Goal: Information Seeking & Learning: Learn about a topic

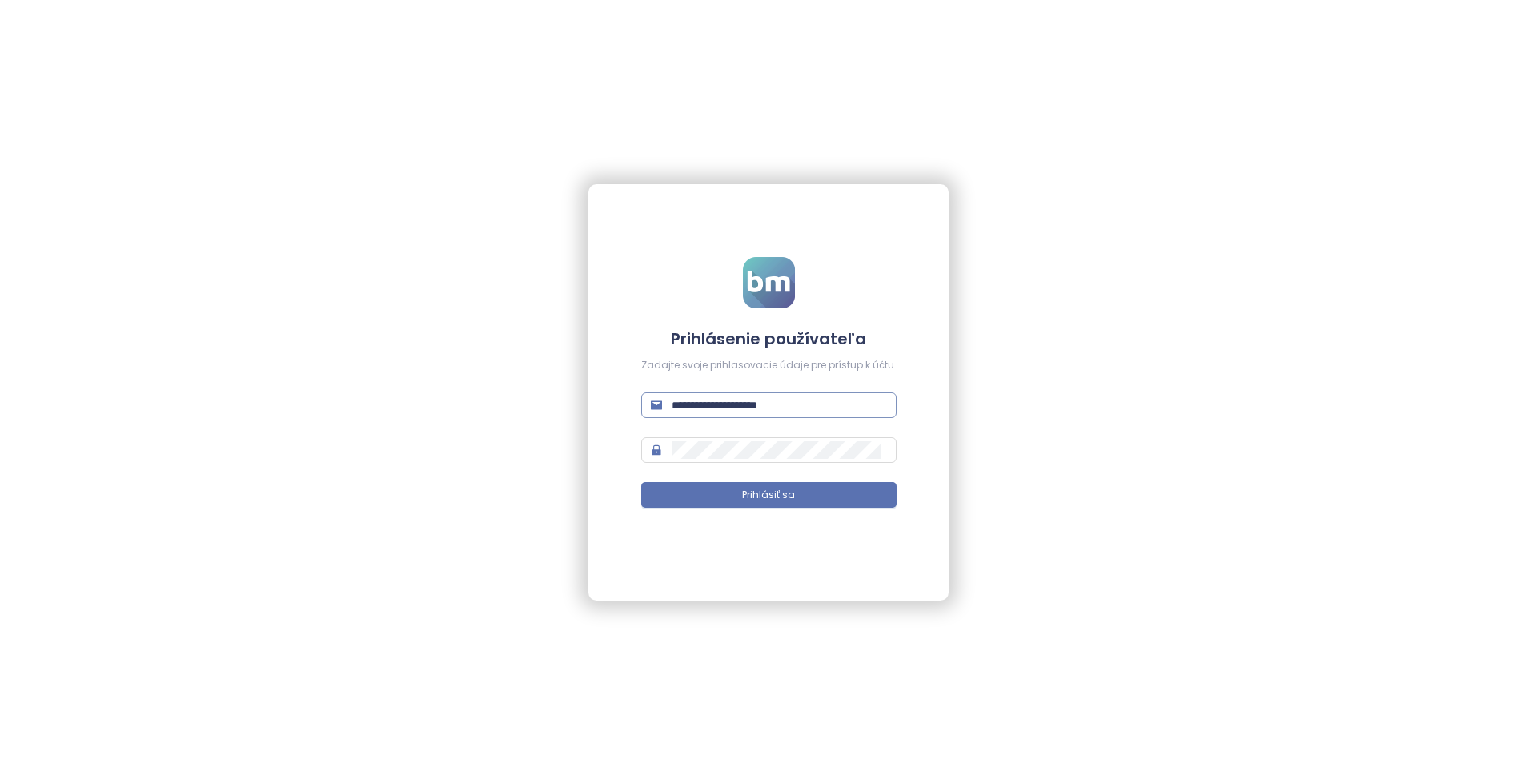
click at [798, 410] on input "**********" at bounding box center [780, 405] width 216 height 17
paste input "text"
type input "**********"
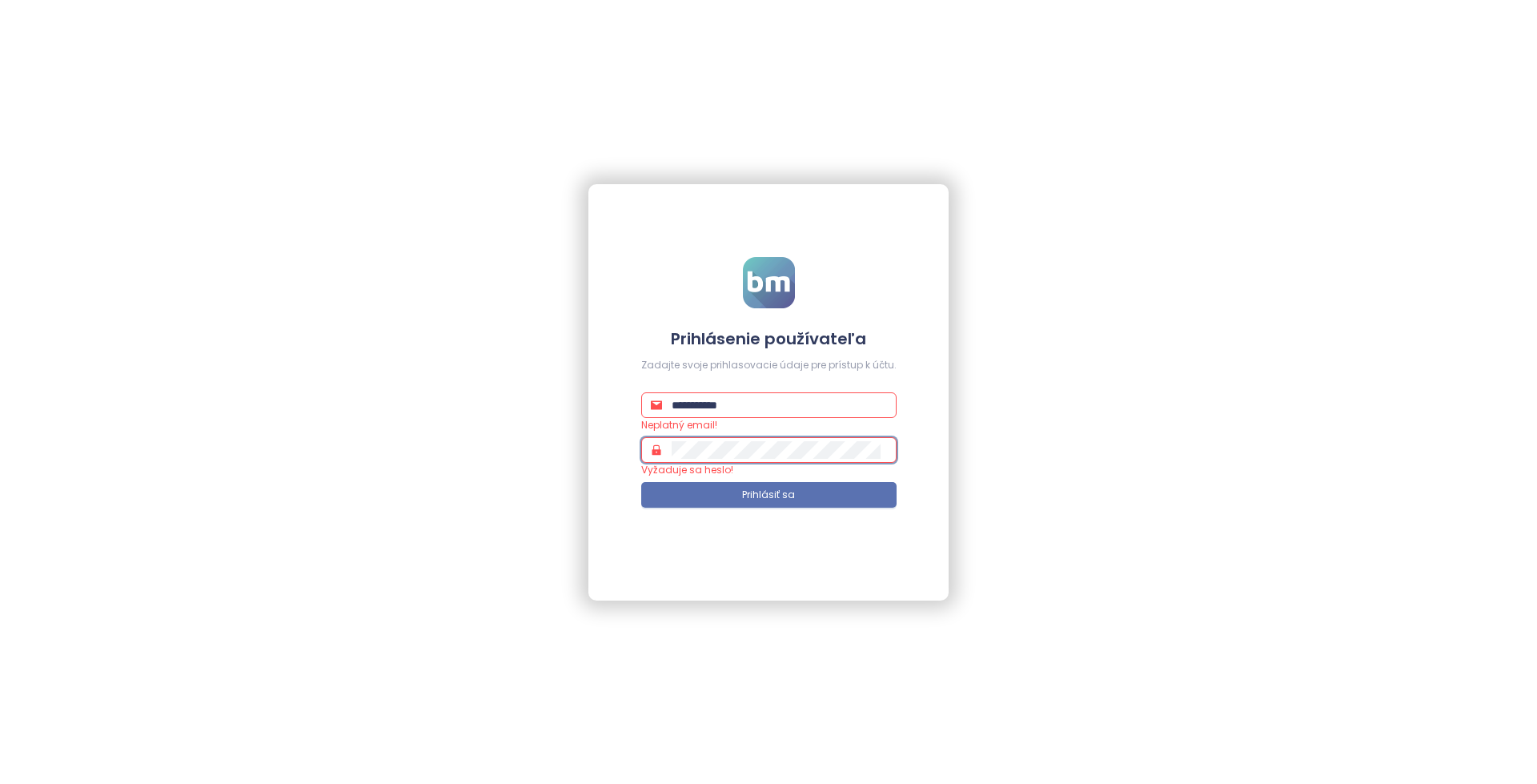
click at [932, 467] on div "**********" at bounding box center [768, 392] width 361 height 417
click at [813, 414] on span "**********" at bounding box center [769, 405] width 255 height 26
click at [918, 491] on div "**********" at bounding box center [768, 392] width 361 height 417
drag, startPoint x: 764, startPoint y: 405, endPoint x: 620, endPoint y: 411, distance: 144.1
click at [620, 411] on div "**********" at bounding box center [768, 392] width 361 height 417
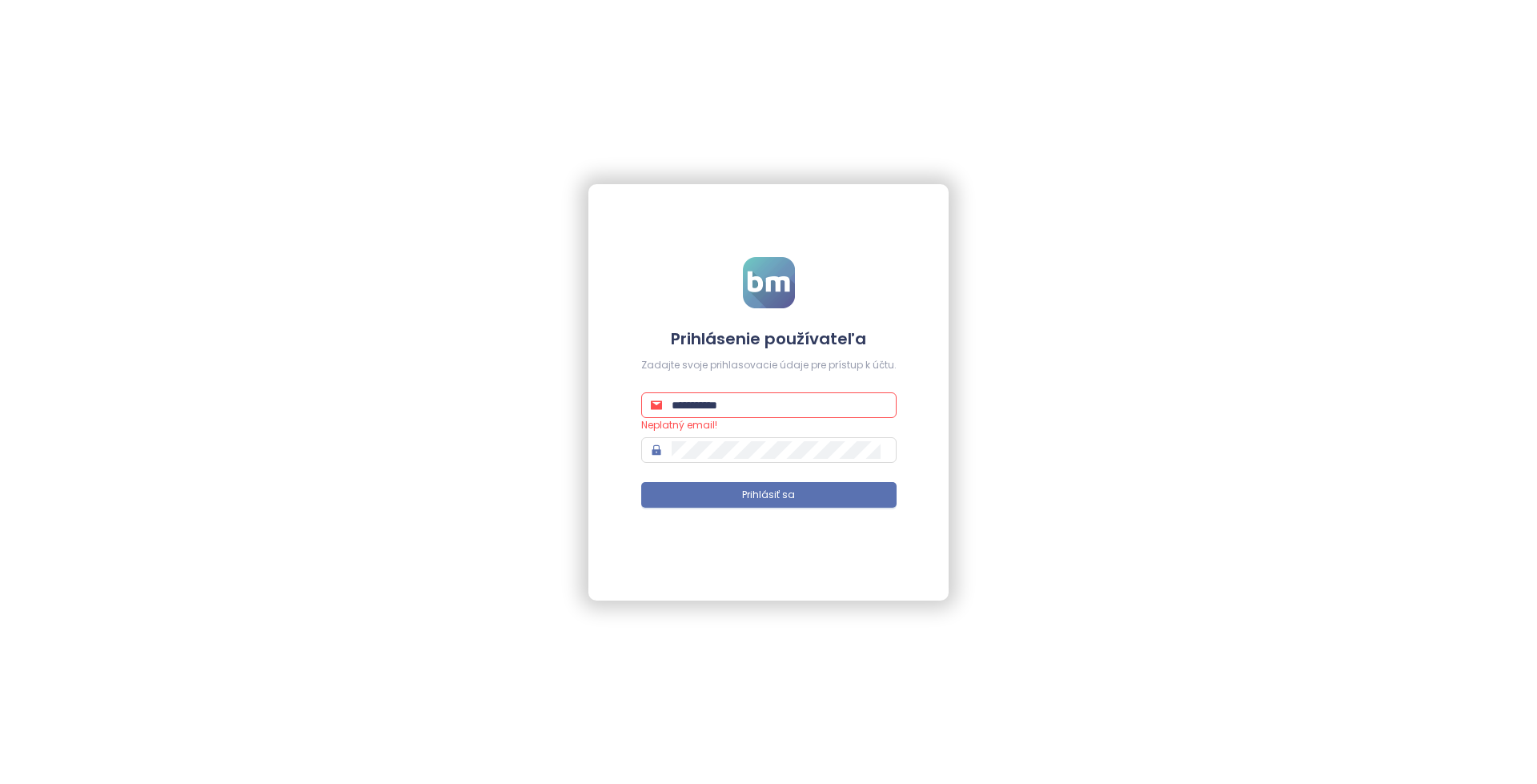
click at [630, 361] on div "**********" at bounding box center [768, 392] width 361 height 417
drag, startPoint x: 630, startPoint y: 361, endPoint x: 966, endPoint y: 359, distance: 336.0
click at [966, 359] on div "**********" at bounding box center [768, 392] width 1537 height 784
click at [804, 407] on input "**********" at bounding box center [780, 405] width 216 height 17
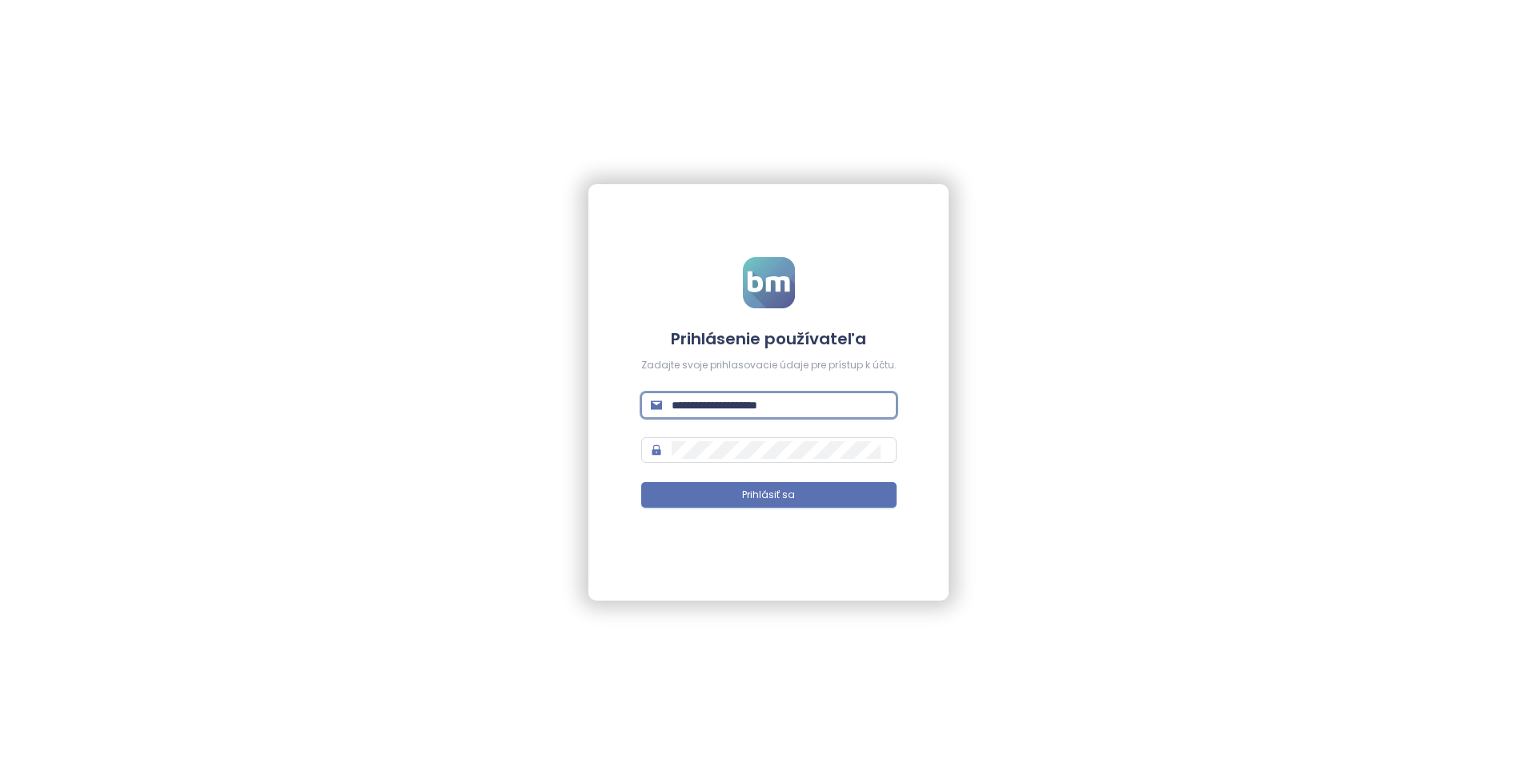
click at [805, 407] on input "**********" at bounding box center [780, 405] width 216 height 17
paste input "*****"
type input "**********"
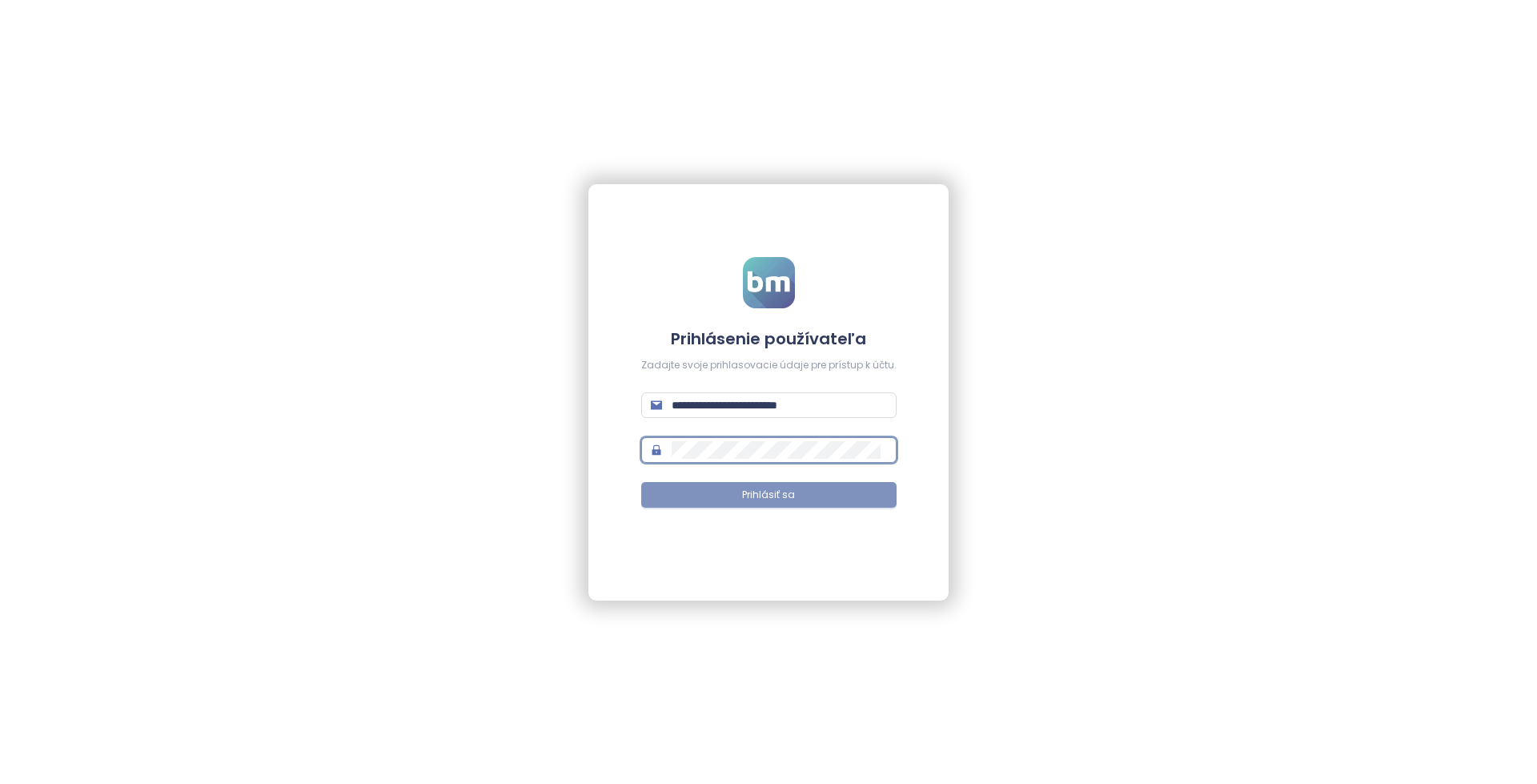
click at [754, 486] on button "Prihlásiť sa" at bounding box center [769, 495] width 255 height 26
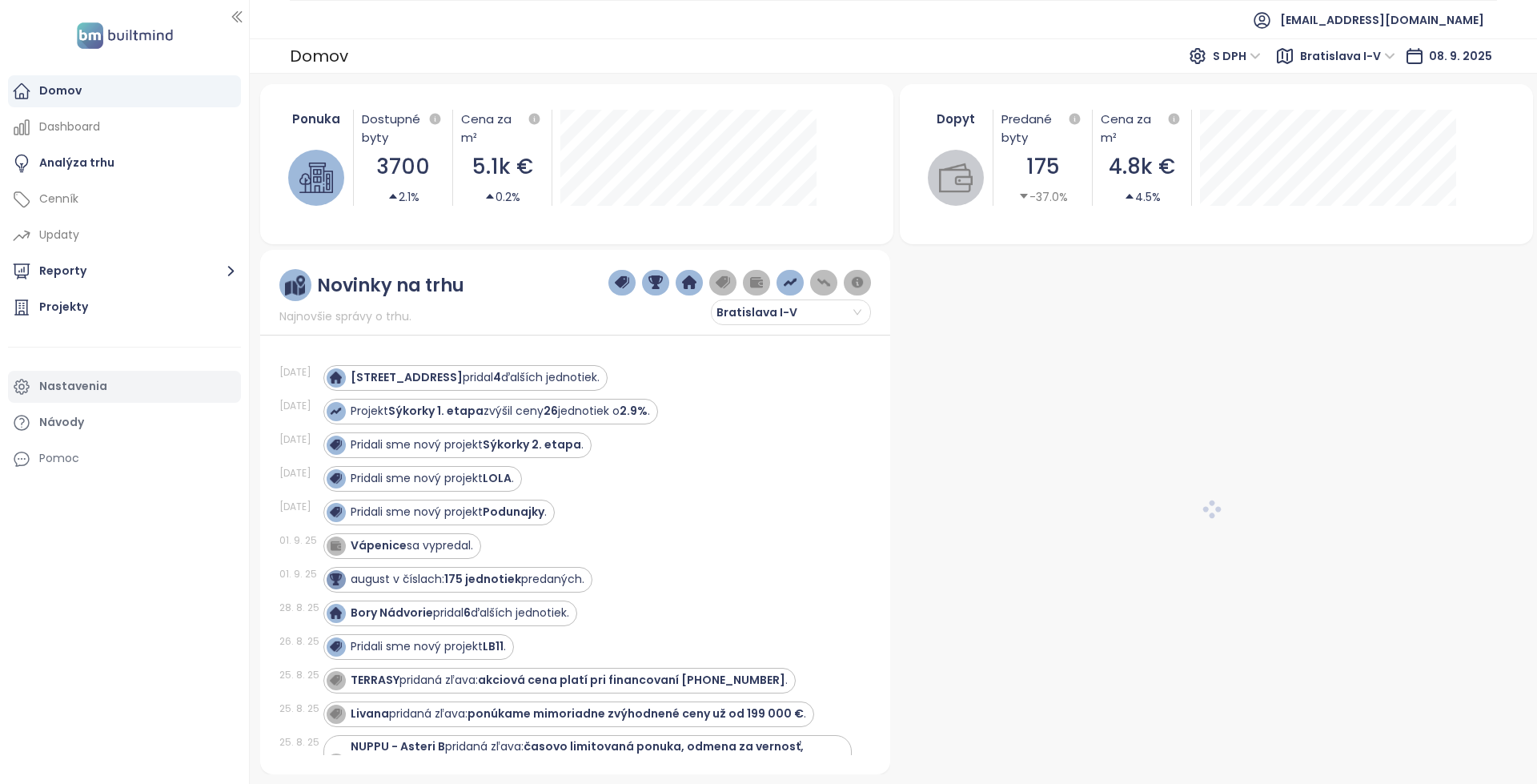
click at [151, 372] on div "Nastavenia" at bounding box center [124, 386] width 233 height 32
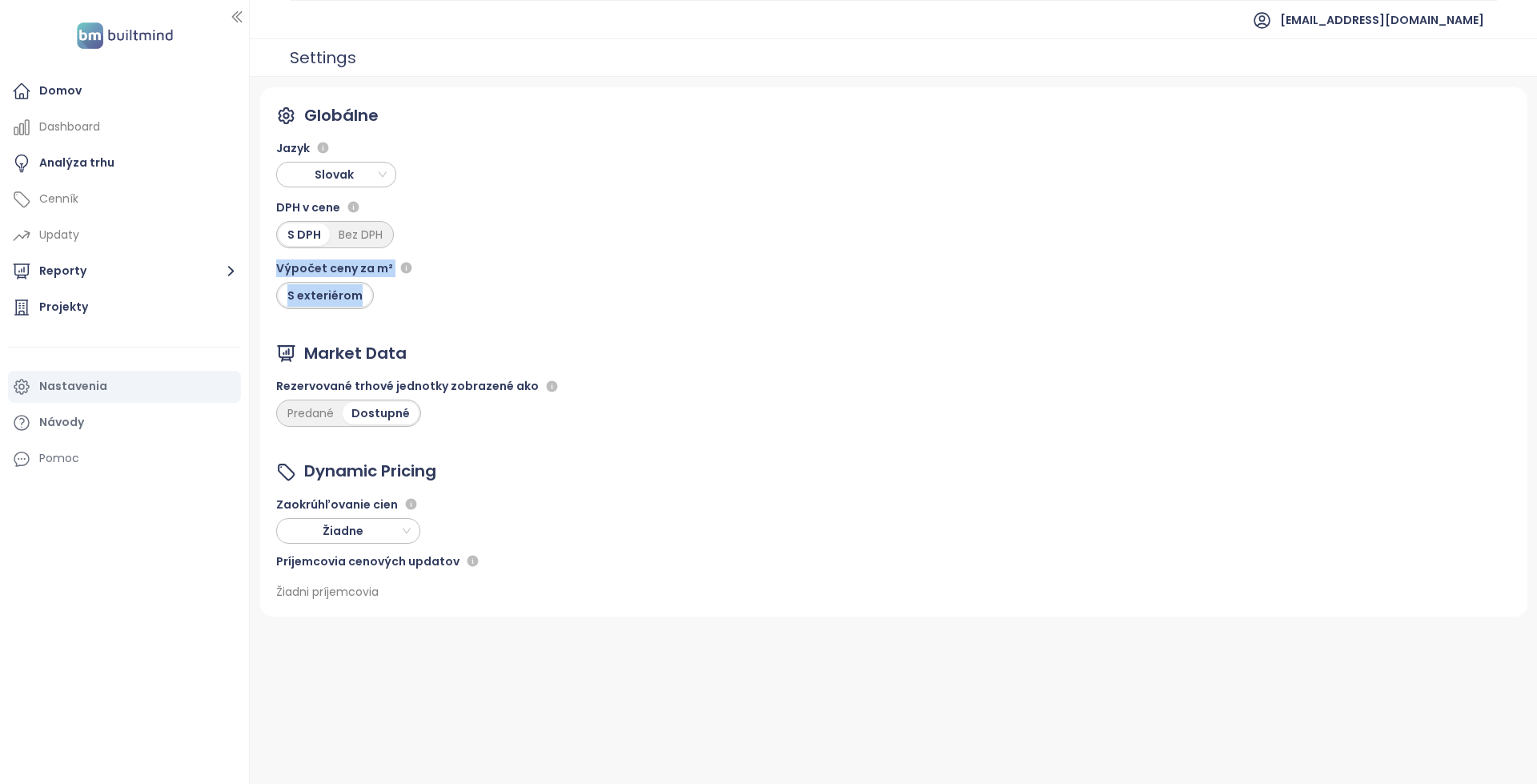
drag, startPoint x: 382, startPoint y: 295, endPoint x: 270, endPoint y: 262, distance: 116.8
click at [270, 262] on div "Globálne Jazyk Slovak DPH v cene S DPH Bez DPH Výpočet ceny za m² S exteriérom …" at bounding box center [894, 352] width 1267 height 530
click at [435, 288] on div "Globálne Jazyk Slovak DPH v cene S DPH Bez DPH Výpočet ceny za m² S exteriérom …" at bounding box center [894, 352] width 1267 height 530
click at [323, 292] on div "S exteriérom" at bounding box center [325, 296] width 93 height 22
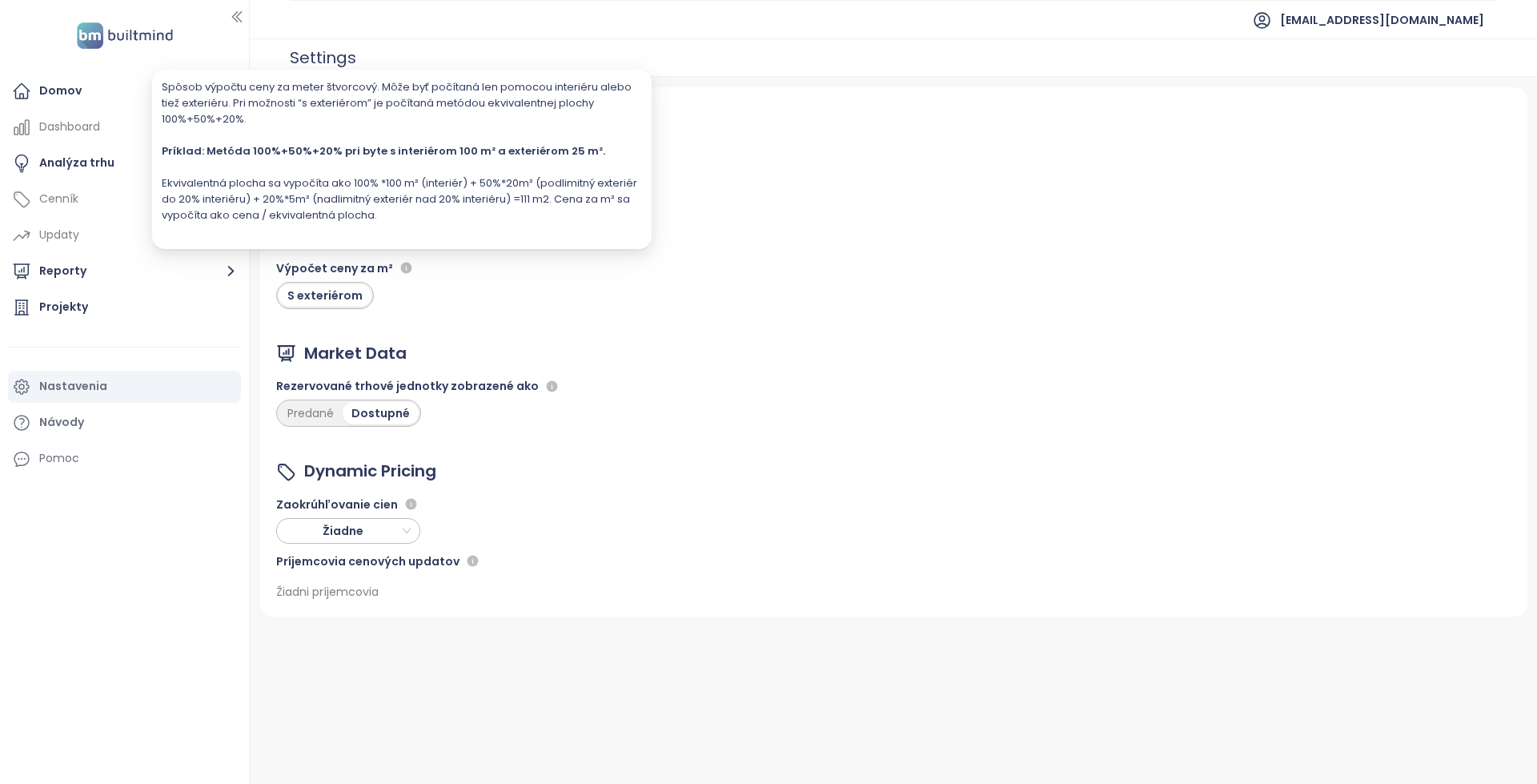
click at [397, 275] on span at bounding box center [406, 268] width 19 height 19
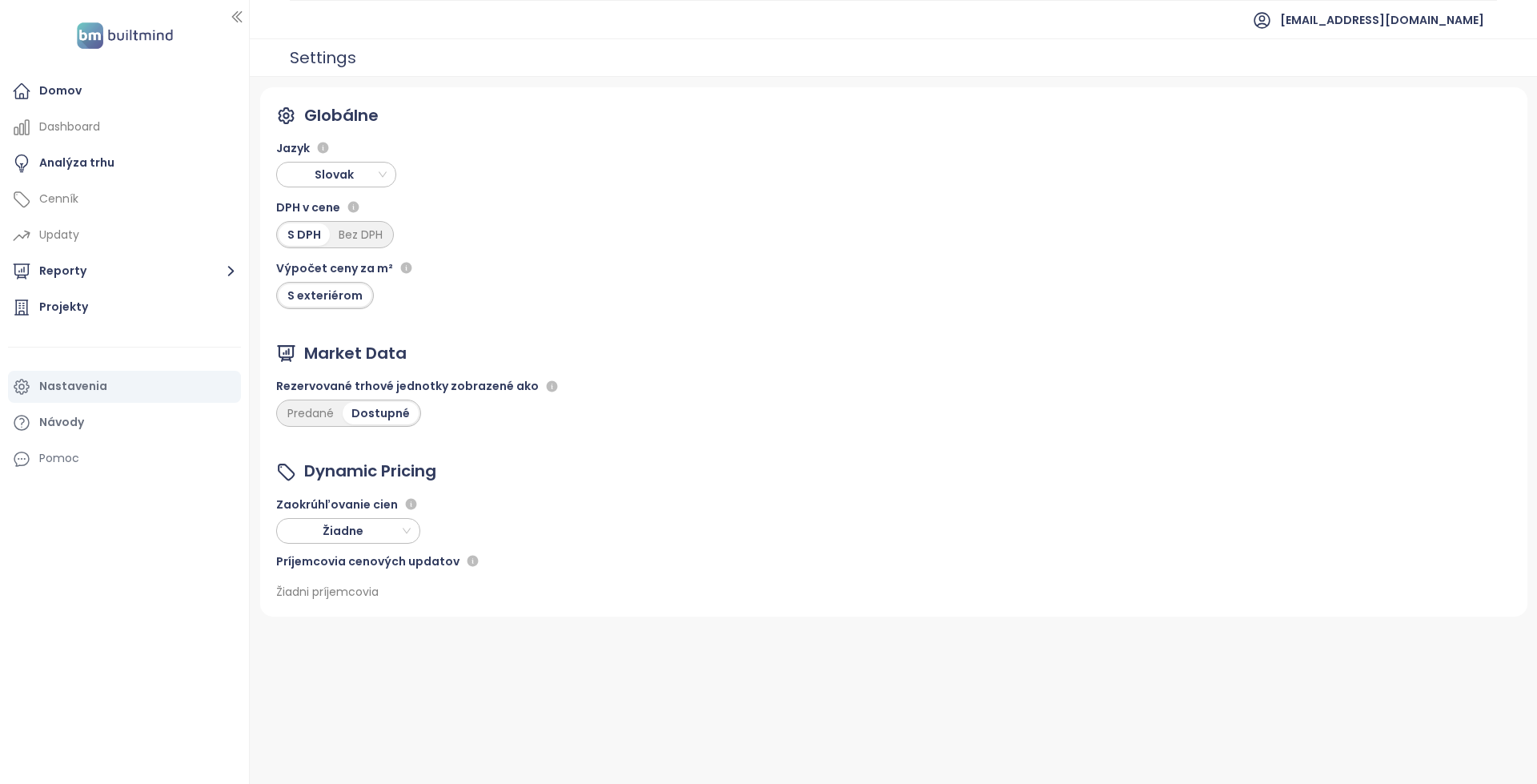
click at [333, 298] on div "S exteriérom" at bounding box center [325, 296] width 93 height 22
drag, startPoint x: 333, startPoint y: 298, endPoint x: 395, endPoint y: 318, distance: 65.1
click at [331, 298] on div "S exteriérom" at bounding box center [325, 296] width 93 height 22
click at [680, 317] on div "Globálne Jazyk Slovak DPH v cene S DPH Bez DPH Výpočet ceny za m² S exteriérom …" at bounding box center [894, 352] width 1267 height 530
click at [97, 296] on div "Projekty" at bounding box center [124, 307] width 233 height 32
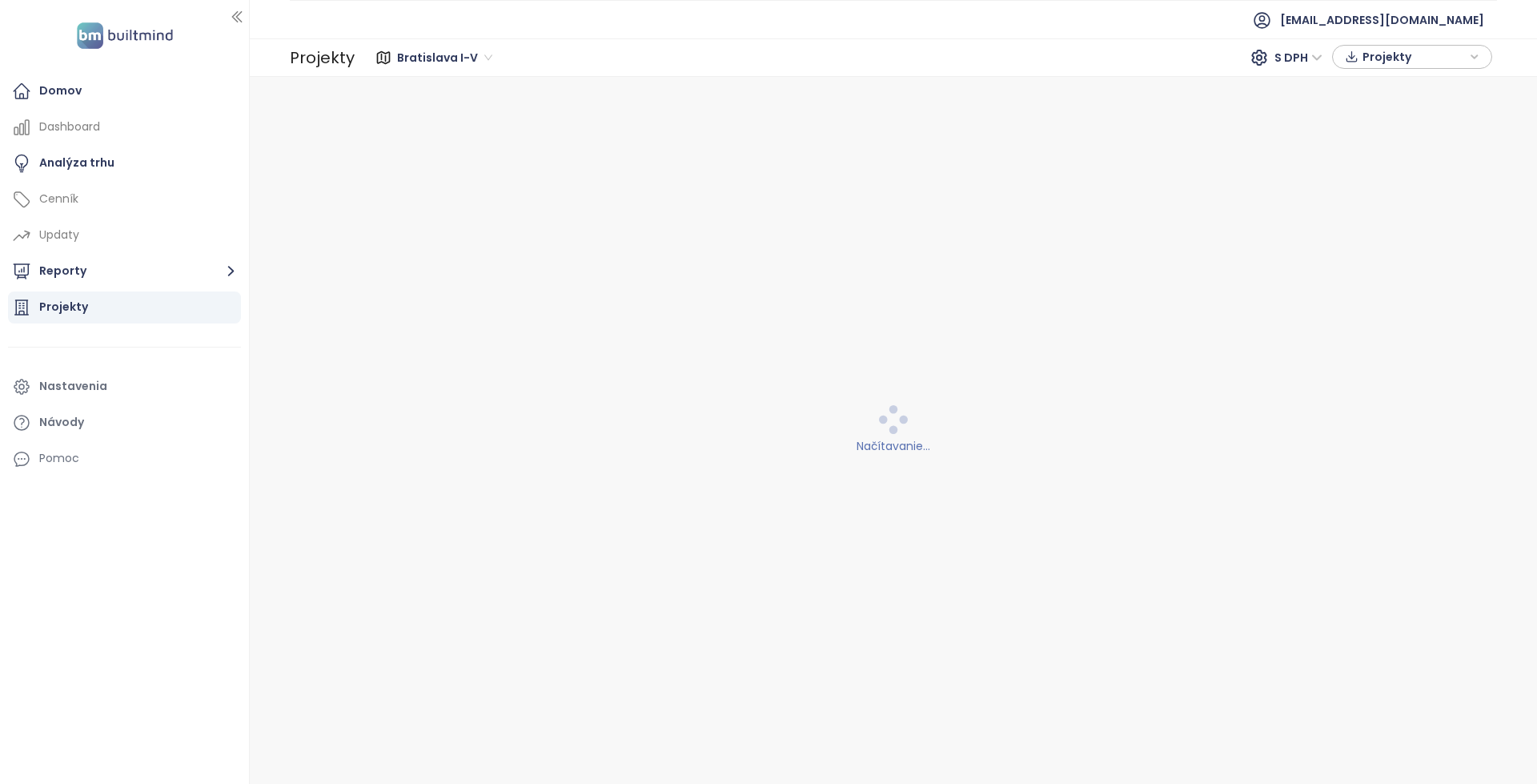
click at [452, 64] on span "Bratislava I-V" at bounding box center [444, 58] width 95 height 24
click at [457, 54] on span "Bratislava I-V" at bounding box center [444, 58] width 95 height 24
click at [1390, 22] on span "devininvest@devininvest.sk" at bounding box center [1382, 20] width 204 height 39
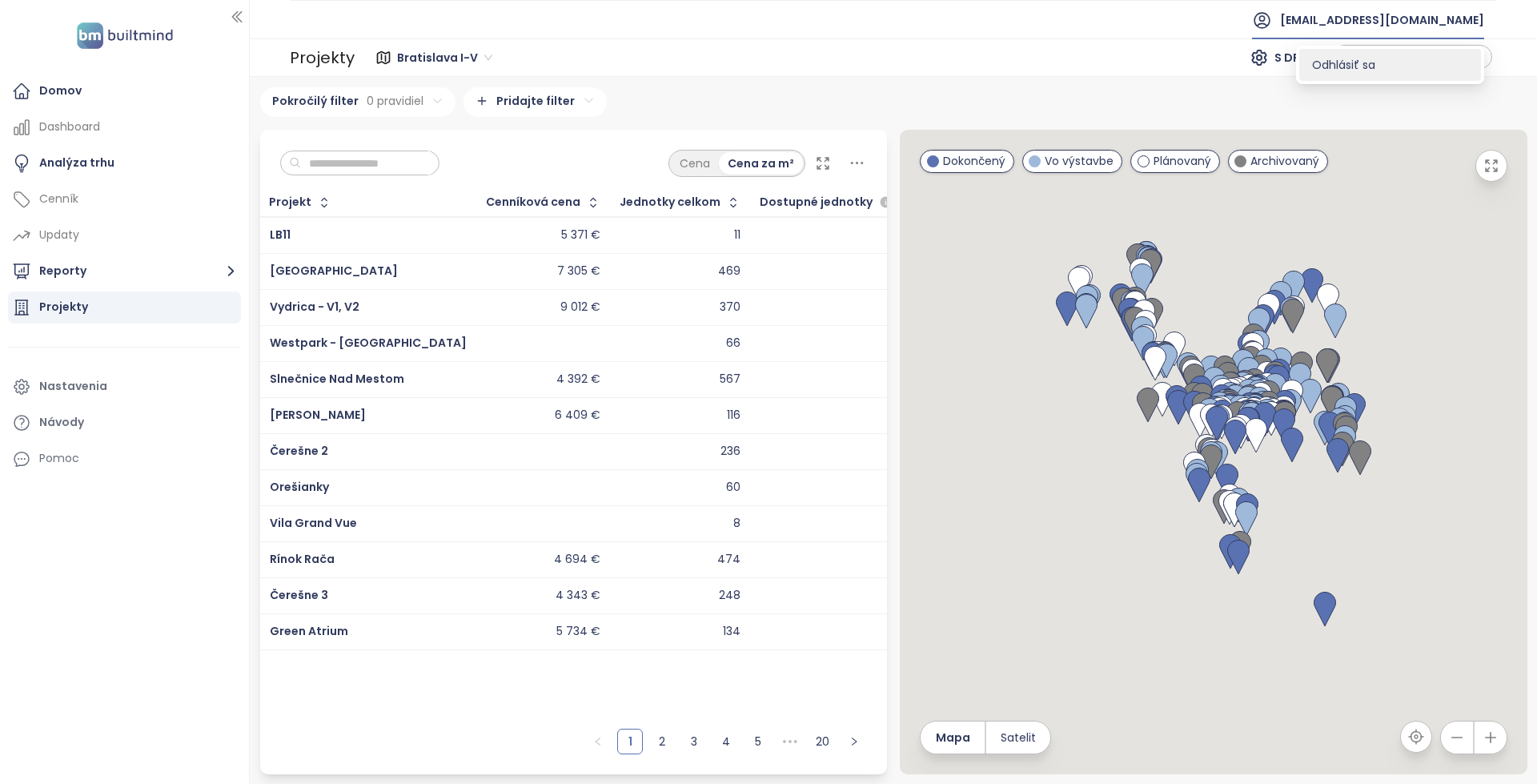
click at [1379, 53] on li "Odhlásiť sa" at bounding box center [1390, 65] width 182 height 32
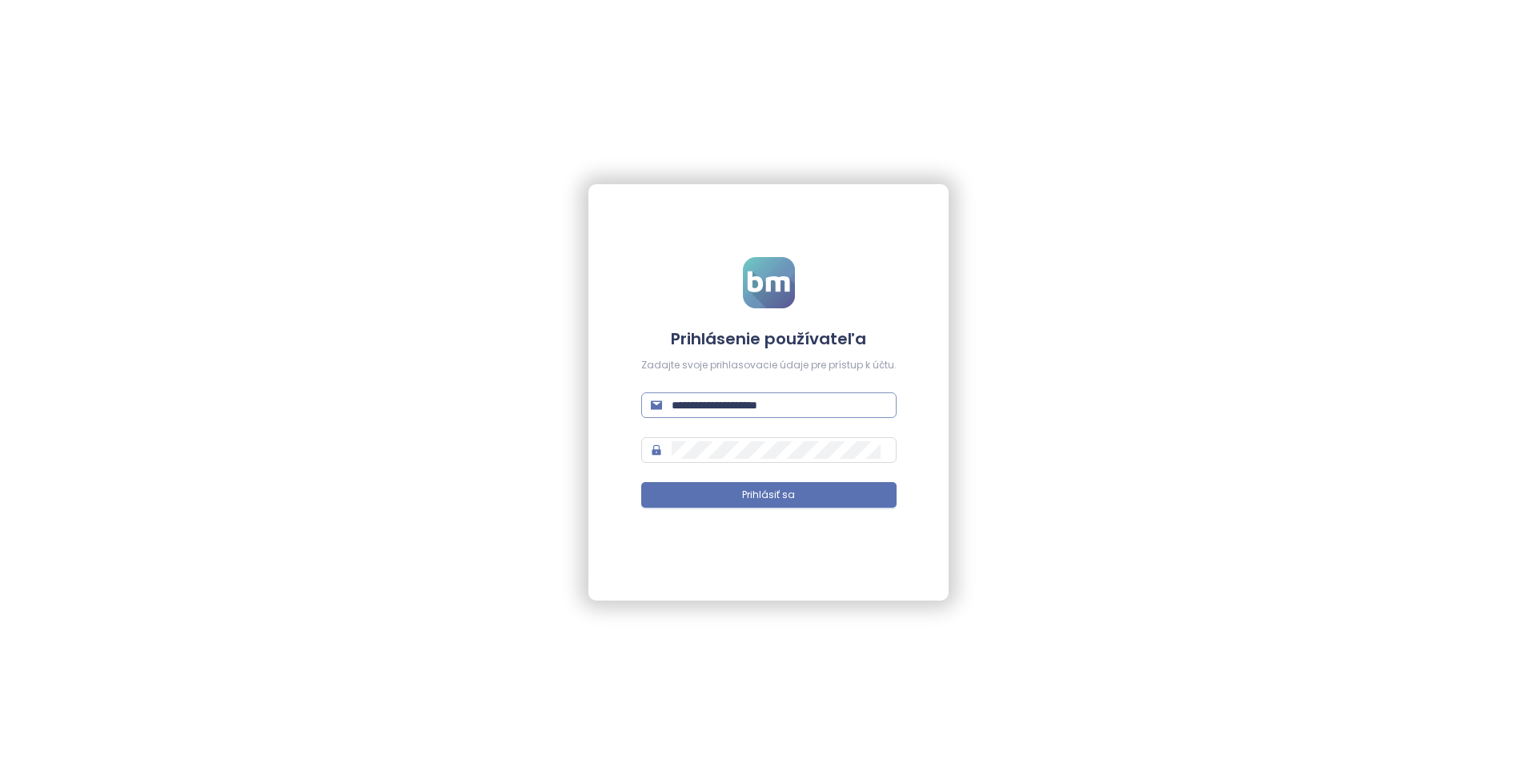
click at [825, 395] on span "**********" at bounding box center [769, 405] width 255 height 26
click at [824, 403] on input "**********" at bounding box center [780, 405] width 216 height 17
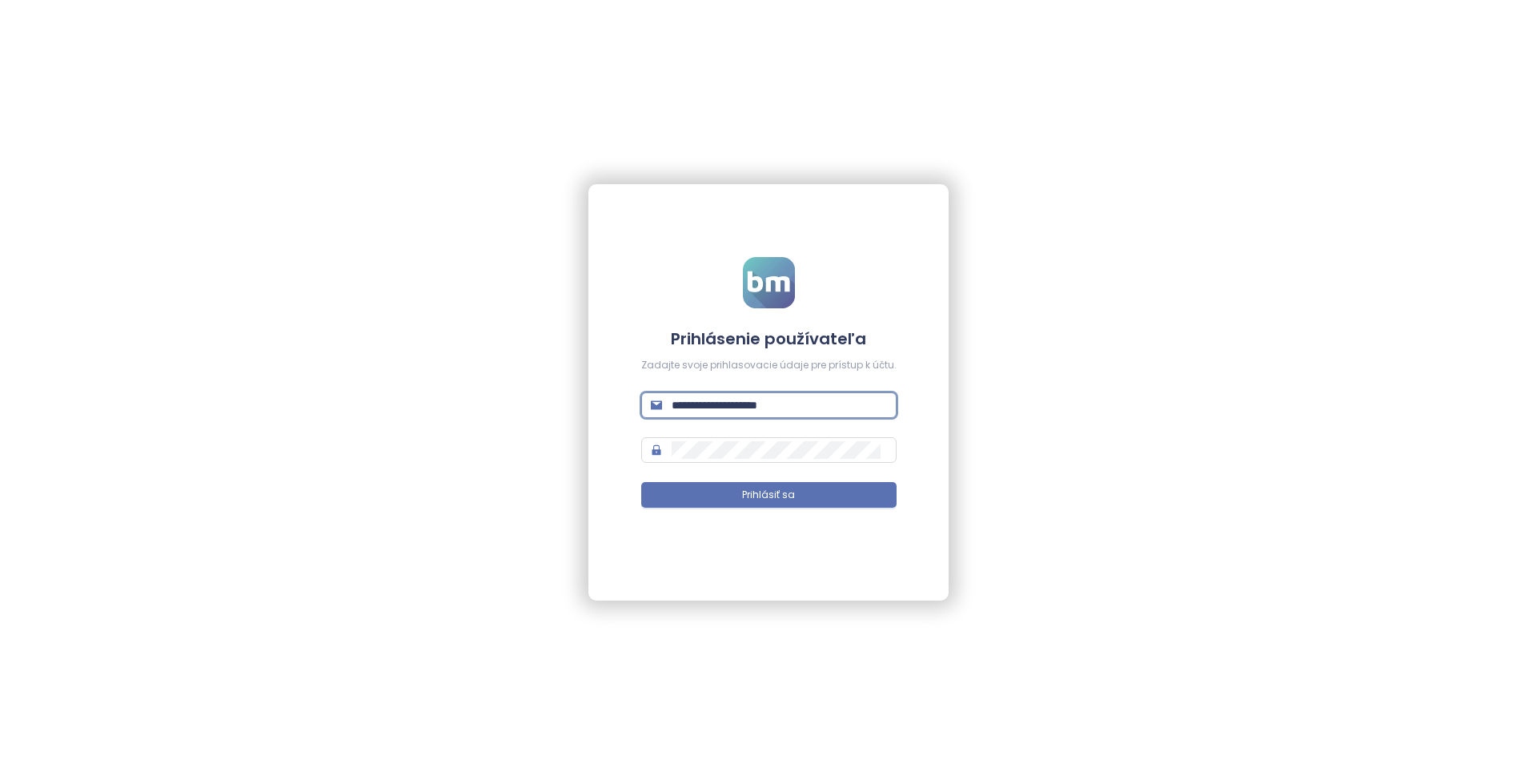
click at [824, 403] on input "**********" at bounding box center [780, 405] width 216 height 17
paste input "*****"
type input "**********"
click at [737, 461] on span at bounding box center [769, 450] width 255 height 26
click at [737, 459] on span at bounding box center [769, 450] width 255 height 26
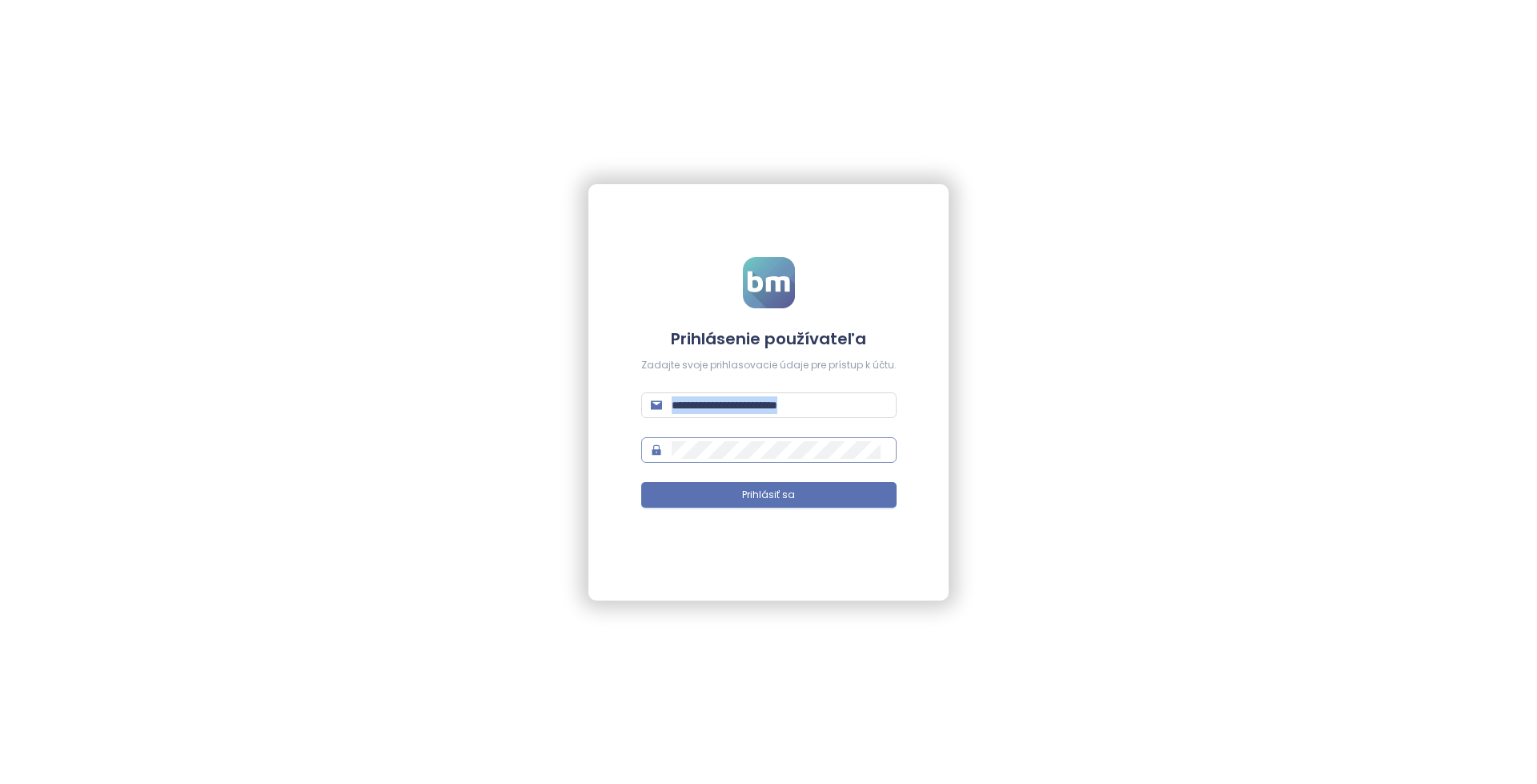
click at [737, 459] on span at bounding box center [769, 450] width 255 height 26
click at [740, 491] on button "Prihlásiť sa" at bounding box center [769, 495] width 255 height 26
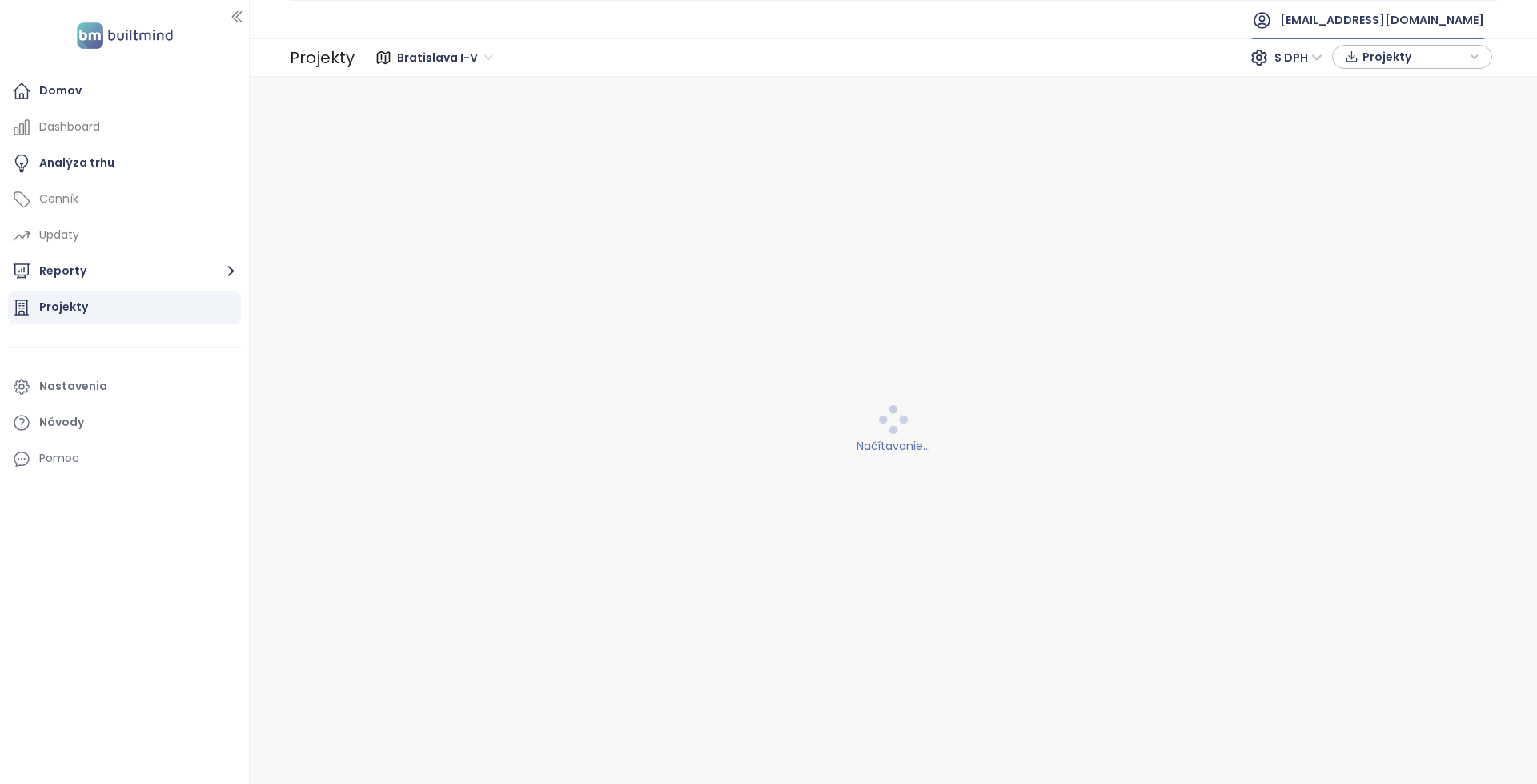
click at [1401, 10] on span "devininvest@devininvest.sk" at bounding box center [1382, 20] width 204 height 39
click at [1379, 56] on li "Odhlásiť sa" at bounding box center [1390, 65] width 182 height 32
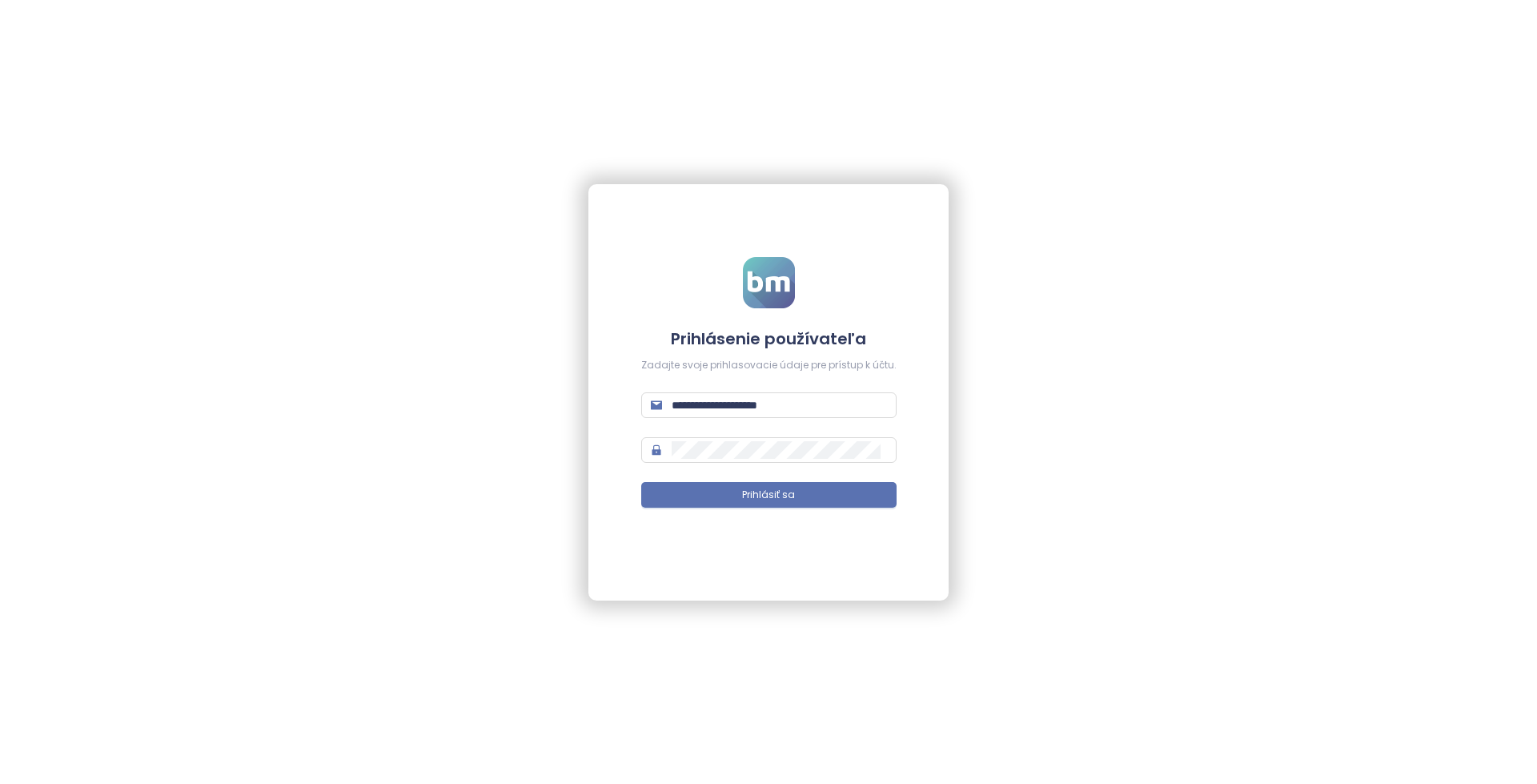
click at [836, 387] on form "**********" at bounding box center [769, 392] width 255 height 270
click at [834, 367] on div "Zadajte svoje prihlasovacie údaje pre prístup k účtu." at bounding box center [769, 366] width 255 height 16
click at [833, 397] on span "**********" at bounding box center [769, 405] width 255 height 26
click at [831, 410] on input "**********" at bounding box center [780, 405] width 216 height 17
type input "**********"
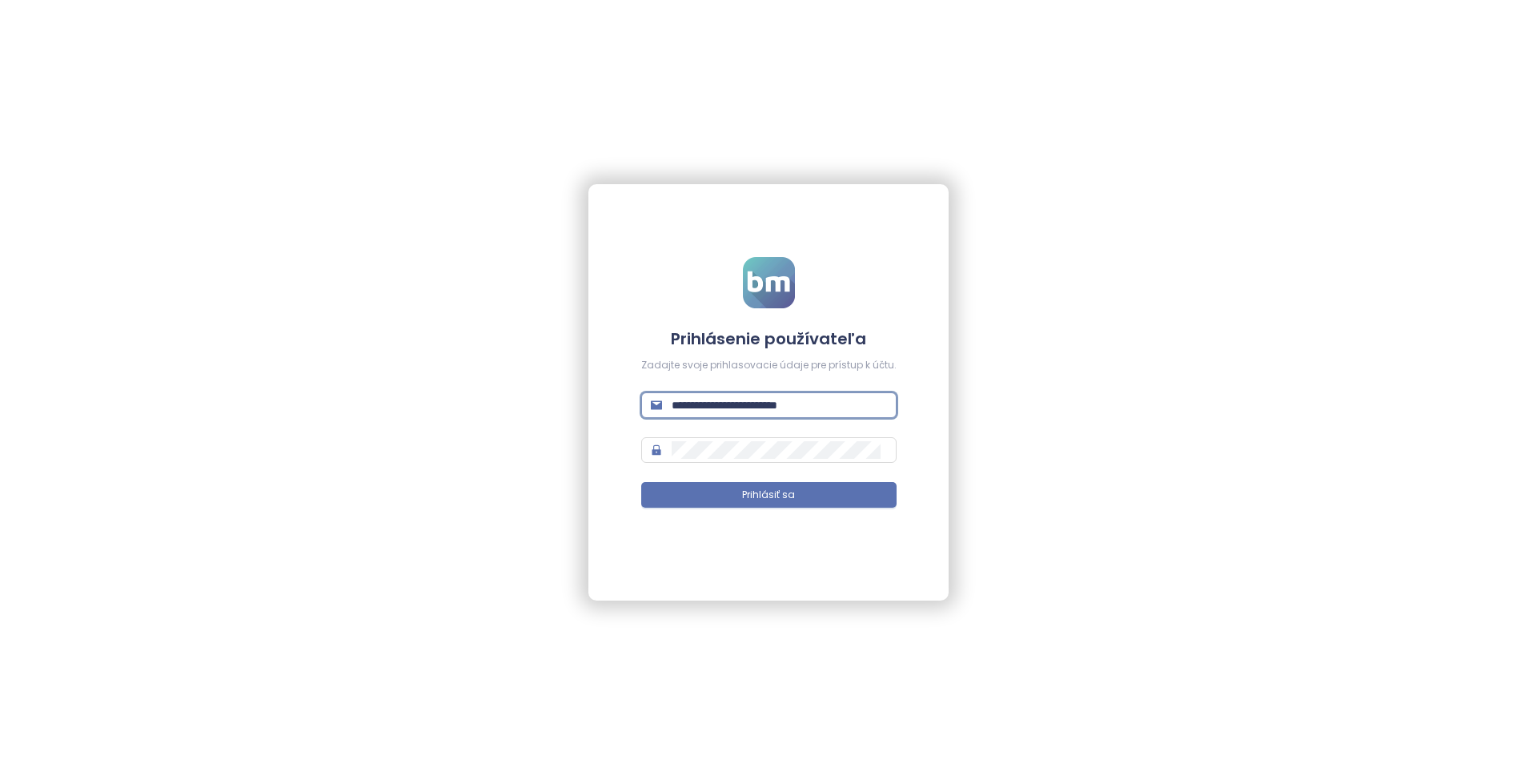
click at [781, 474] on form "**********" at bounding box center [769, 392] width 255 height 270
click at [787, 486] on button "Prihlásiť sa" at bounding box center [769, 495] width 255 height 26
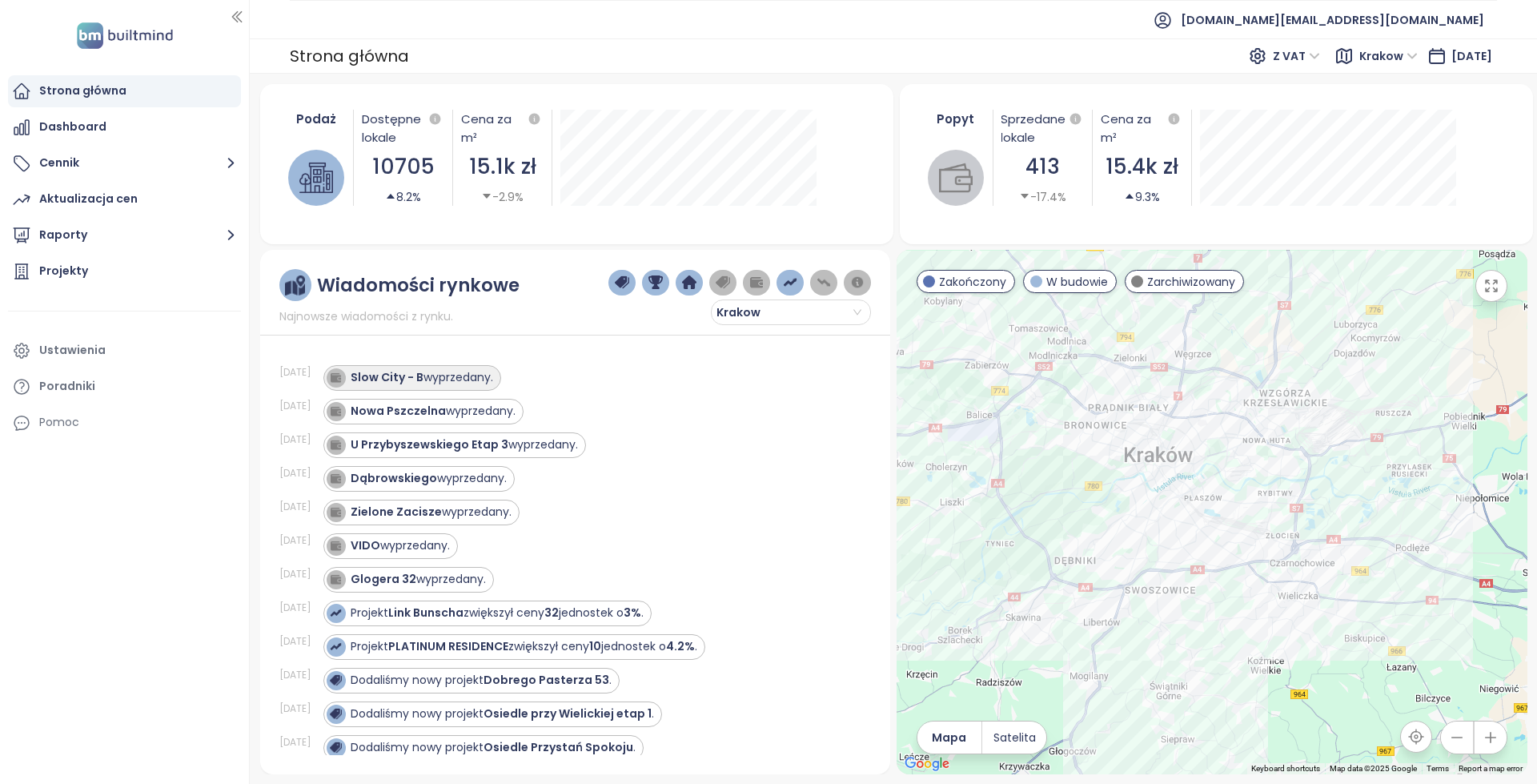
click at [480, 380] on div "Slow City - B wyprzedany." at bounding box center [422, 377] width 142 height 16
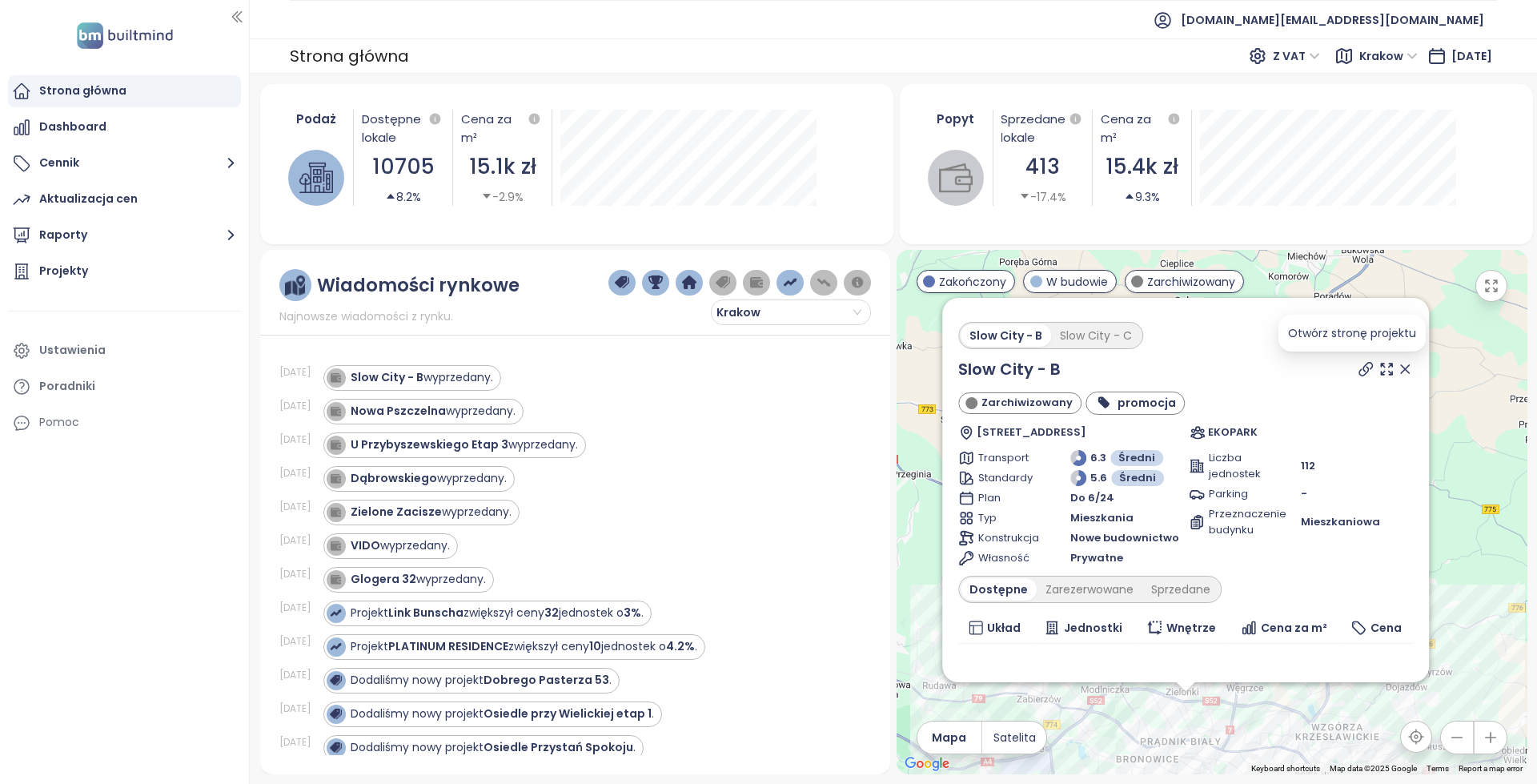
click at [1358, 373] on icon at bounding box center [1364, 368] width 13 height 13
click at [463, 408] on div "Nowa Pszczelna wyprzedany." at bounding box center [433, 411] width 165 height 16
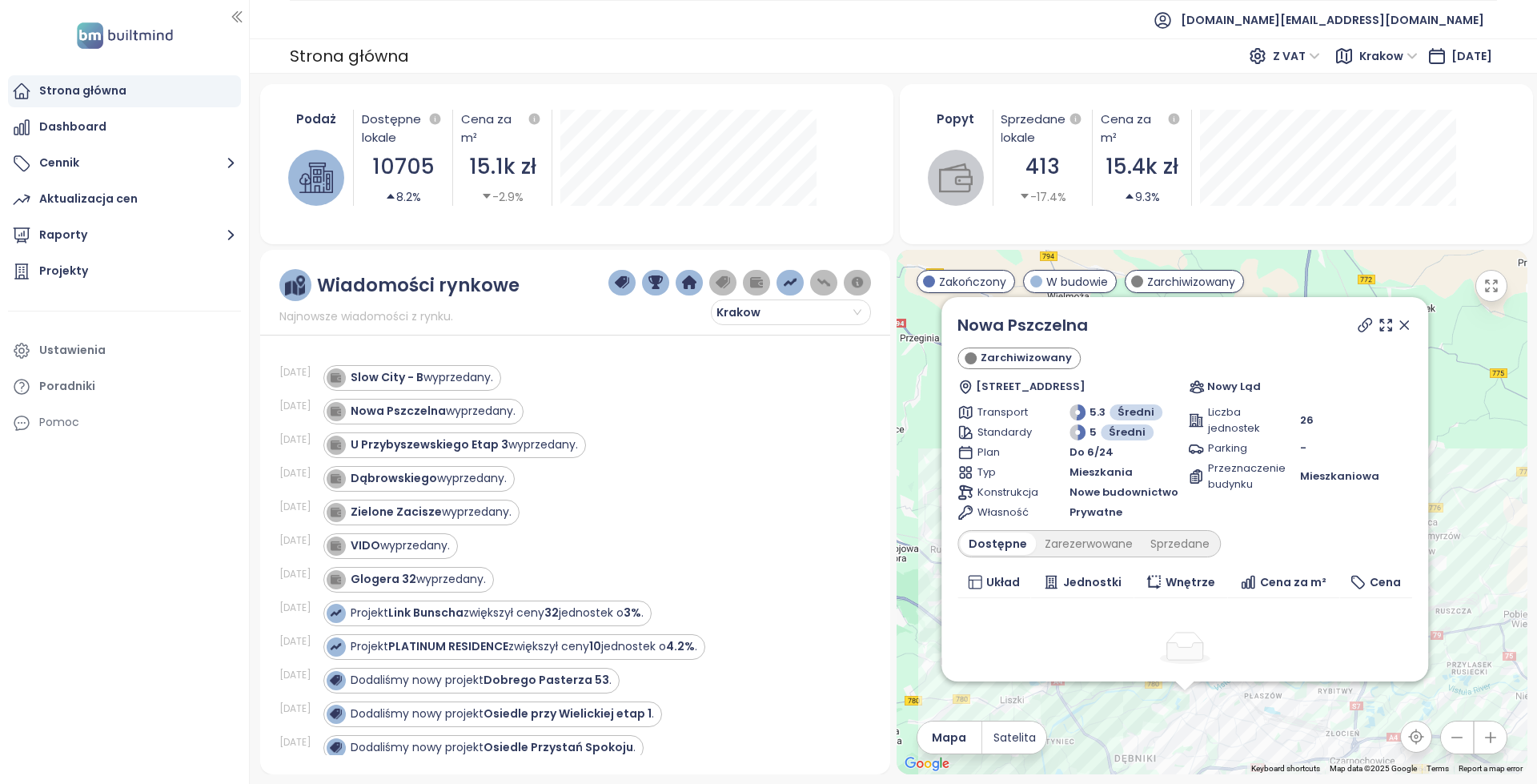
click at [1358, 326] on icon at bounding box center [1364, 324] width 13 height 13
copy div "Nowa Pszczelna"
drag, startPoint x: 363, startPoint y: 414, endPoint x: 548, endPoint y: 398, distance: 185.7
click at [548, 398] on div "Nowa Pszczelna wyprzedany." at bounding box center [588, 411] width 530 height 26
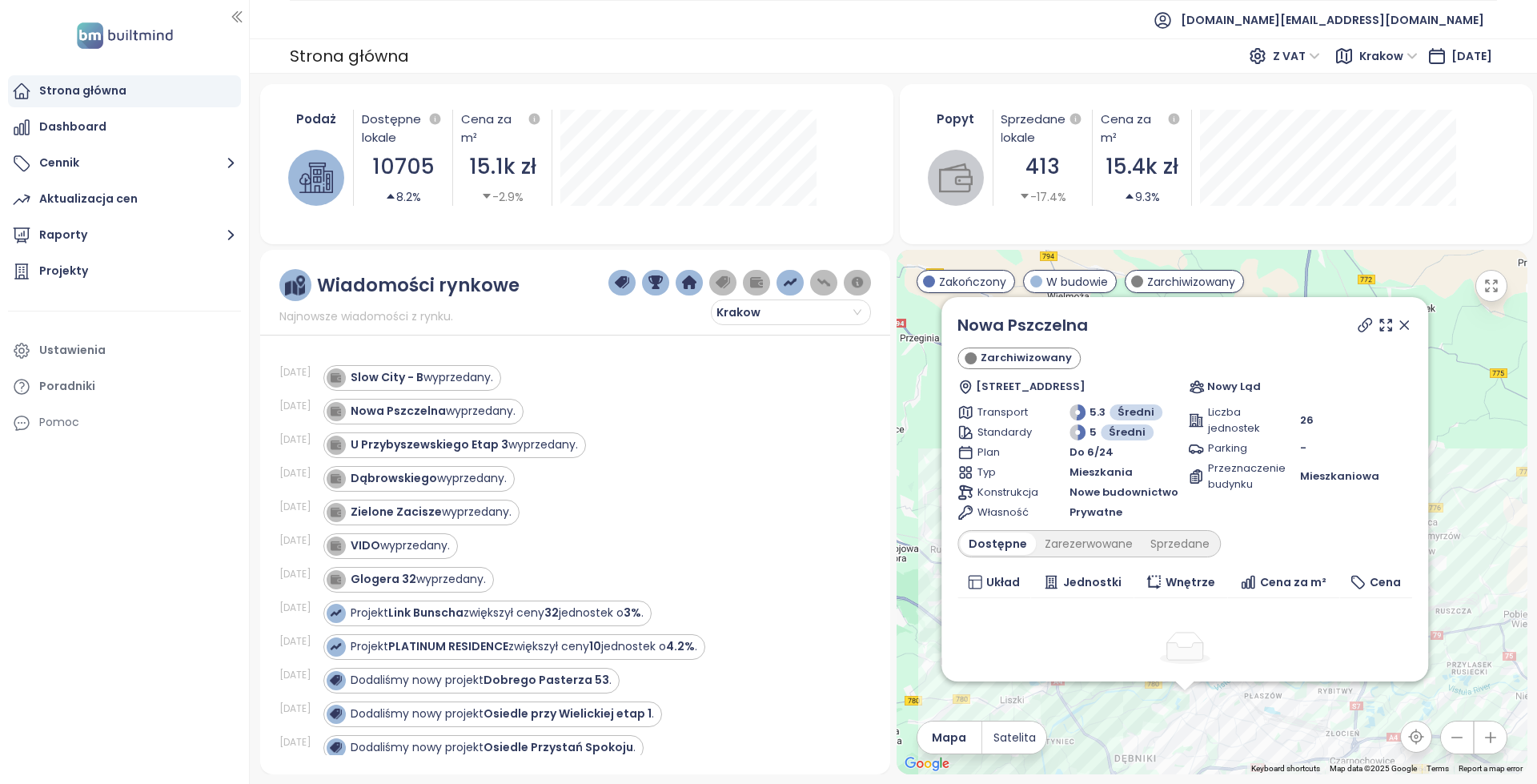
click at [768, 574] on div "Glogera 32 wyprzedany." at bounding box center [588, 580] width 530 height 26
click at [716, 281] on img "button" at bounding box center [723, 282] width 15 height 15
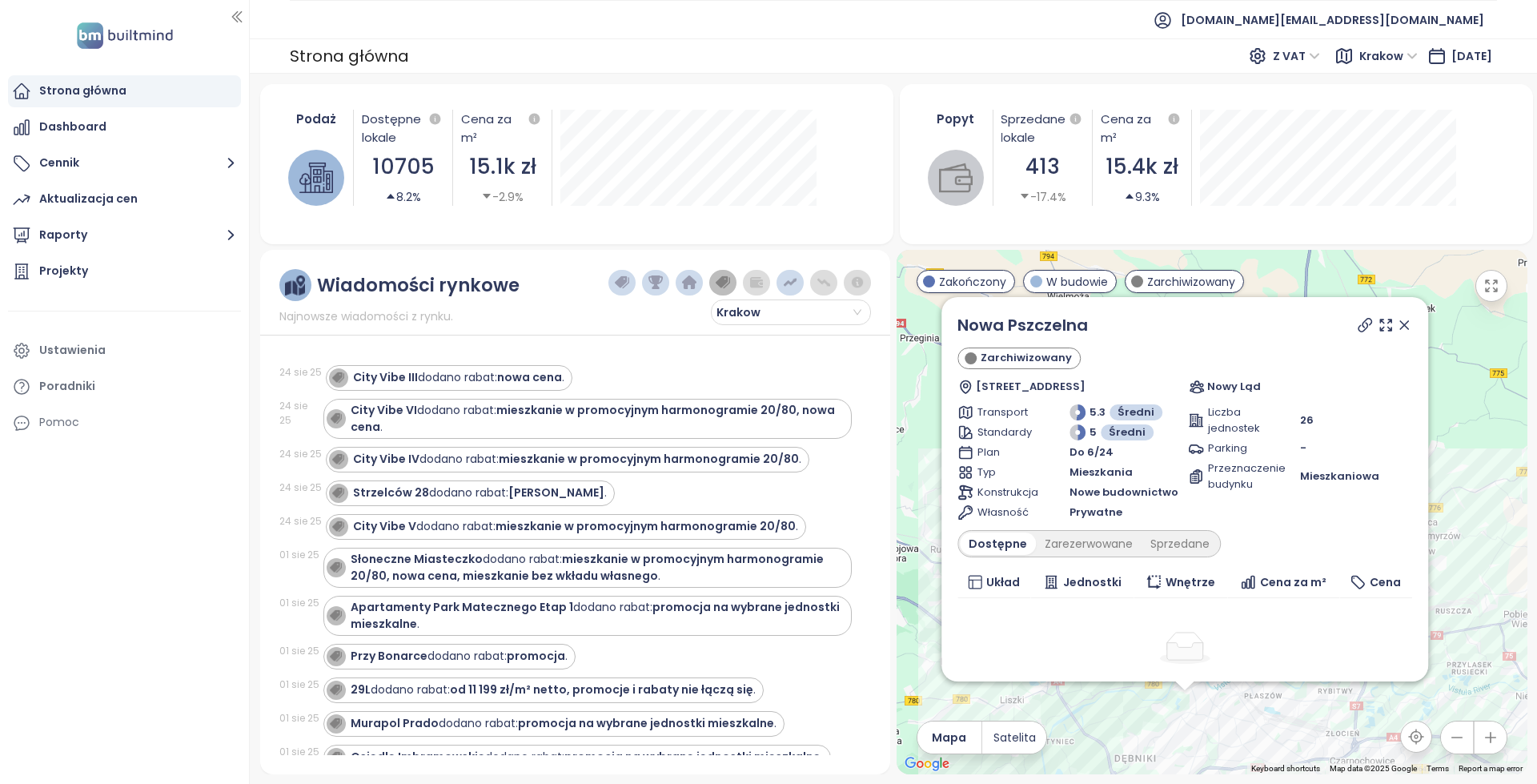
click at [748, 281] on button "button" at bounding box center [756, 283] width 28 height 26
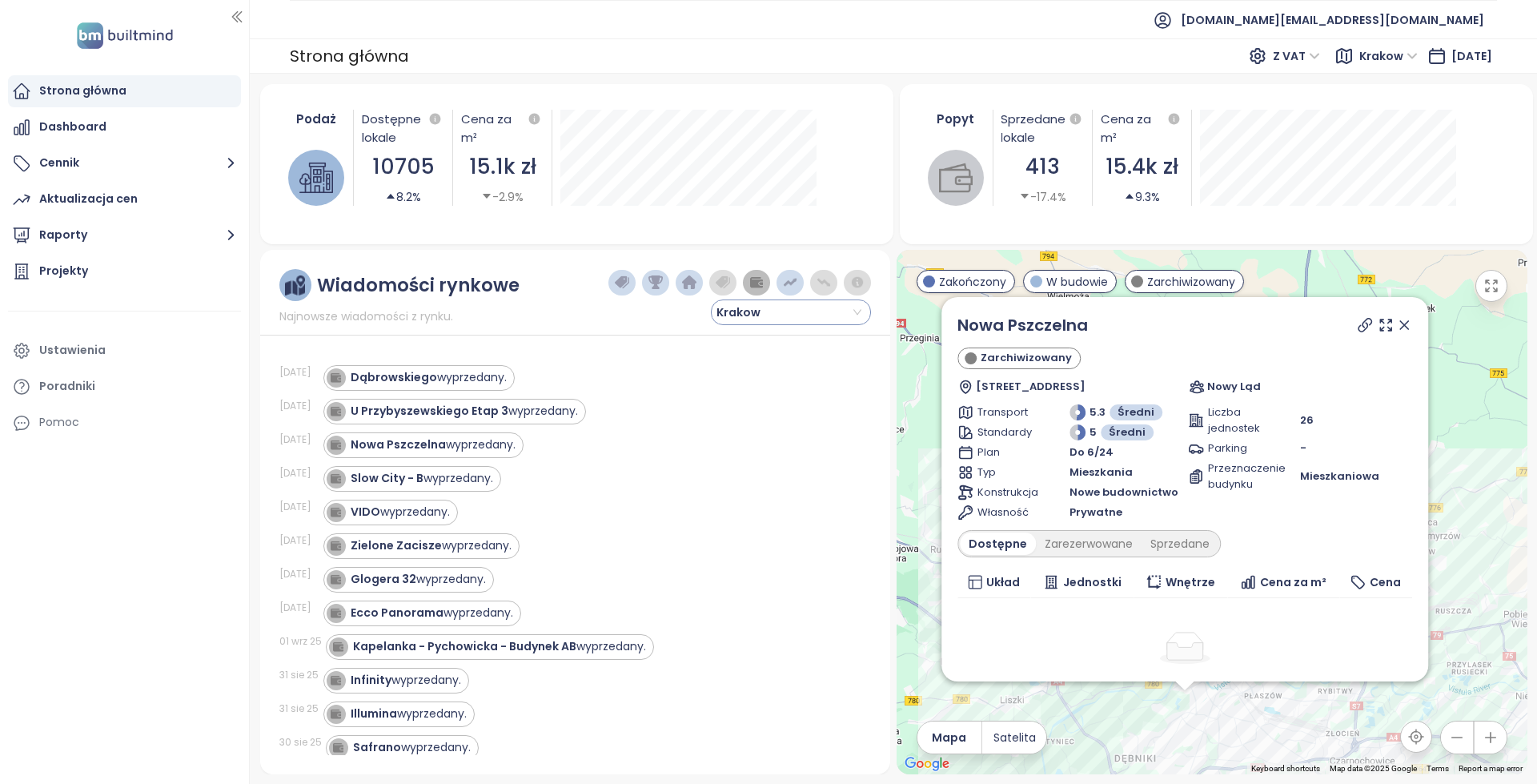
click at [757, 273] on button "button" at bounding box center [756, 283] width 28 height 26
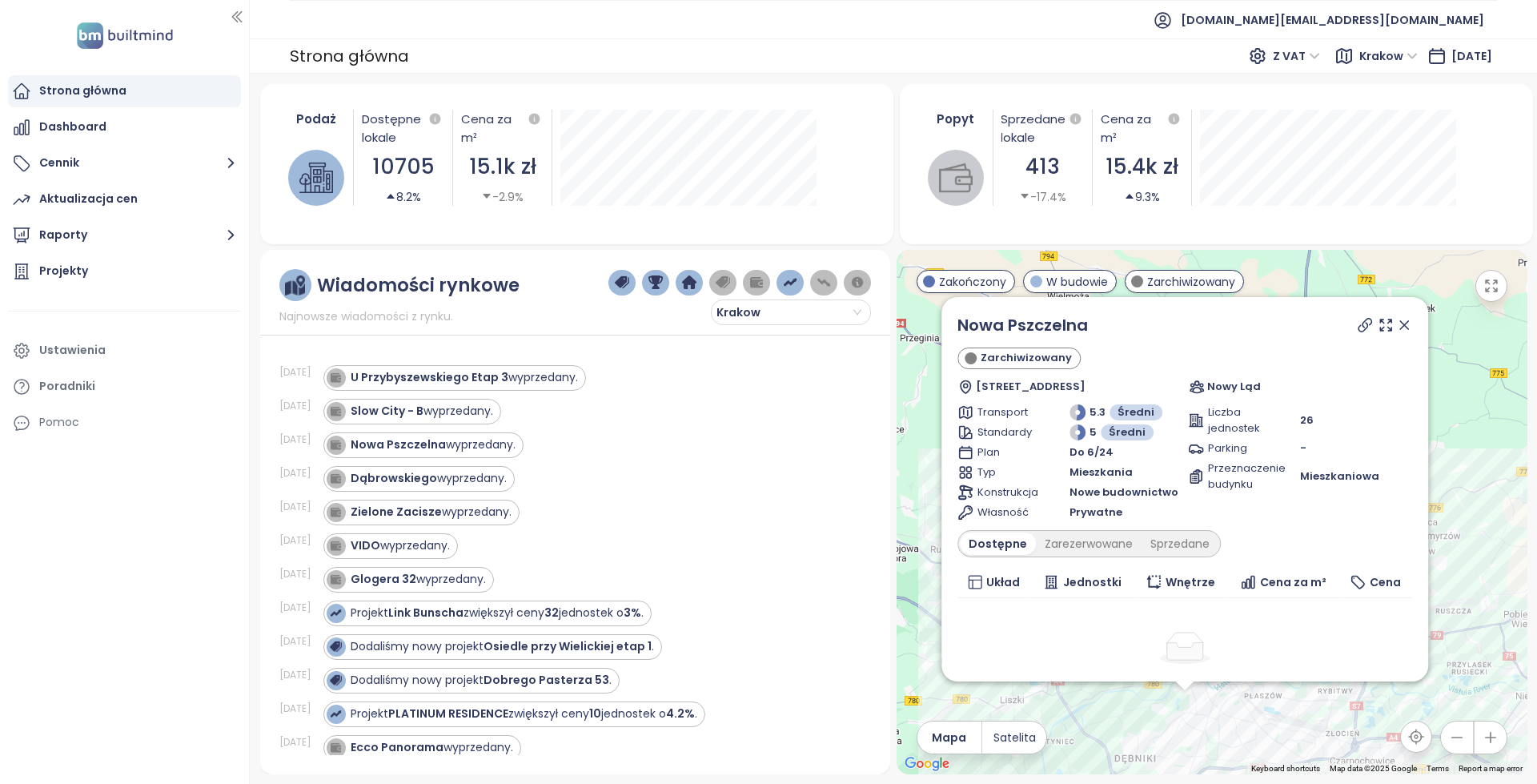
click at [820, 420] on div "Slow City - B wyprzedany." at bounding box center [588, 411] width 530 height 26
click at [452, 413] on div "Slow City - B wyprzedany." at bounding box center [422, 411] width 142 height 16
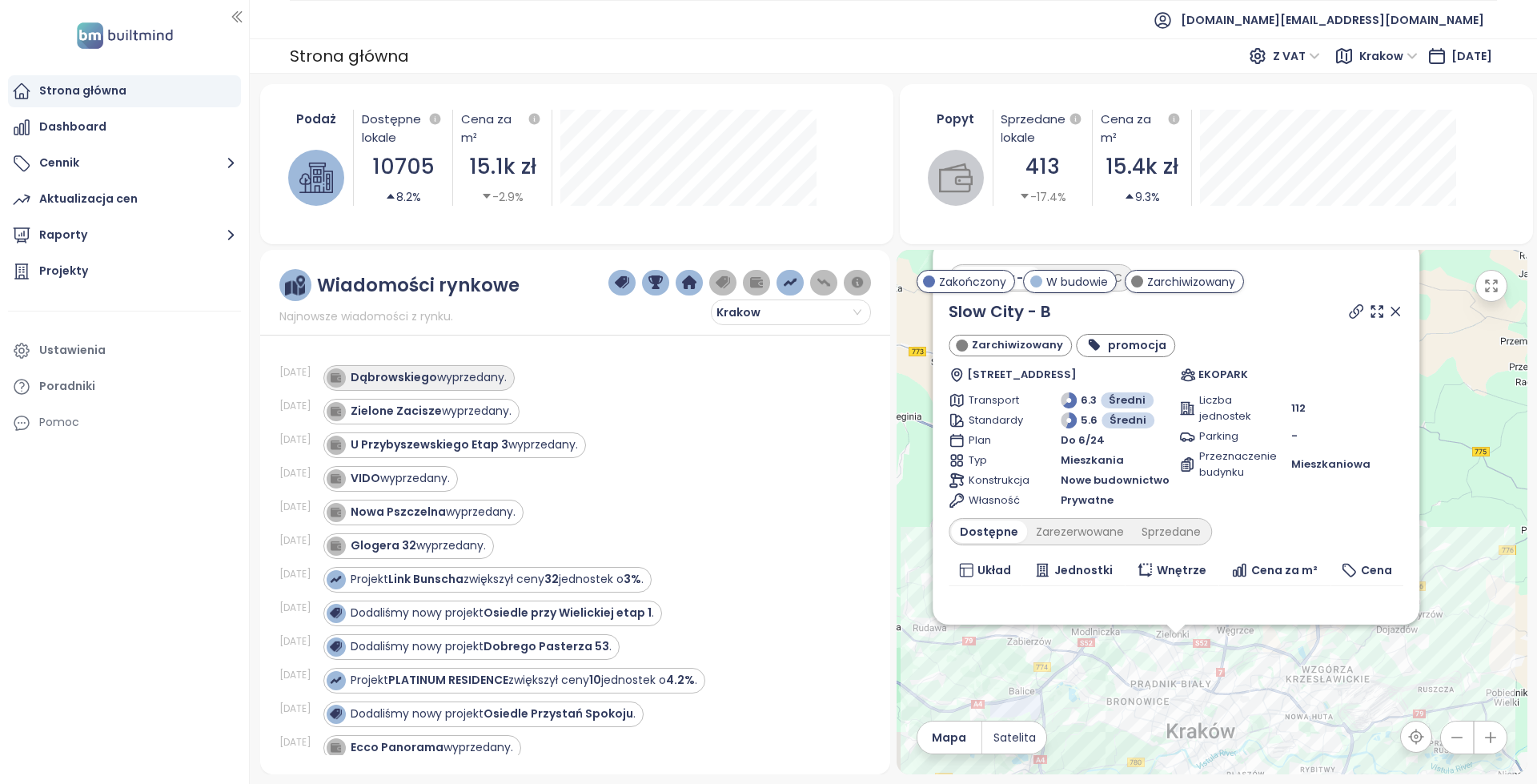
click at [466, 373] on div "[PERSON_NAME] wyprzedany." at bounding box center [429, 377] width 156 height 16
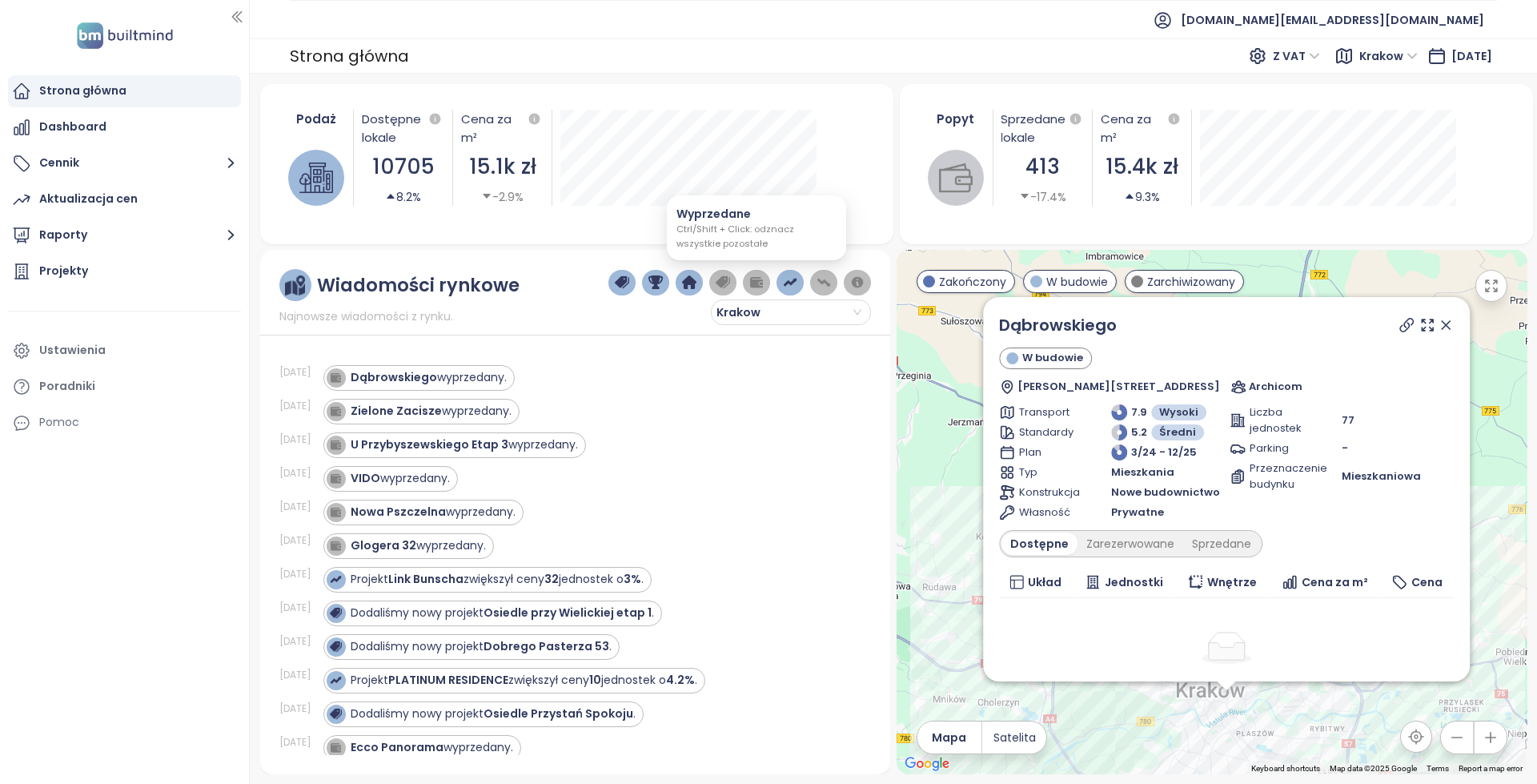
click at [764, 284] on button "button" at bounding box center [756, 283] width 28 height 26
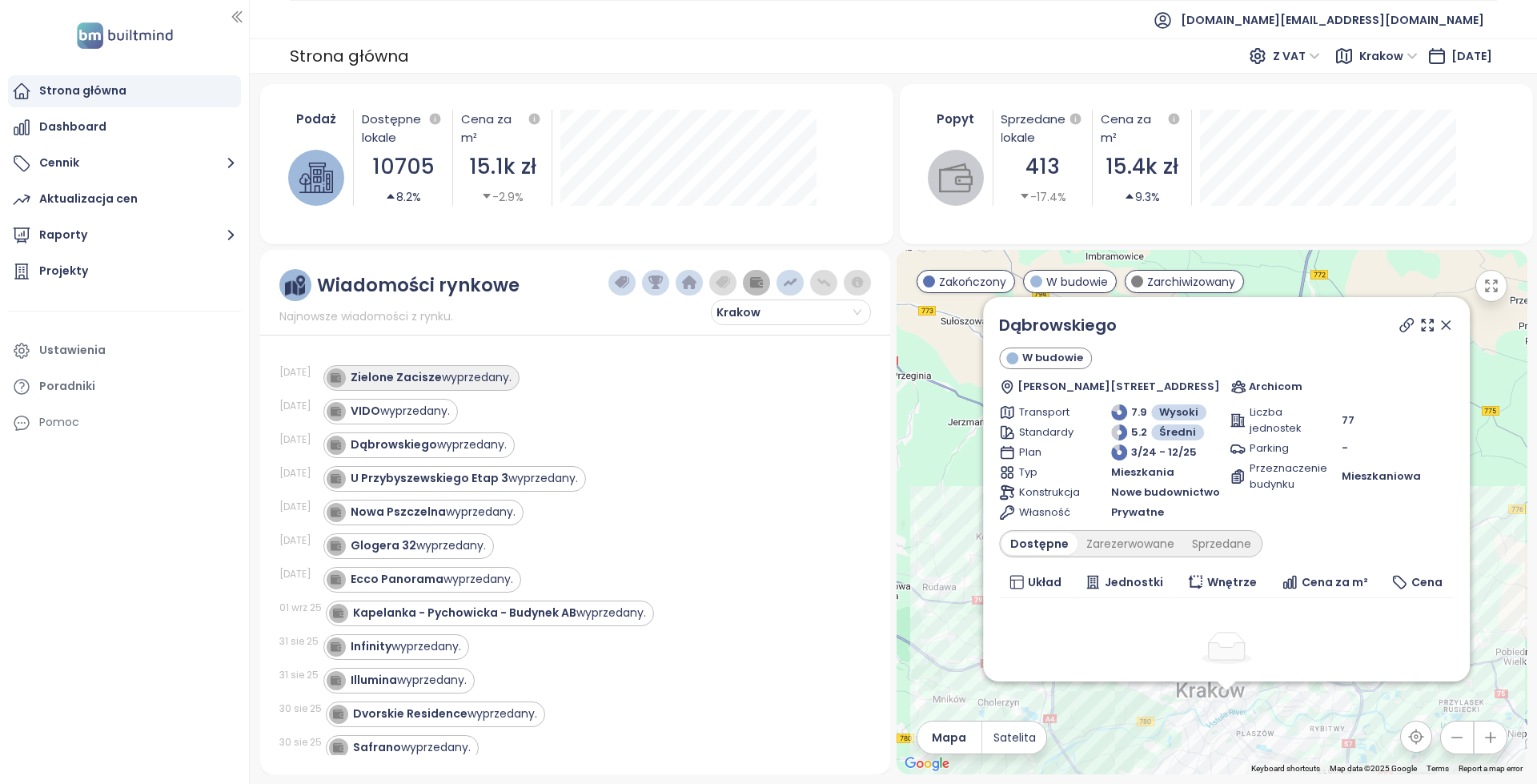
click at [484, 372] on div "Zielone Zacisze wyprzedany." at bounding box center [431, 377] width 161 height 16
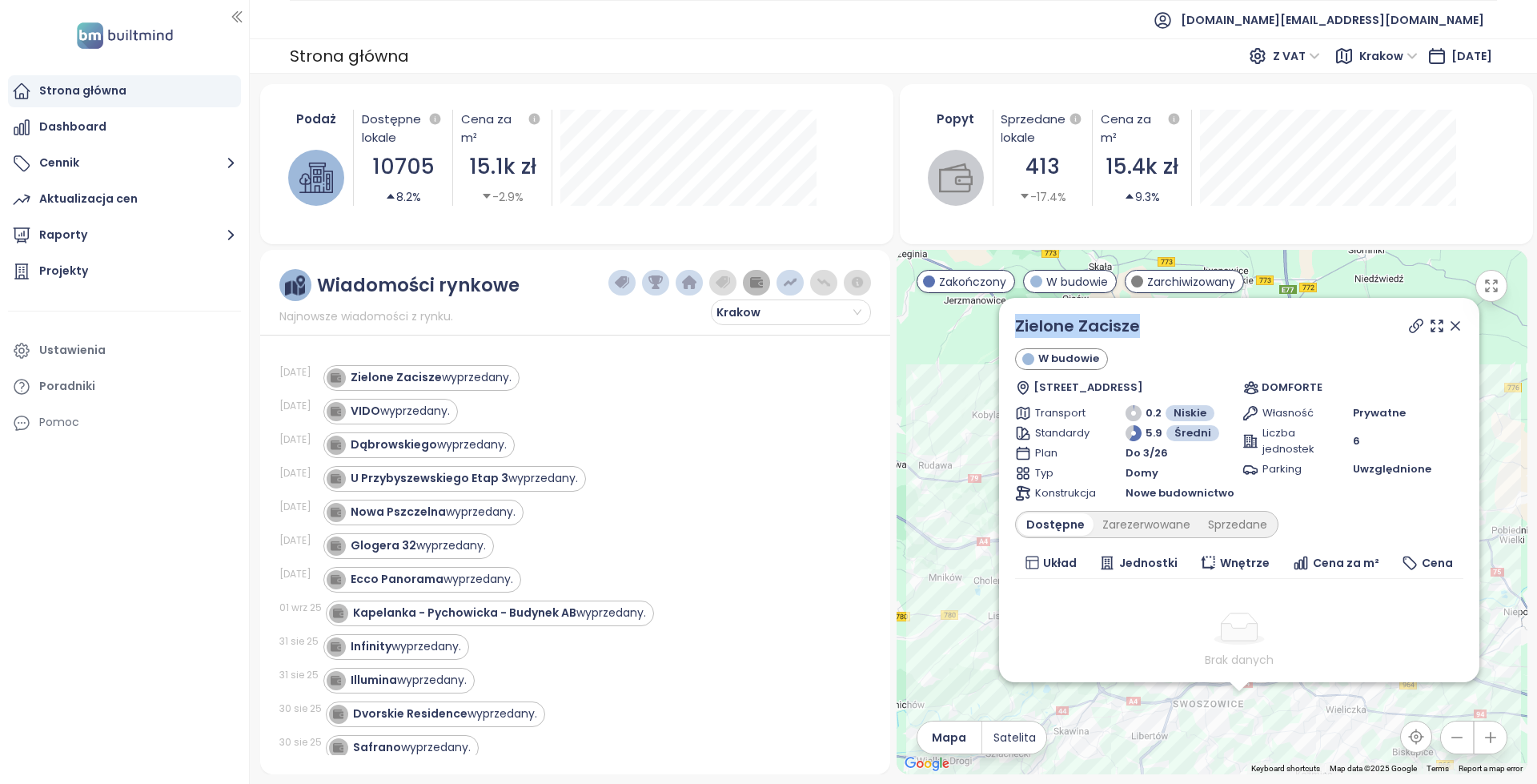
copy link "Zielone Zacisze"
drag, startPoint x: 1108, startPoint y: 329, endPoint x: 1006, endPoint y: 332, distance: 102.0
click at [1006, 332] on div "Zielone Zacisze W budowie Golkowice 484A, 30-697, Poland DOMFORTE Transport 0.2…" at bounding box center [1239, 490] width 480 height 385
click at [441, 405] on div "VIDO wyprzedany." at bounding box center [400, 411] width 99 height 16
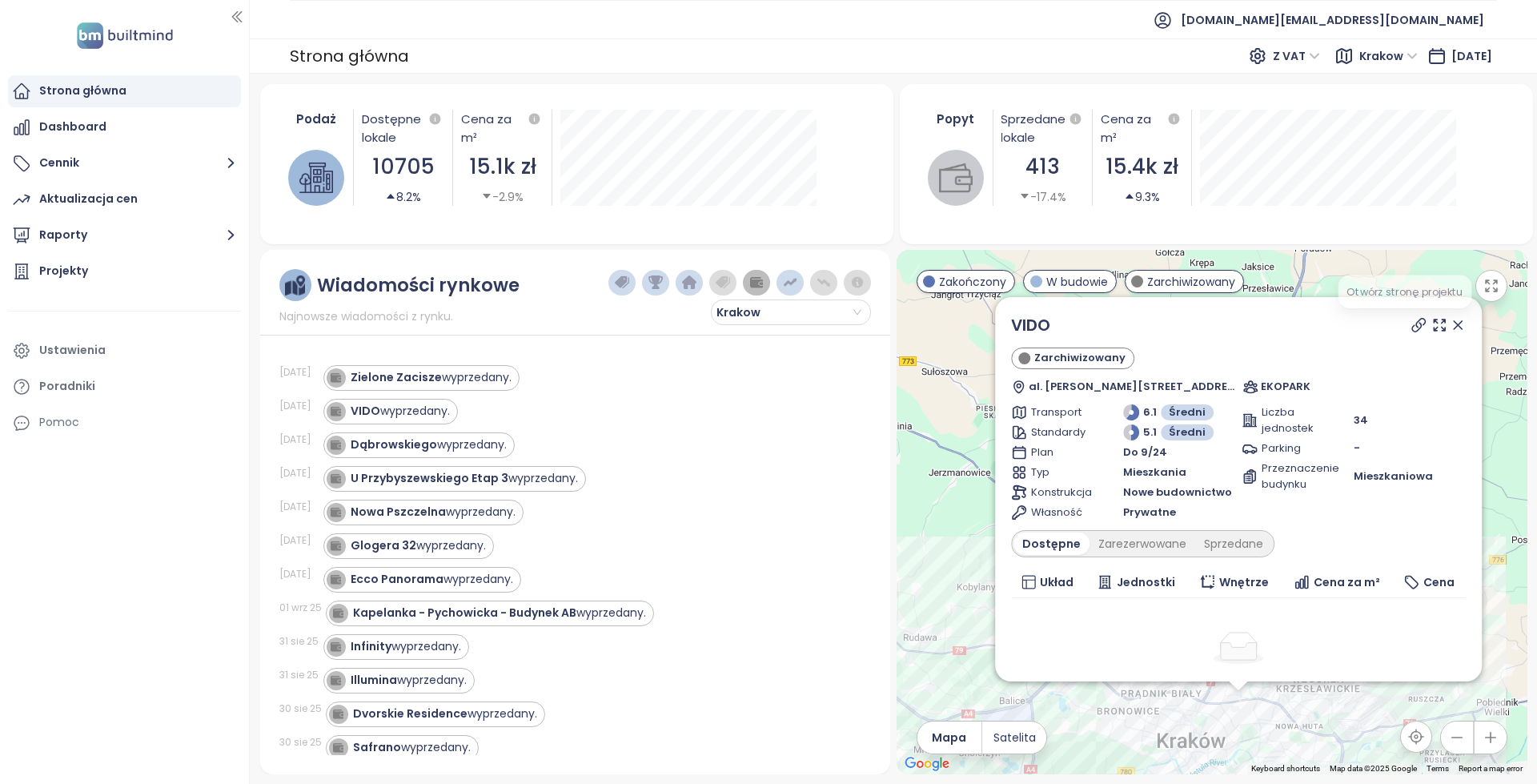
click at [1410, 327] on icon at bounding box center [1418, 325] width 16 height 16
copy div "VIDO"
drag, startPoint x: 355, startPoint y: 416, endPoint x: 593, endPoint y: 407, distance: 238.2
click at [590, 407] on div "VIDO wyprzedany." at bounding box center [588, 411] width 530 height 26
click at [593, 407] on div "VIDO wyprzedany." at bounding box center [588, 411] width 530 height 26
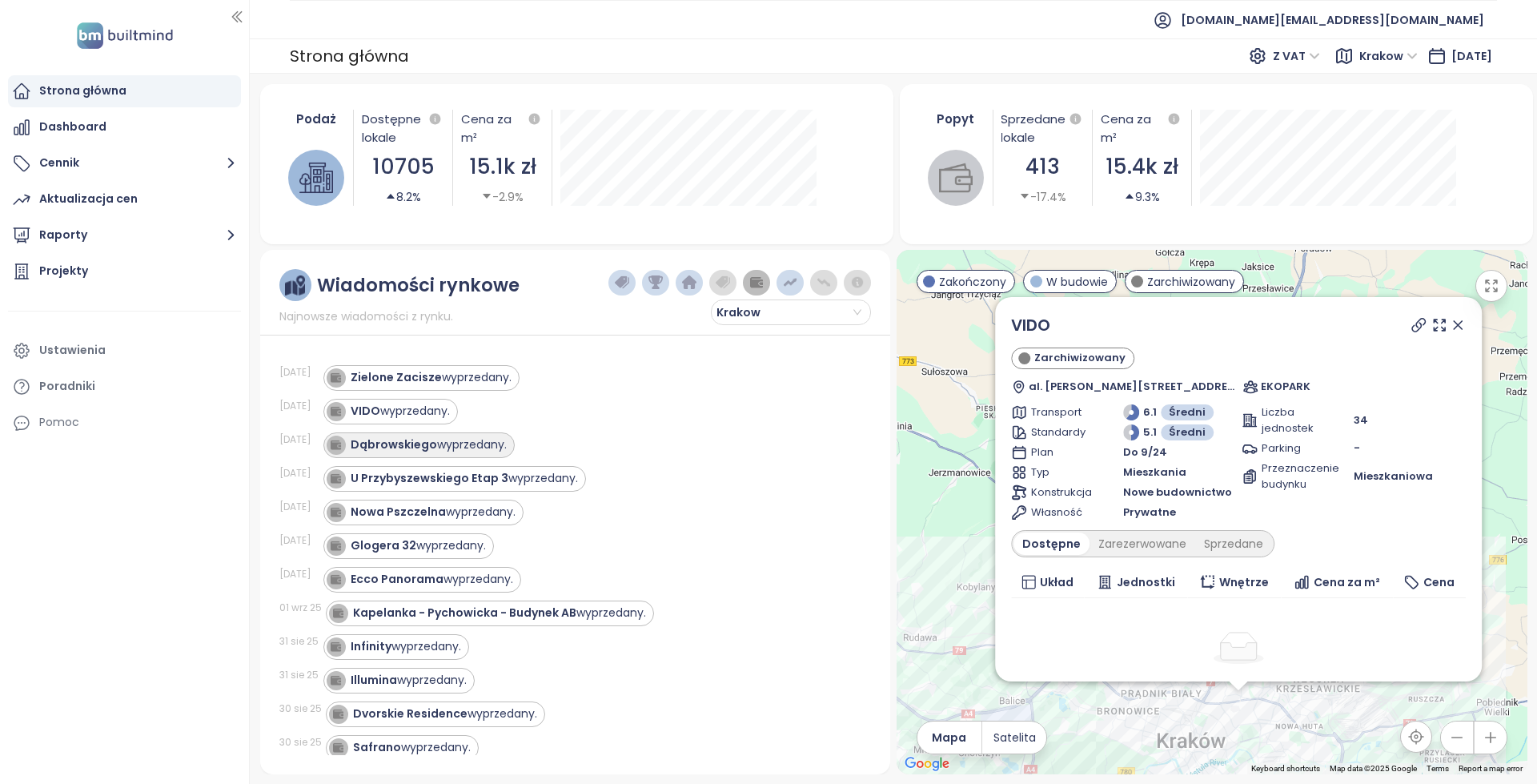
click at [360, 452] on strong "Dąbrowskiego" at bounding box center [394, 444] width 86 height 16
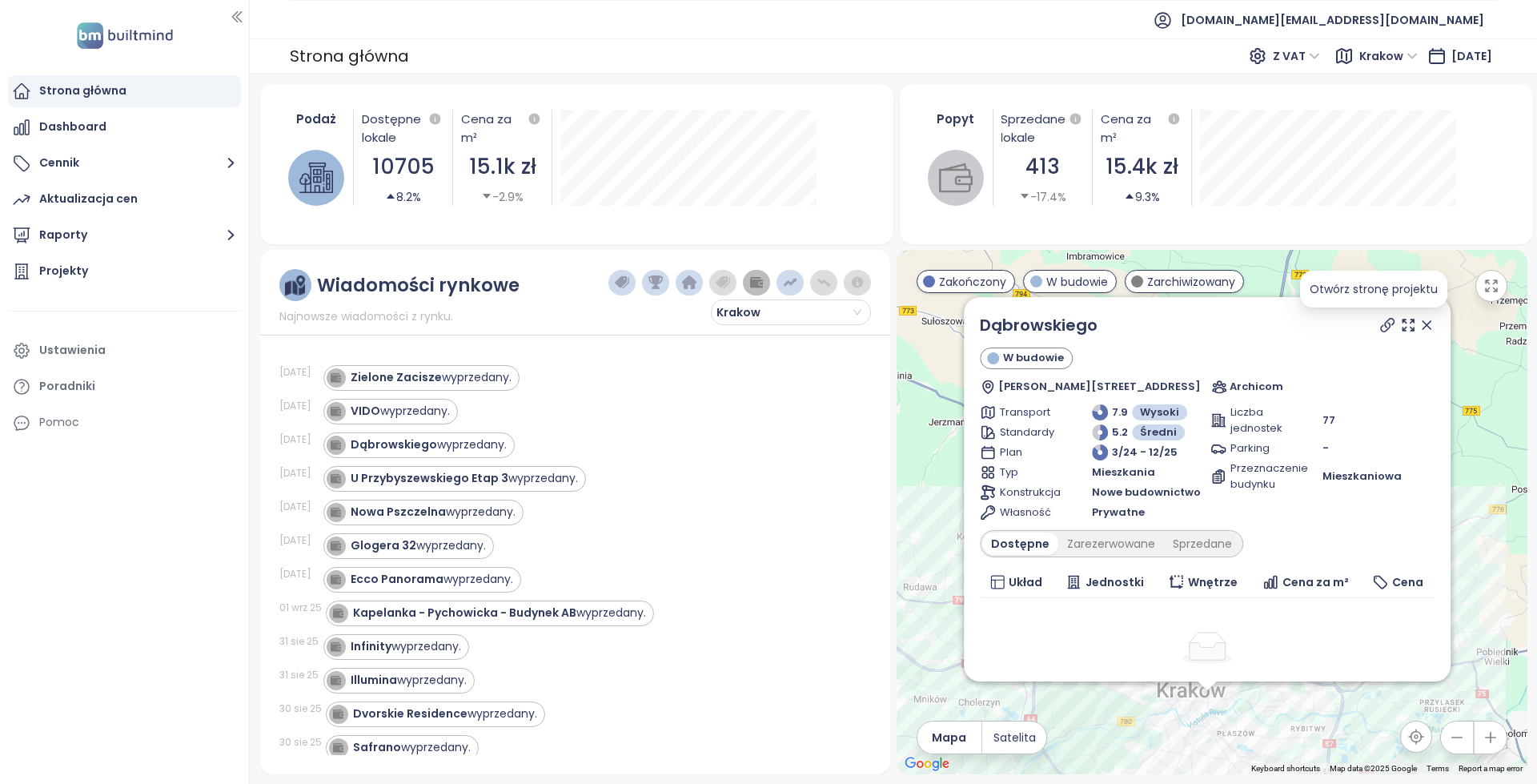
click at [1378, 319] on icon at bounding box center [1386, 325] width 16 height 16
click at [1098, 531] on div "Dostępne Zarezerwowane Sprzedane" at bounding box center [1111, 544] width 263 height 28
click at [1128, 541] on div "Zarezerwowane" at bounding box center [1111, 543] width 106 height 22
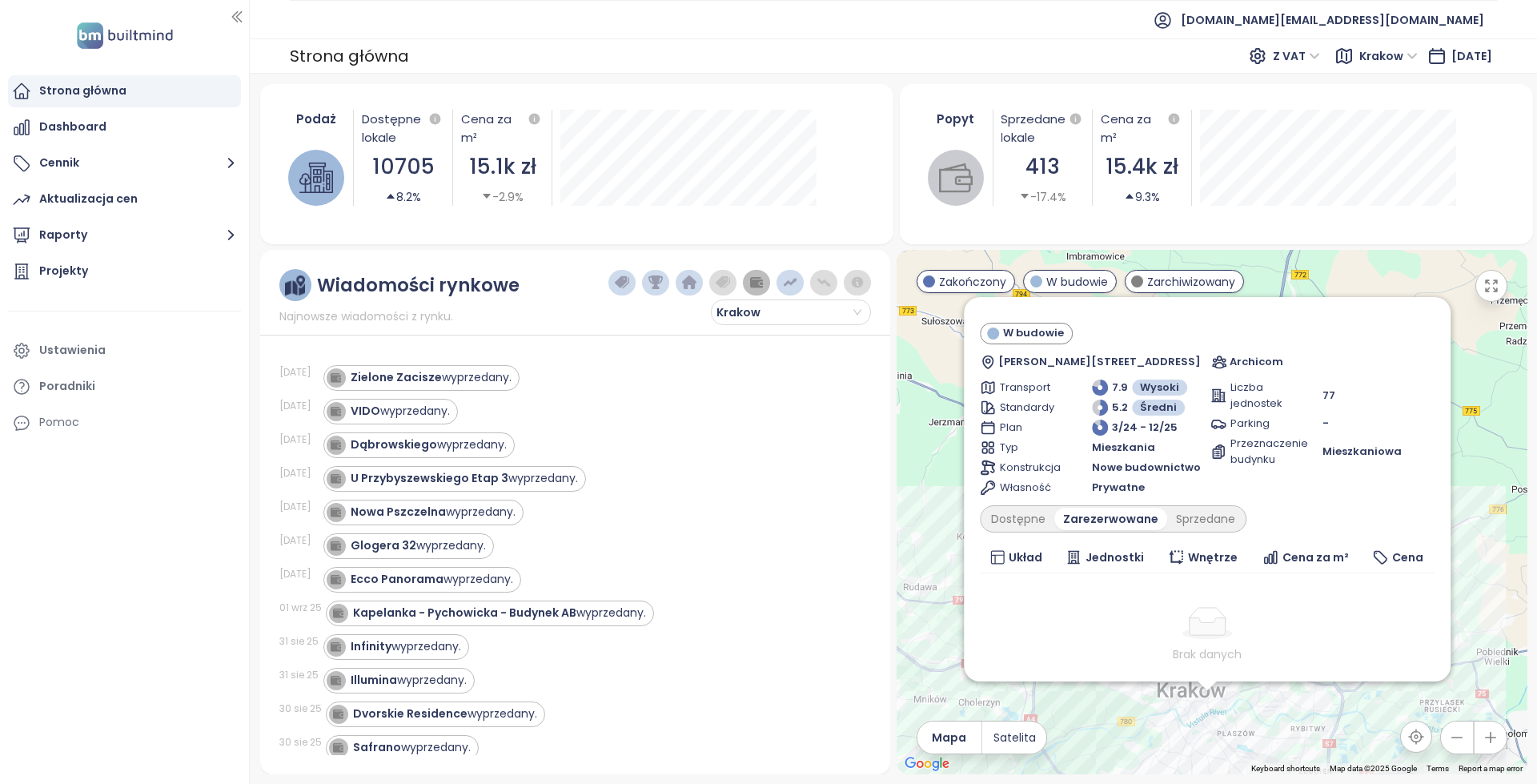
scroll to position [90, 0]
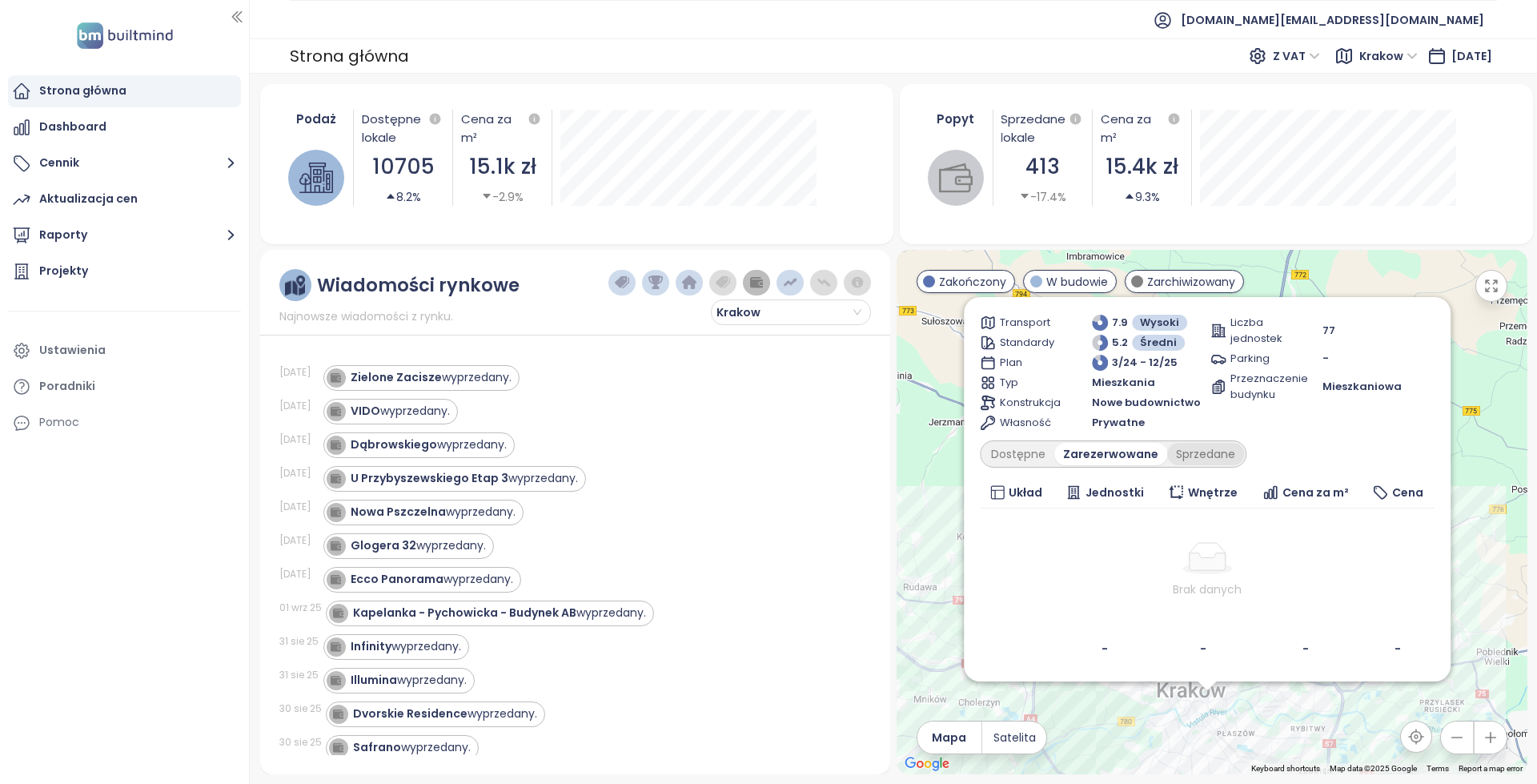
click at [1209, 461] on div "Sprzedane" at bounding box center [1205, 454] width 77 height 22
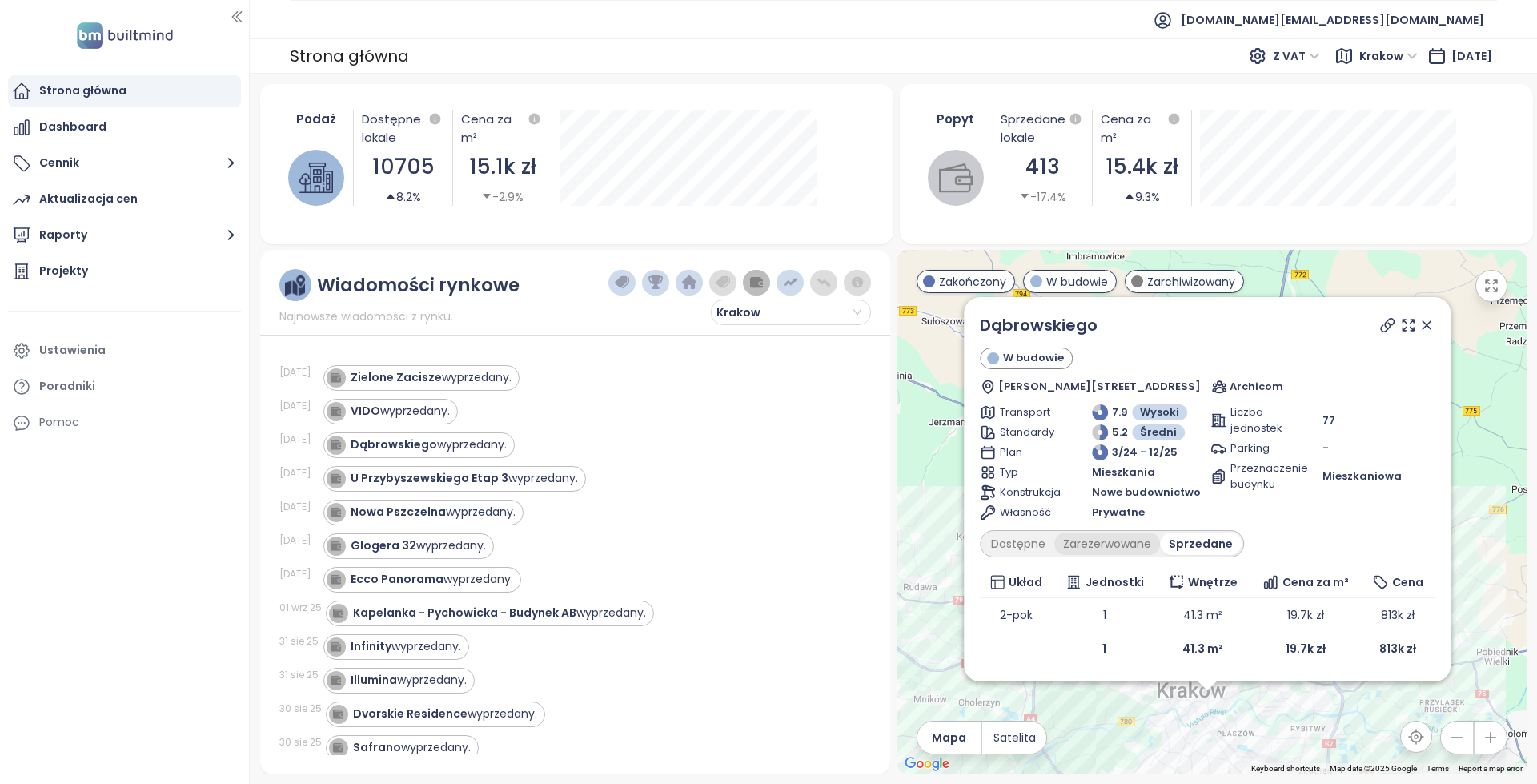
click at [1104, 541] on div "Zarezerwowane" at bounding box center [1107, 543] width 106 height 22
click at [1032, 533] on div "Dostępne" at bounding box center [1019, 543] width 72 height 22
click at [1060, 544] on div "Zarezerwowane" at bounding box center [1111, 543] width 106 height 22
copy div "Dąbrowskiego W budowie"
drag, startPoint x: 1125, startPoint y: 350, endPoint x: 967, endPoint y: 330, distance: 159.3
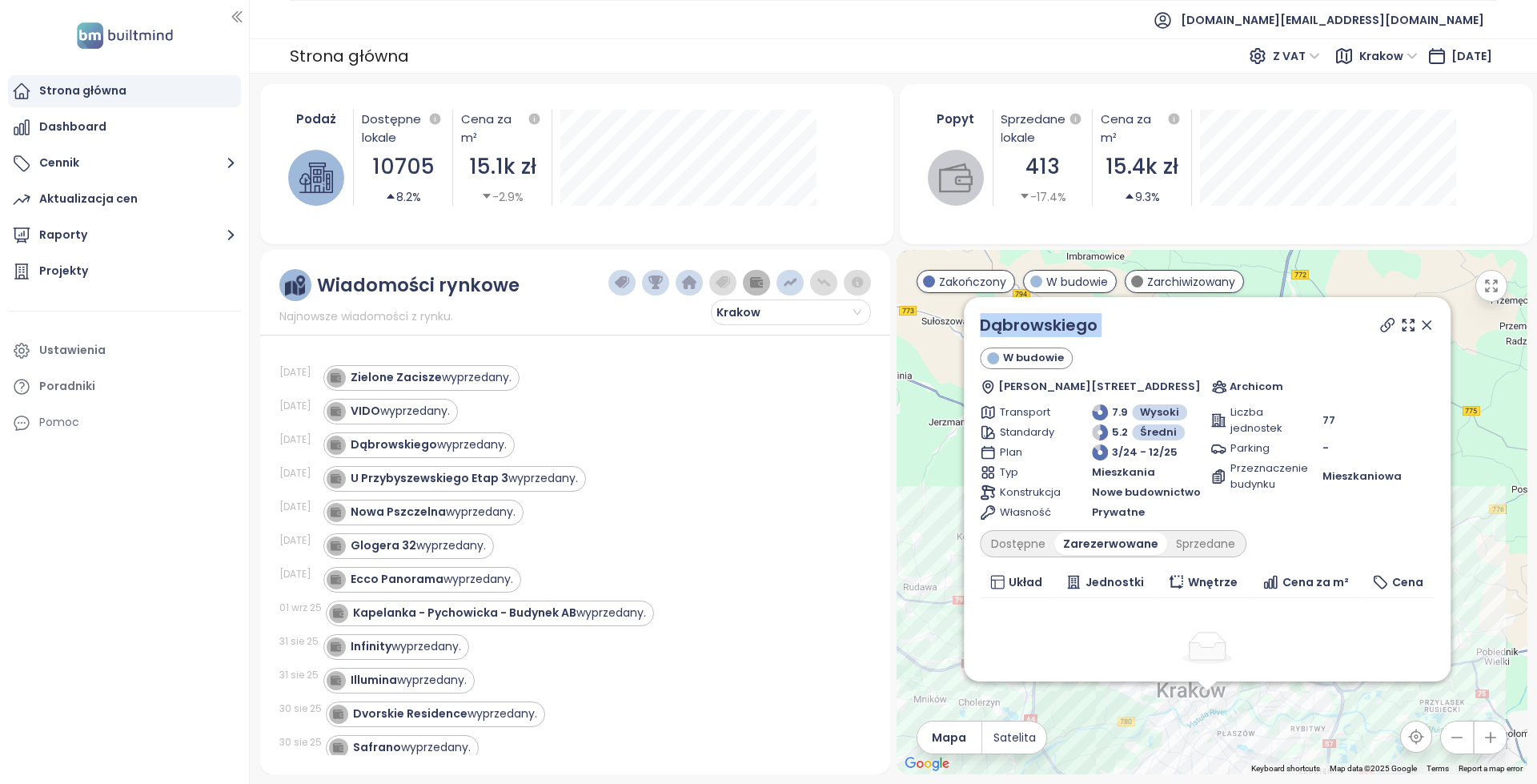
click at [967, 330] on div "Dąbrowskiego W budowie Romualda Traugutta 26, 30-549 Kraków, Poland Archicom Tr…" at bounding box center [1208, 489] width 486 height 385
click at [1114, 325] on div "Dąbrowskiego" at bounding box center [1207, 325] width 455 height 24
click at [1125, 328] on div "Dąbrowskiego" at bounding box center [1207, 325] width 455 height 24
copy link "Dąbrowskiego"
drag, startPoint x: 1139, startPoint y: 328, endPoint x: 972, endPoint y: 315, distance: 167.5
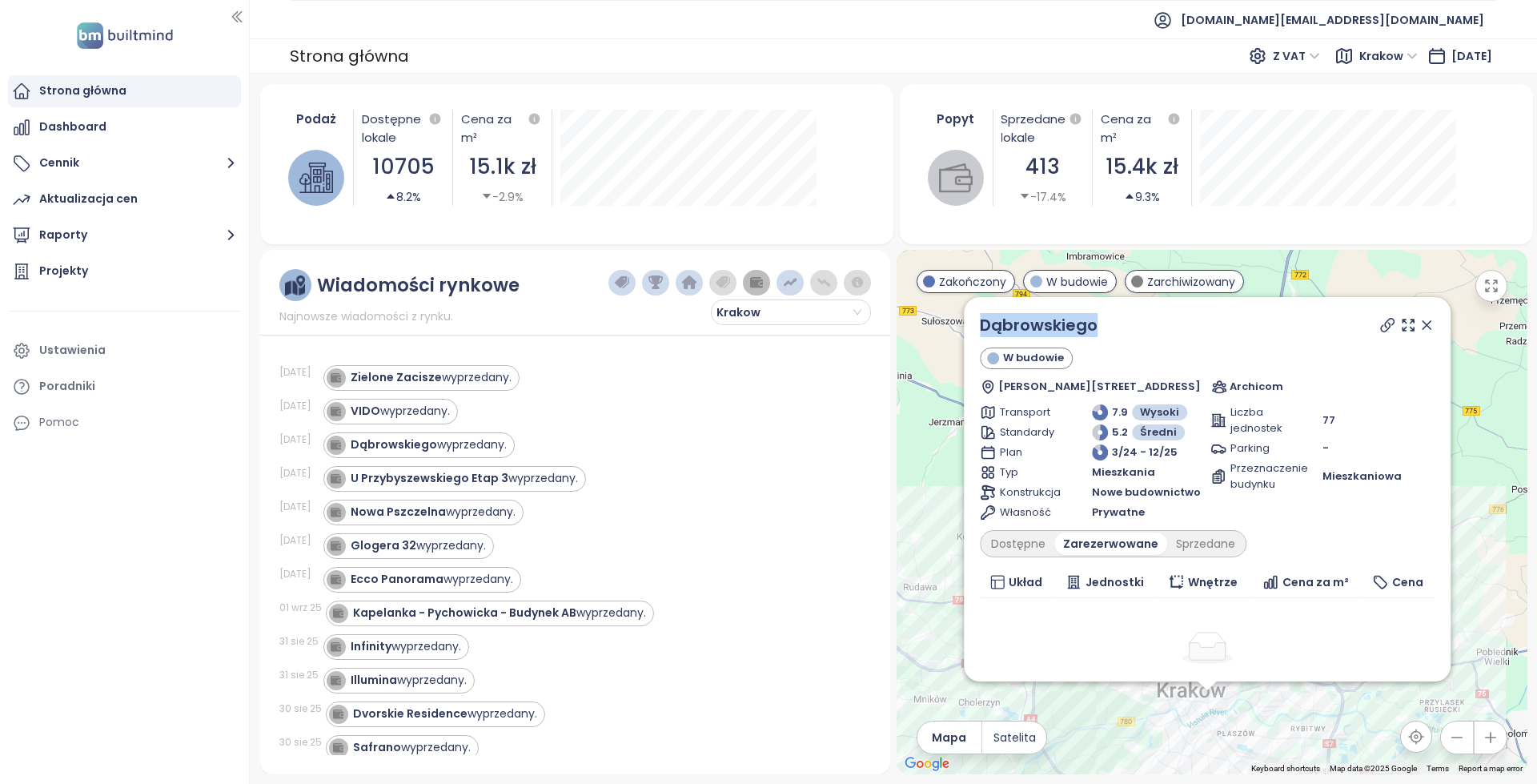
click at [972, 316] on div "Dąbrowskiego W budowie Romualda Traugutta 26, 30-549 Kraków, Poland Archicom Tr…" at bounding box center [1208, 489] width 486 height 385
click at [474, 480] on strong "U Przybyszewskiego Etap 3" at bounding box center [430, 478] width 158 height 16
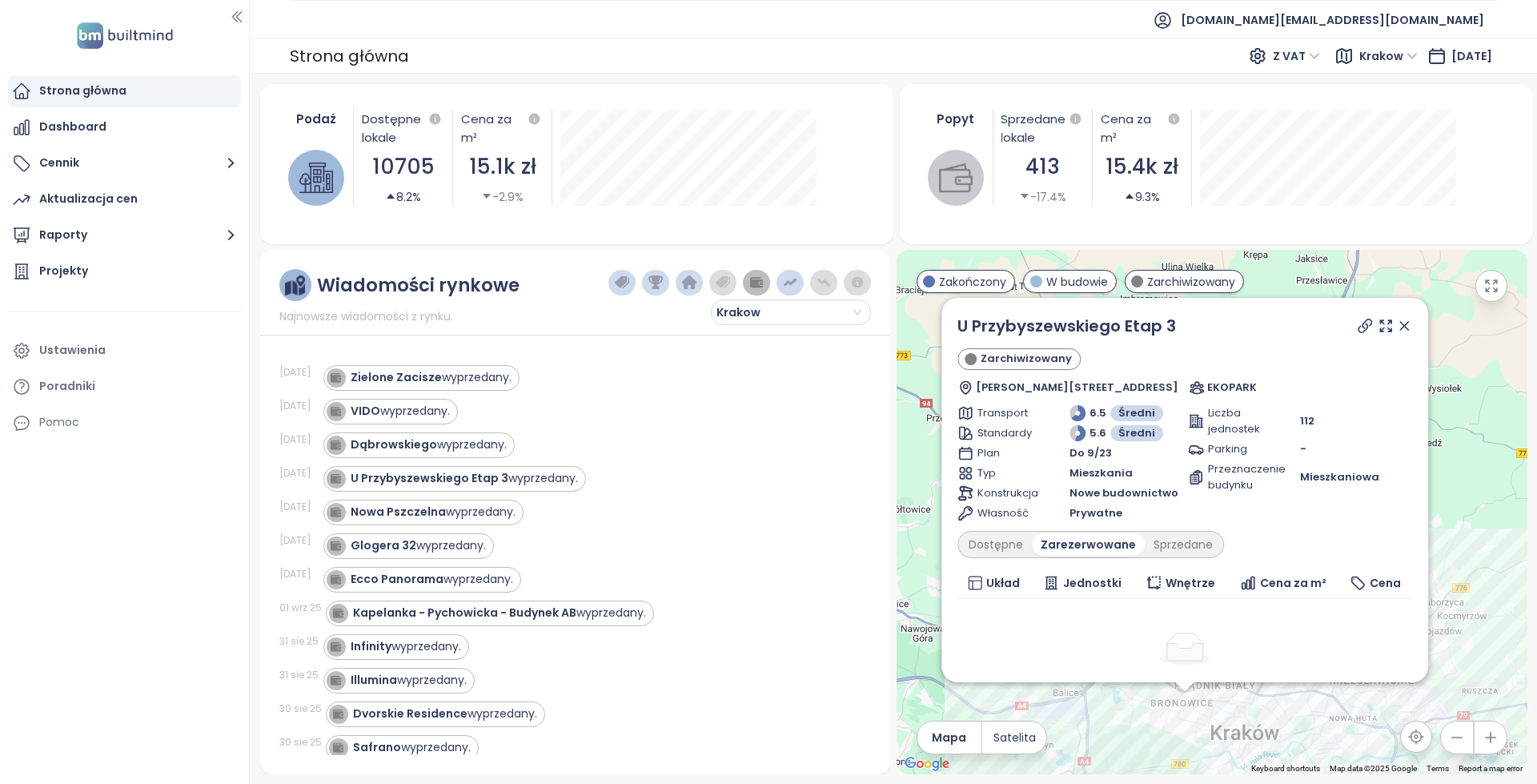
click at [1356, 329] on icon at bounding box center [1364, 326] width 16 height 16
click at [434, 485] on strong "U Przybyszewskiego Etap 3" at bounding box center [430, 478] width 158 height 16
click at [1356, 324] on icon at bounding box center [1364, 326] width 16 height 16
copy link "U Przybyszewskiego Etap 3"
drag, startPoint x: 1210, startPoint y: 326, endPoint x: 958, endPoint y: 323, distance: 252.0
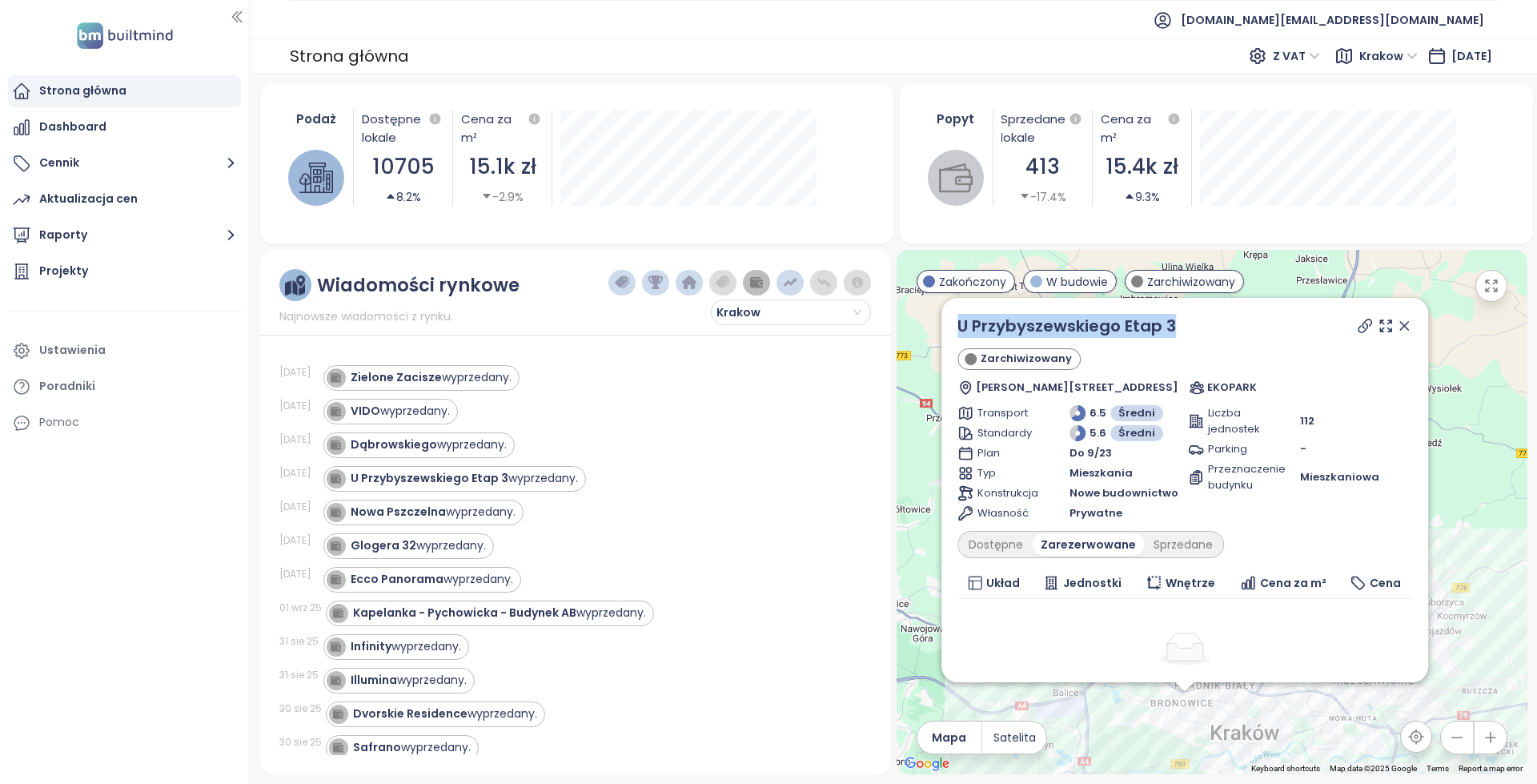
click at [958, 323] on div "U Przybyszewskiego Etap 3 Zarchiwizowany Stanisława Przybyszewskiego 83, 30-128…" at bounding box center [1185, 490] width 486 height 385
click at [354, 413] on strong "VIDO" at bounding box center [366, 411] width 29 height 16
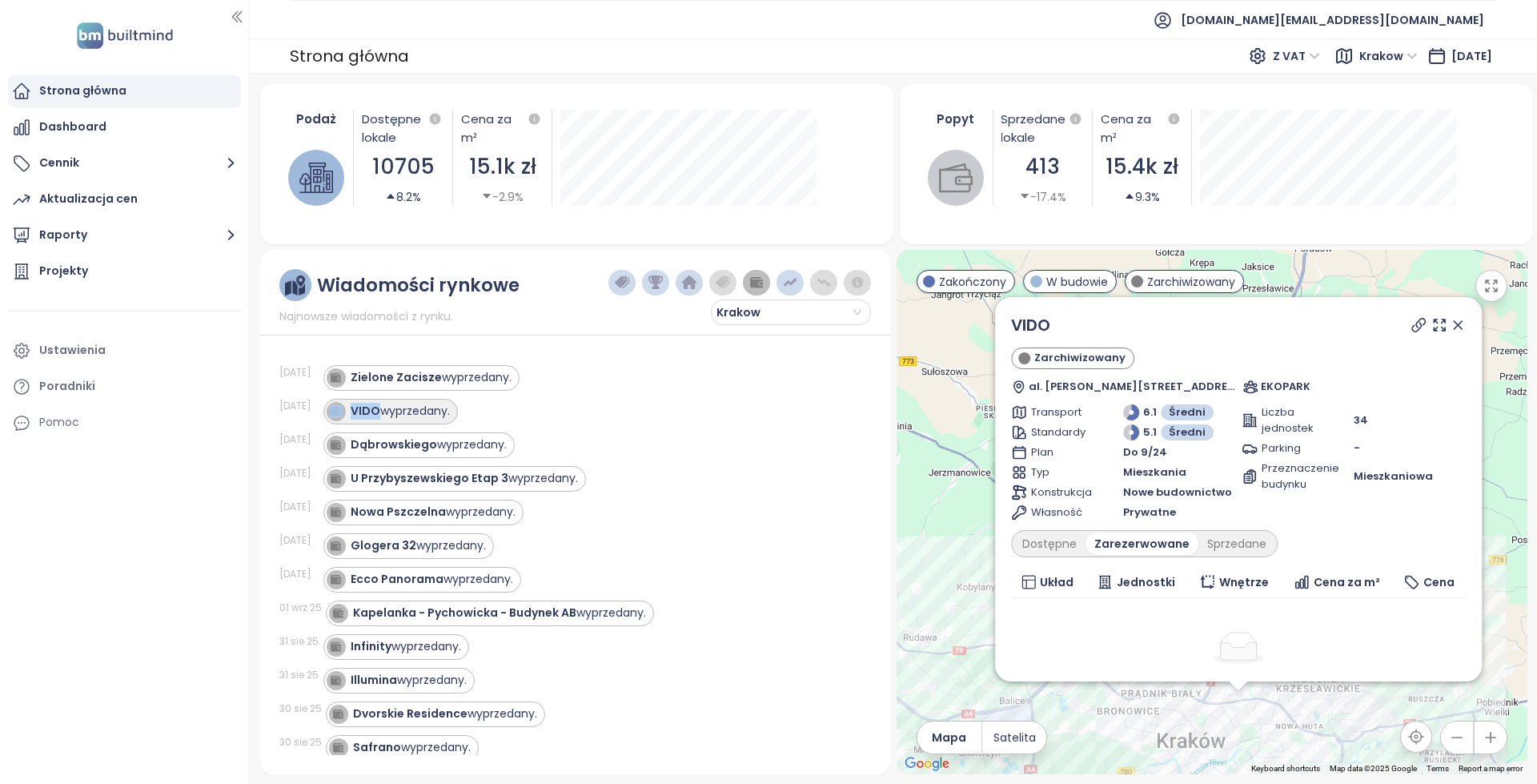
copy div "VIDO"
drag, startPoint x: 352, startPoint y: 416, endPoint x: 580, endPoint y: 425, distance: 228.2
click at [579, 424] on div "08 wrz 25 VIDO wyprzedany." at bounding box center [566, 411] width 574 height 34
drag, startPoint x: 580, startPoint y: 425, endPoint x: 618, endPoint y: 206, distance: 222.3
click at [580, 424] on div "08 wrz 25 VIDO wyprzedany." at bounding box center [566, 411] width 574 height 34
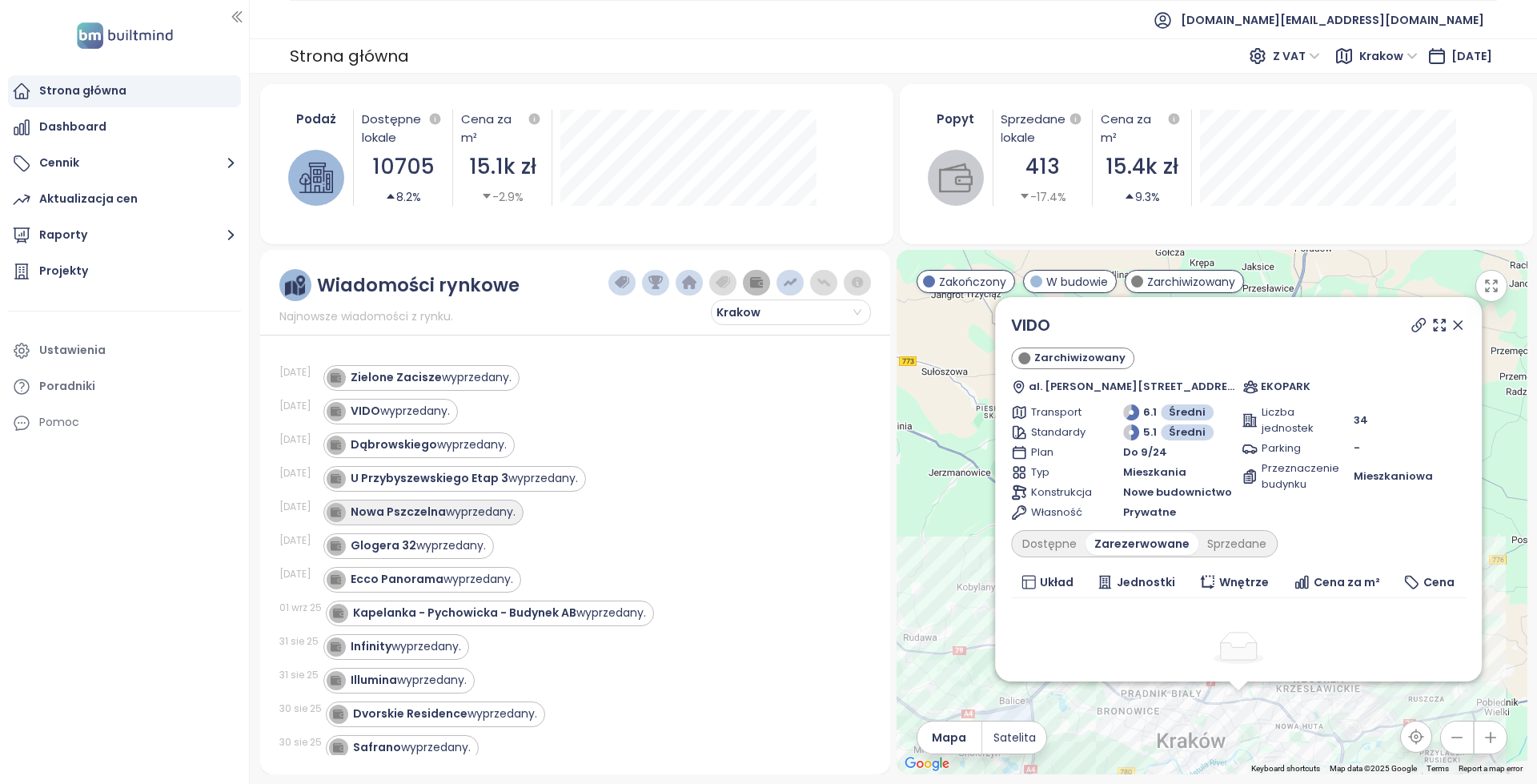
click at [417, 511] on strong "Nowa Pszczelna" at bounding box center [398, 511] width 95 height 16
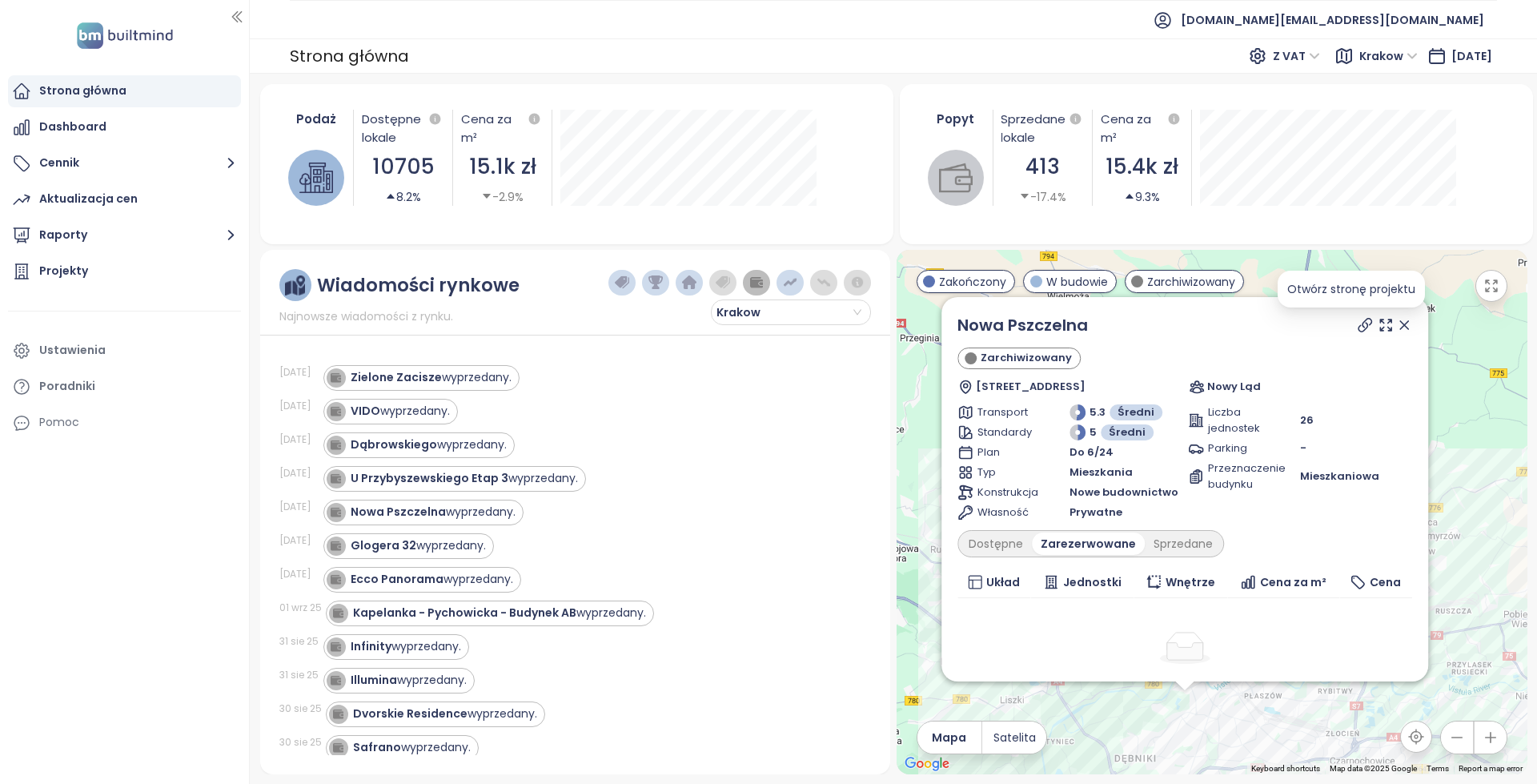
click at [1358, 325] on icon at bounding box center [1364, 324] width 13 height 13
copy div "Nowa Pszczelna"
drag, startPoint x: 1144, startPoint y: 308, endPoint x: 921, endPoint y: 323, distance: 223.5
click at [921, 323] on div "Nowa Pszczelna Zarchiwizowany Pszczelna 38, 30-431 Kraków, Poland Nowy Ląd Tran…" at bounding box center [1212, 512] width 630 height 524
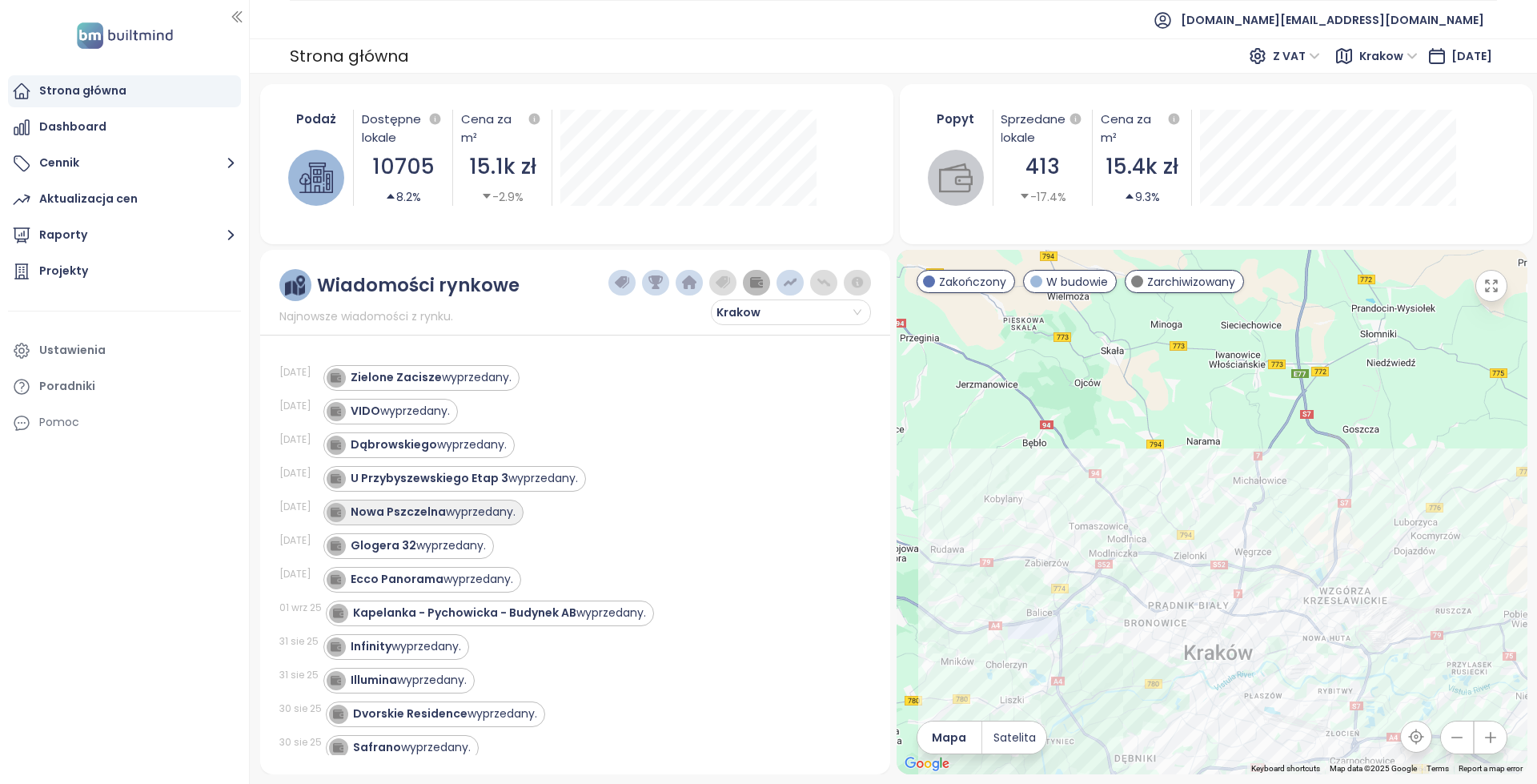
click at [476, 512] on div "Nowa Pszczelna wyprzedany." at bounding box center [433, 511] width 165 height 16
click at [429, 552] on div "Glogera 32 wyprzedany." at bounding box center [418, 545] width 135 height 16
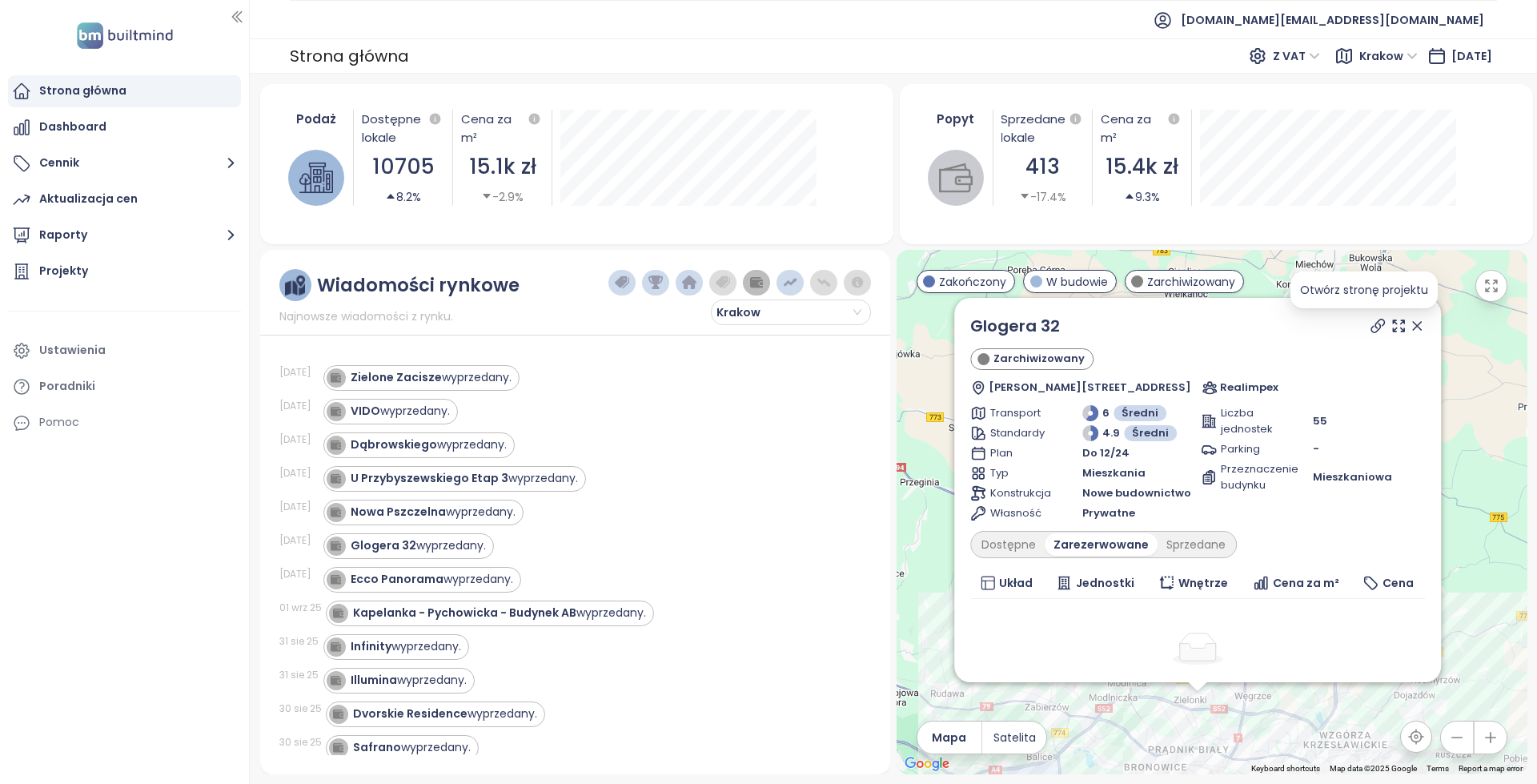
click at [1371, 323] on icon at bounding box center [1377, 326] width 16 height 16
copy link "Glogera 32"
drag, startPoint x: 1099, startPoint y: 331, endPoint x: 968, endPoint y: 329, distance: 131.0
click at [968, 329] on div "Glogera 32 Zarchiwizowany Zygmunta Glogera 32, 31-222 Kraków, Poland Realimpex …" at bounding box center [1197, 490] width 486 height 385
click at [473, 583] on div "Ecco Panorama wyprzedany." at bounding box center [432, 579] width 162 height 16
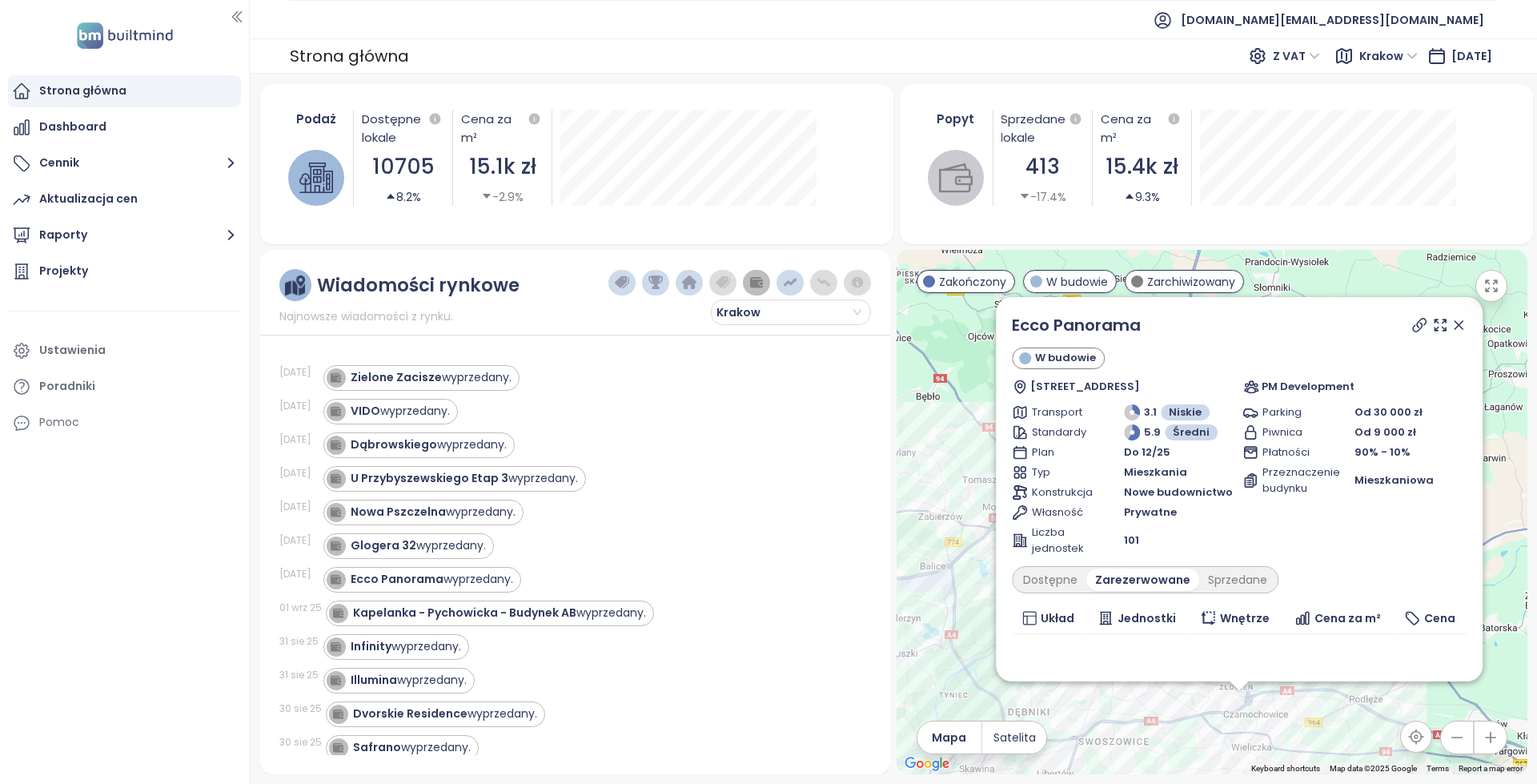
click at [1412, 324] on icon at bounding box center [1418, 324] width 13 height 13
copy link "Ecco Panorama"
drag, startPoint x: 1173, startPoint y: 320, endPoint x: 1011, endPoint y: 320, distance: 162.0
click at [1011, 320] on div "Ecco Panorama W budowie Długa 45a, 32-020 Wieliczka, Poland PM Development Tran…" at bounding box center [1239, 489] width 486 height 385
click at [690, 509] on div "Nowa Pszczelna wyprzedany." at bounding box center [588, 512] width 530 height 26
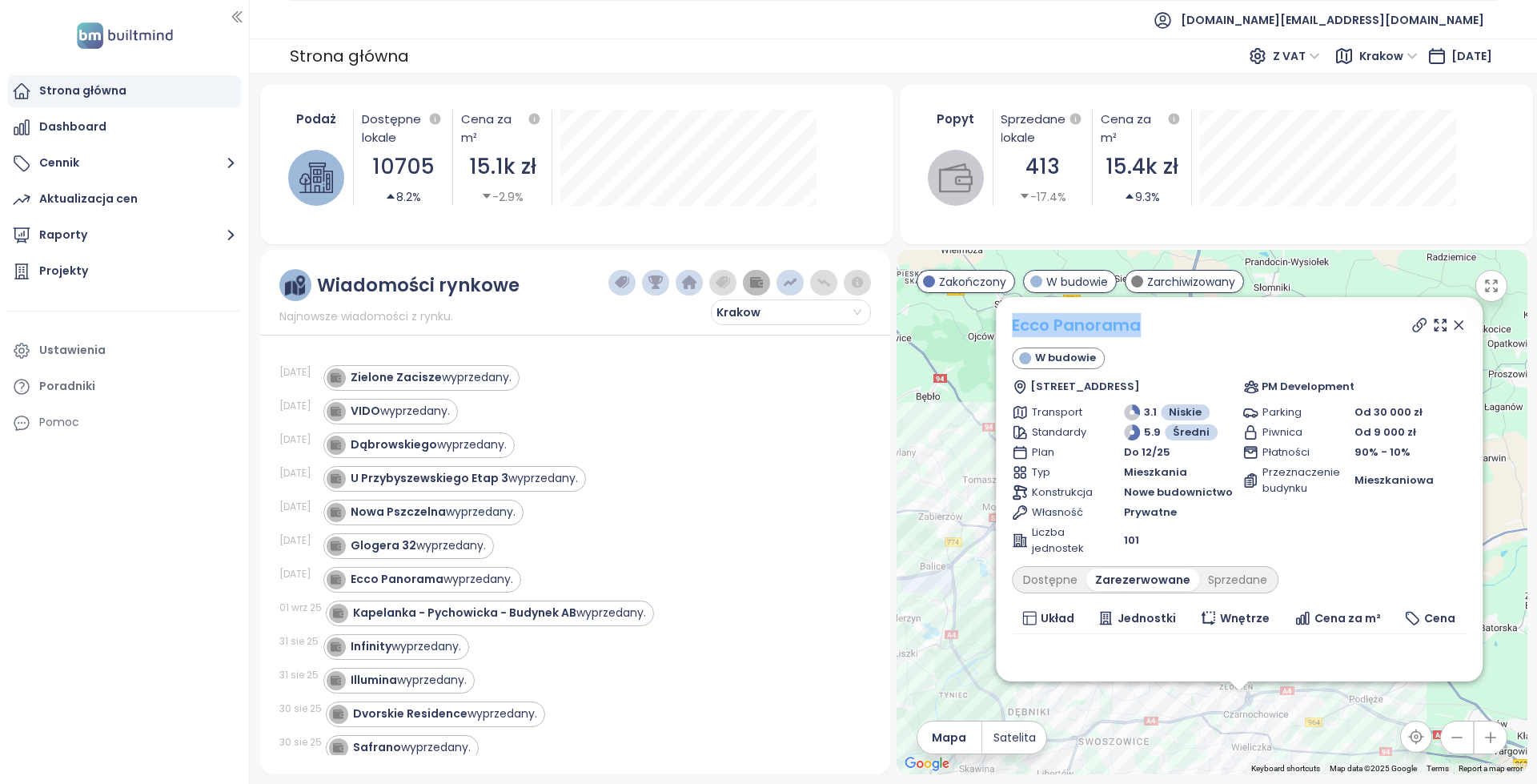
copy link "Ecco Panorama"
drag, startPoint x: 1173, startPoint y: 330, endPoint x: 1014, endPoint y: 323, distance: 159.2
click at [1014, 323] on div "Ecco Panorama" at bounding box center [1239, 325] width 455 height 24
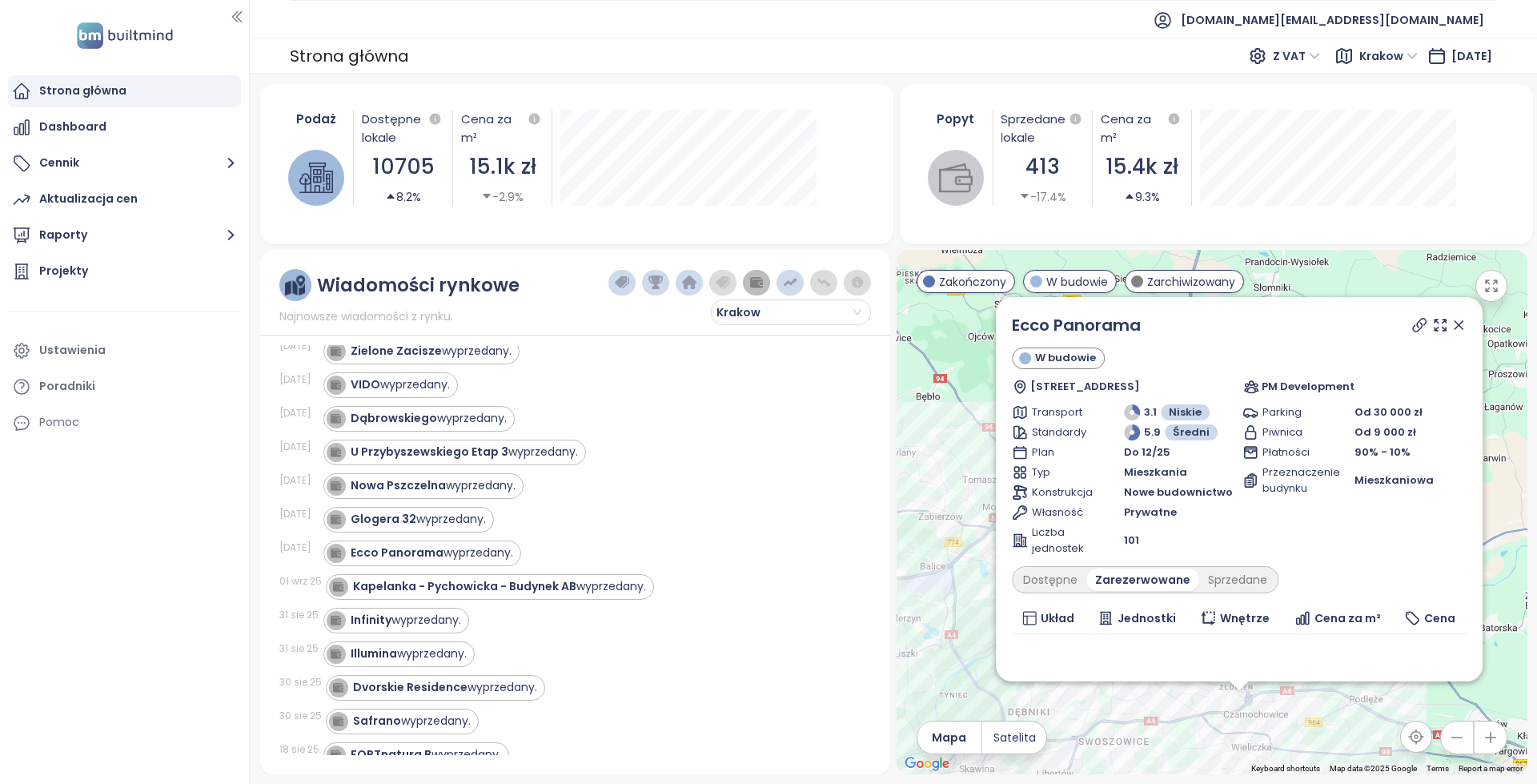
scroll to position [80, 0]
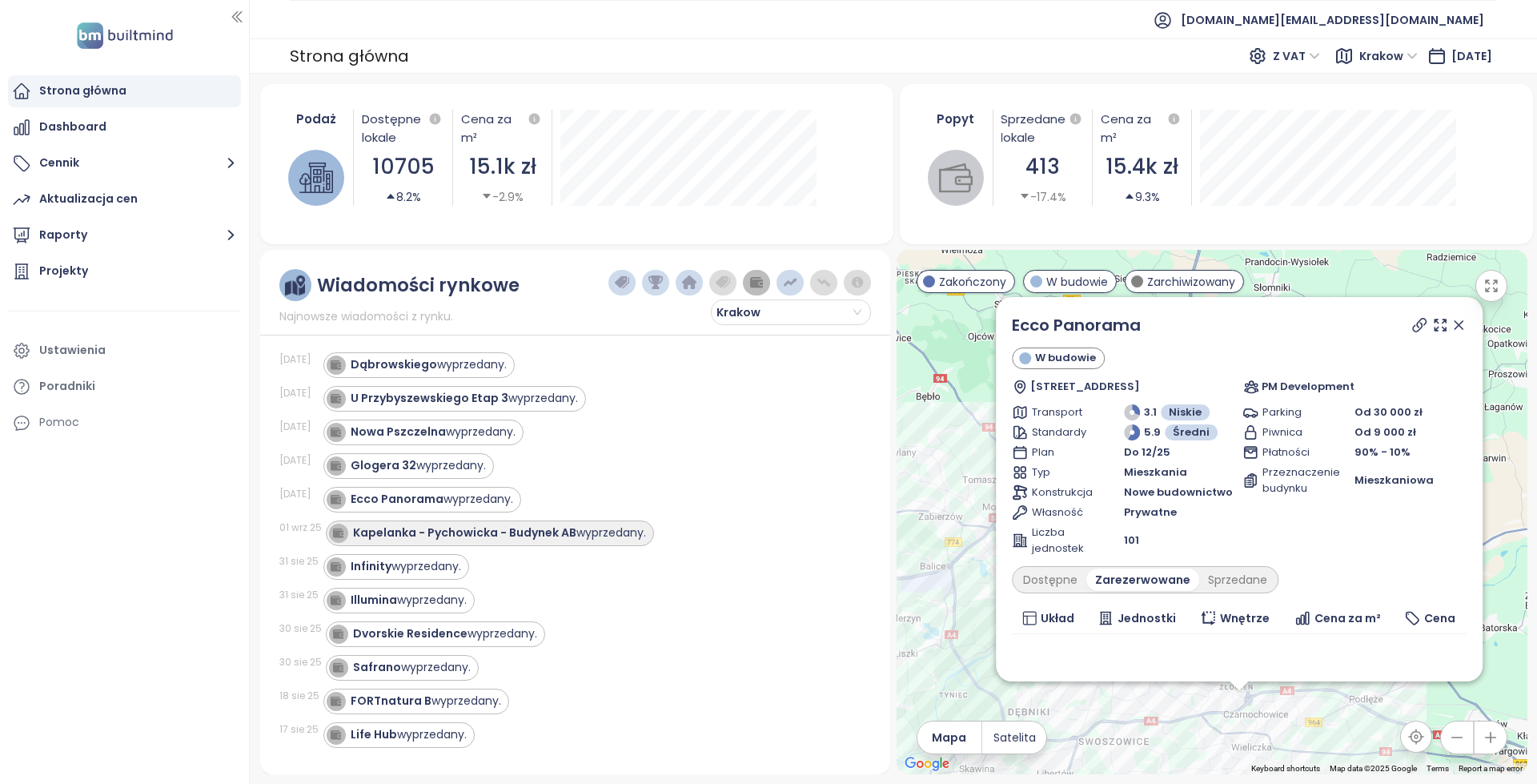
click at [439, 534] on strong "Kapelanka - Pychowicka - Budynek AB" at bounding box center [464, 532] width 223 height 16
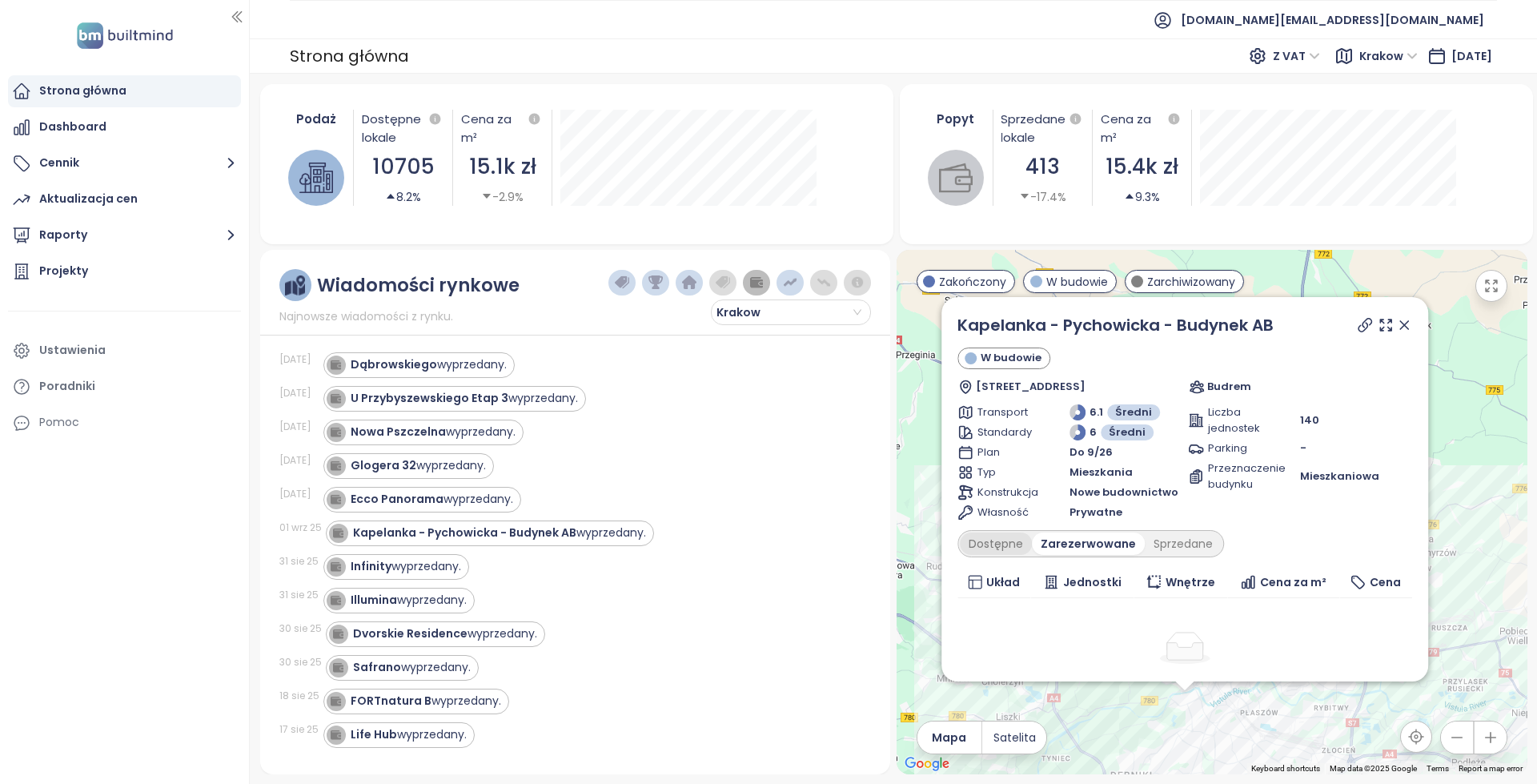
click at [1014, 543] on div "Dostępne" at bounding box center [996, 543] width 72 height 22
click at [1165, 550] on div "Sprzedane" at bounding box center [1180, 543] width 77 height 22
click at [1358, 329] on icon at bounding box center [1364, 324] width 13 height 13
click at [1015, 552] on div "Dostępne" at bounding box center [996, 543] width 72 height 22
drag, startPoint x: 1294, startPoint y: 318, endPoint x: 947, endPoint y: 319, distance: 347.0
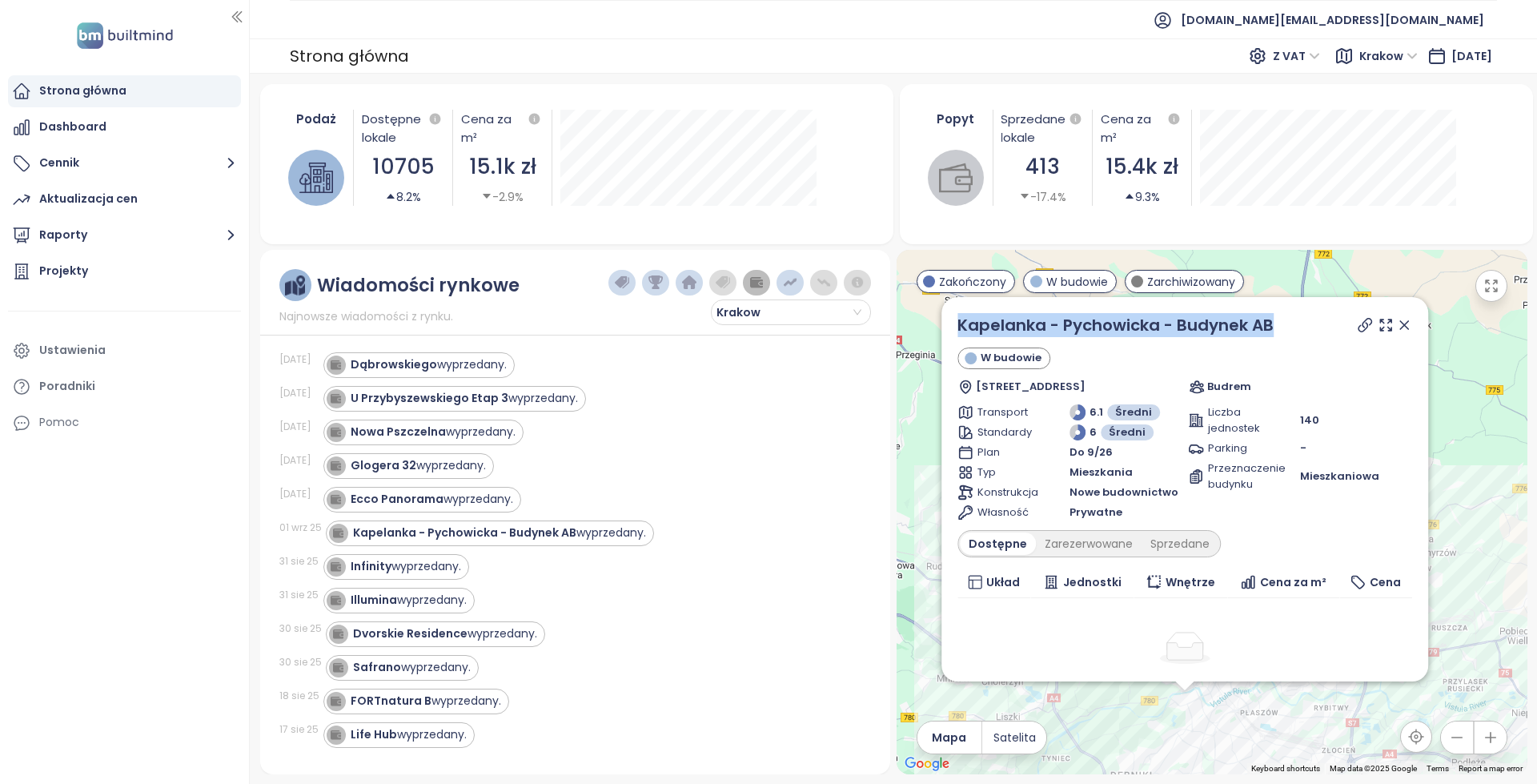
click at [947, 319] on div "Kapelanka - Pychowicka - Budynek AB W budowie Pychowicka 3B, 30-364 Kraków, Pol…" at bounding box center [1185, 489] width 486 height 385
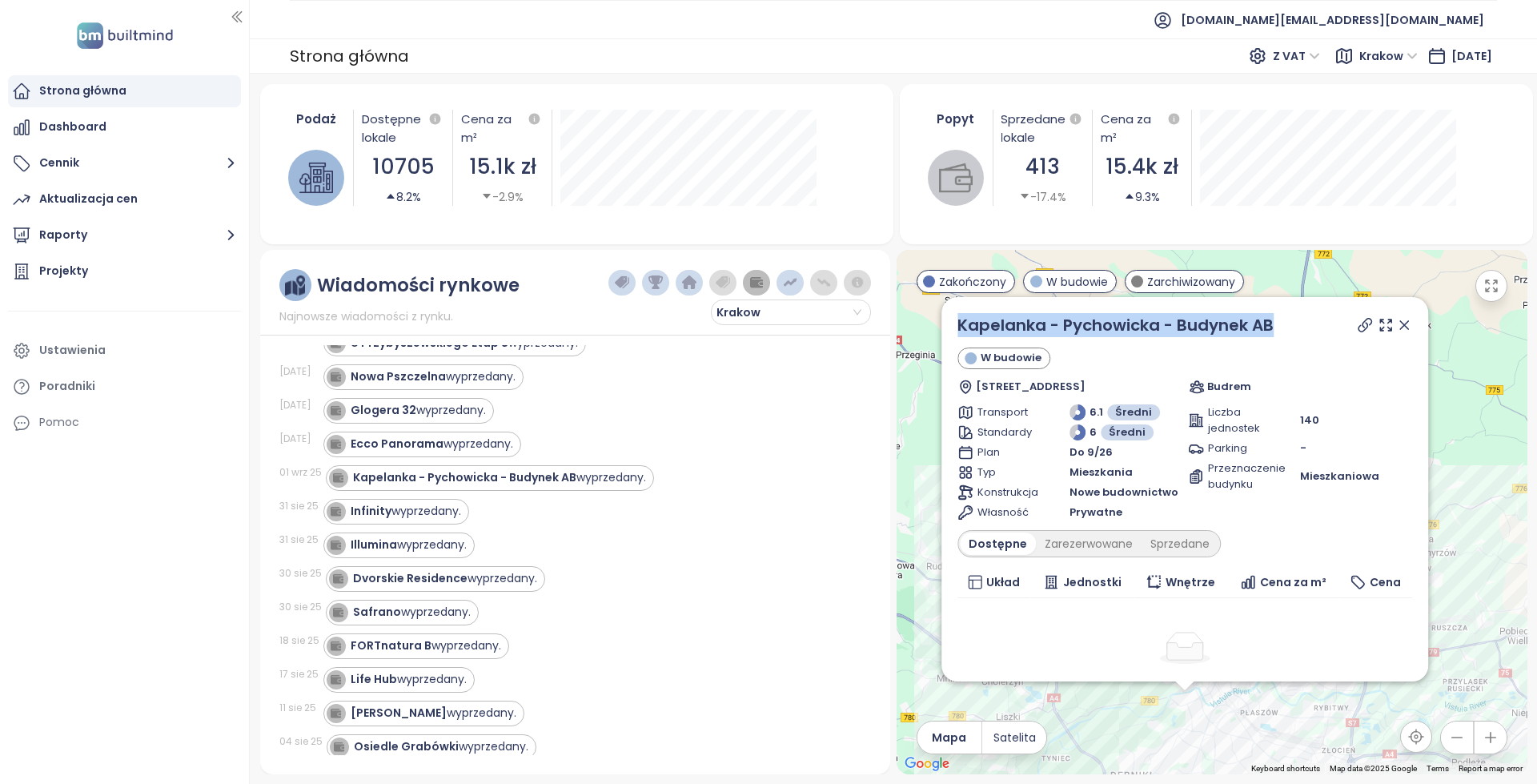
scroll to position [0, 0]
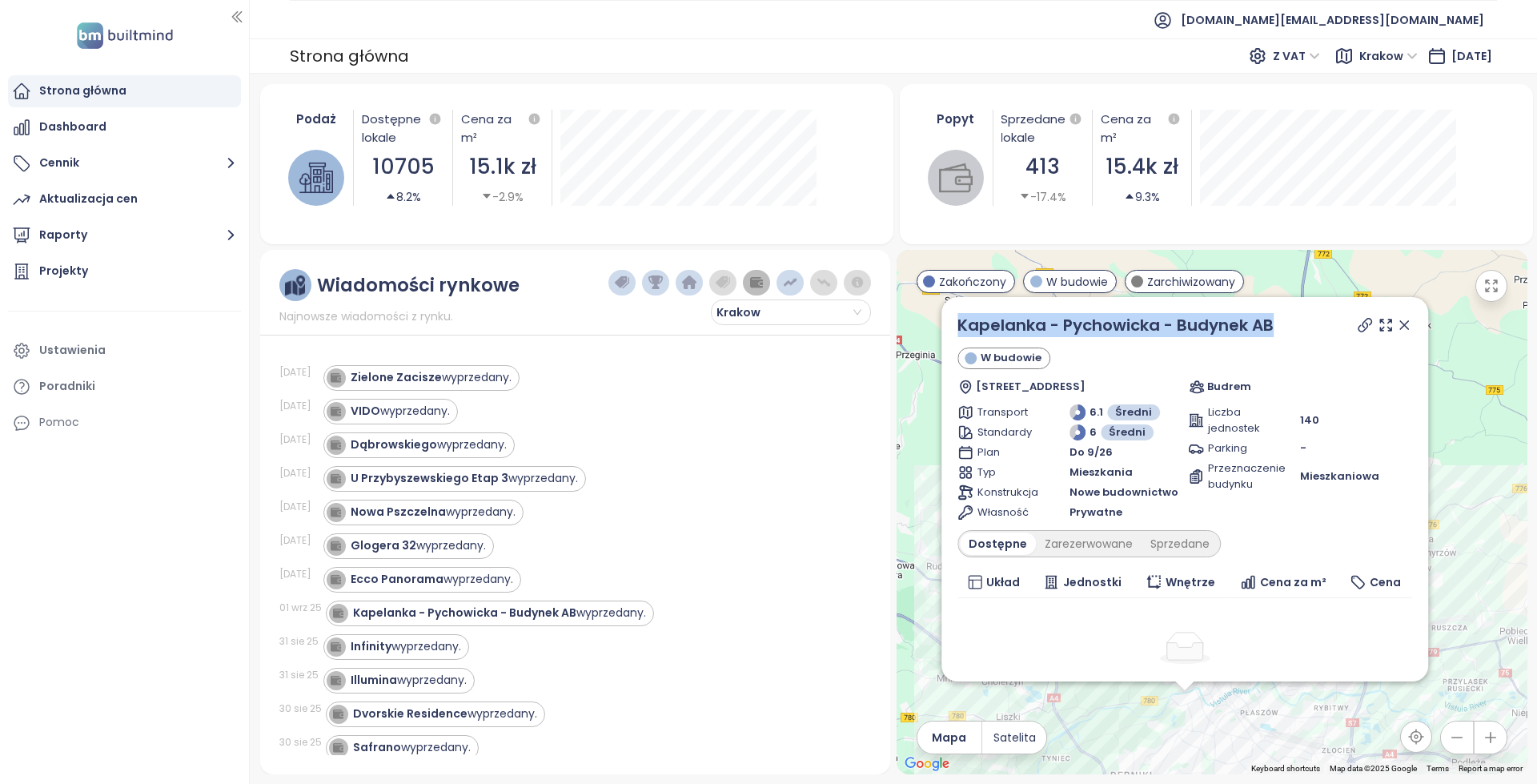
drag, startPoint x: 354, startPoint y: 448, endPoint x: 548, endPoint y: 418, distance: 196.3
click at [548, 418] on div "08 wrz 25 Zielone Zacisze wyprzedany. 08 wrz 25 VIDO wyprzedany. 08 wrz 25 Dąbr…" at bounding box center [575, 549] width 593 height 410
click at [548, 418] on div "VIDO wyprzedany." at bounding box center [588, 411] width 530 height 26
drag, startPoint x: 354, startPoint y: 485, endPoint x: 570, endPoint y: 440, distance: 220.6
click at [570, 440] on div "08 wrz 25 Zielone Zacisze wyprzedany. 08 wrz 25 VIDO wyprzedany. 08 wrz 25 Dąbr…" at bounding box center [575, 549] width 593 height 410
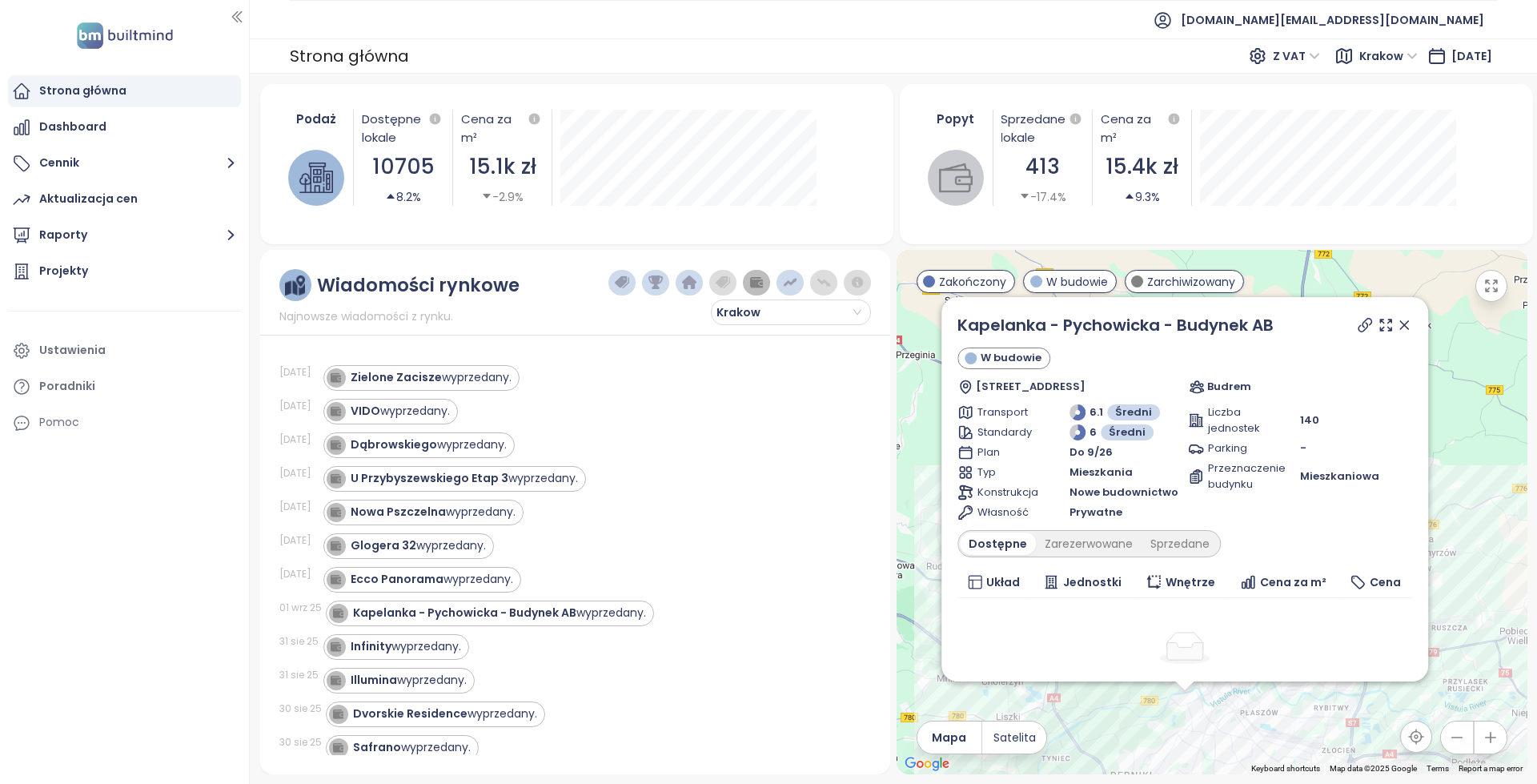
click at [570, 440] on div "Dąbrowskiego wyprzedany." at bounding box center [588, 445] width 530 height 26
click at [550, 484] on div "U Przybyszewskiego Etap 3 wyprzedany." at bounding box center [465, 478] width 228 height 16
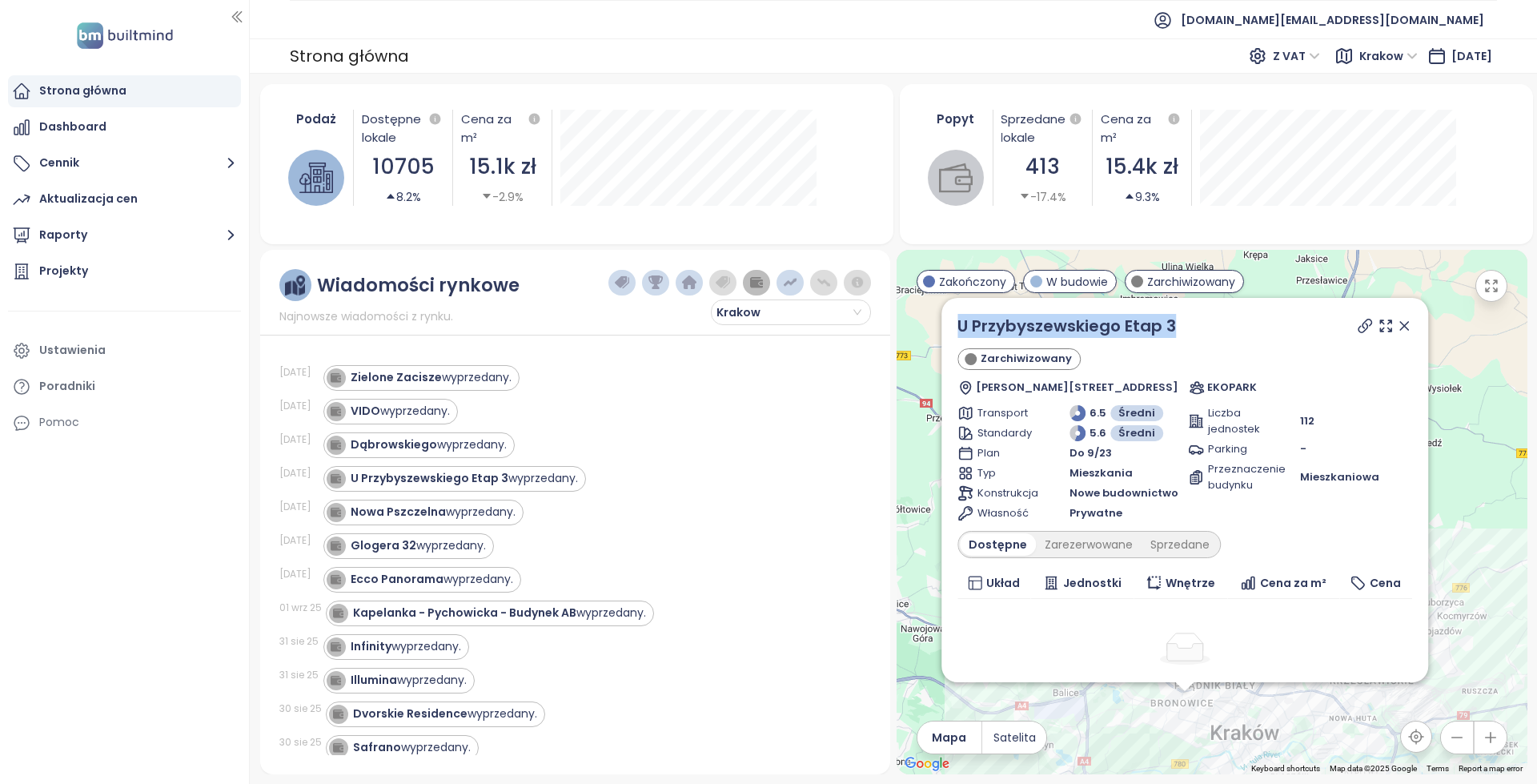
drag, startPoint x: 1202, startPoint y: 329, endPoint x: 958, endPoint y: 329, distance: 244.0
click at [957, 328] on div "U Przybyszewskiego Etap 3 Zarchiwizowany Stanisława Przybyszewskiego 83, 30-128…" at bounding box center [1185, 490] width 486 height 385
click at [457, 510] on div "Nowa Pszczelna wyprzedany." at bounding box center [433, 511] width 165 height 16
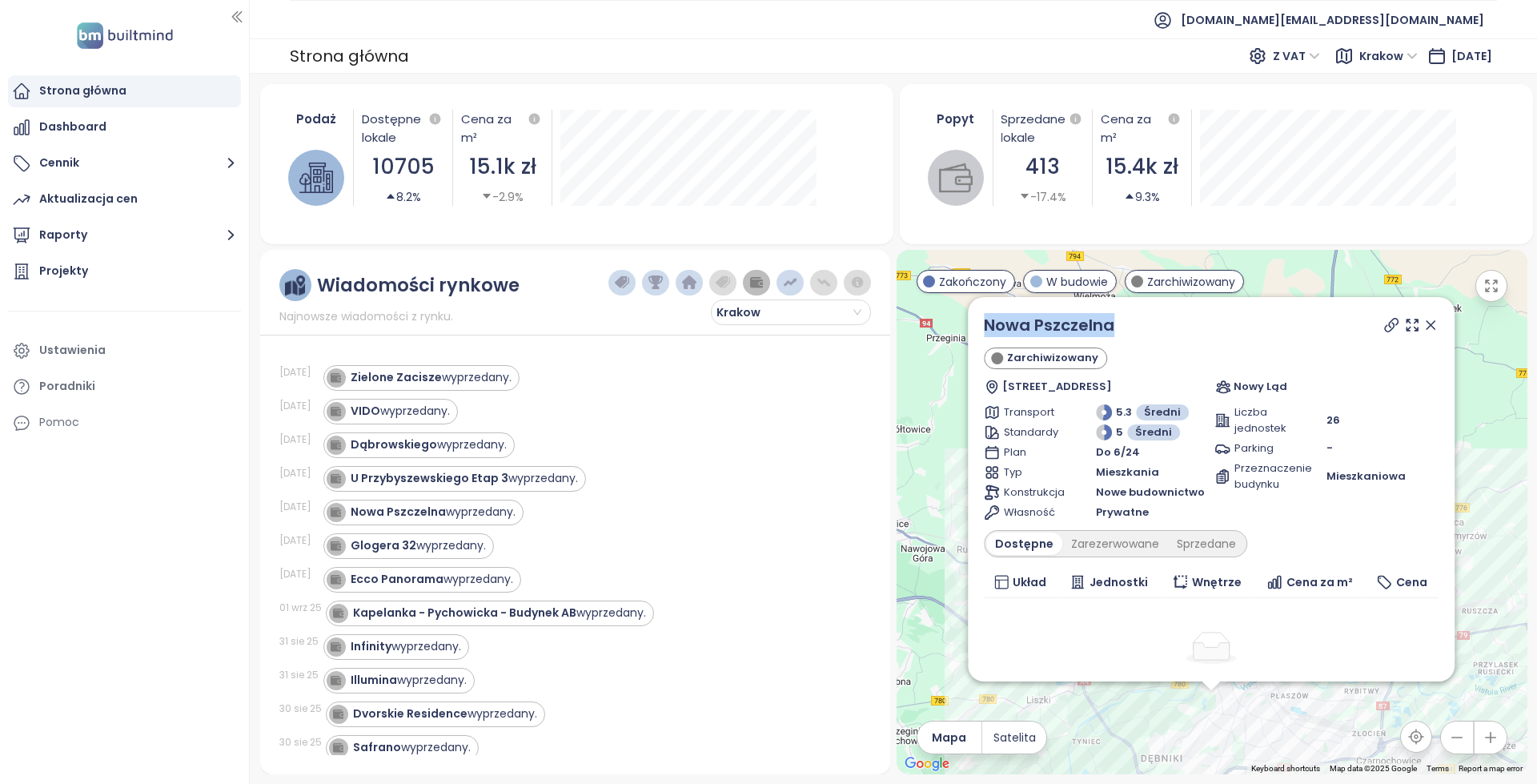
drag, startPoint x: 1133, startPoint y: 329, endPoint x: 976, endPoint y: 329, distance: 157.0
click at [976, 329] on div "Nowa Pszczelna Zarchiwizowany Pszczelna 38, 30-431 Kraków, Poland Nowy Ląd Tran…" at bounding box center [1211, 489] width 486 height 385
click at [431, 646] on div "Infinity wyprzedany." at bounding box center [406, 646] width 110 height 16
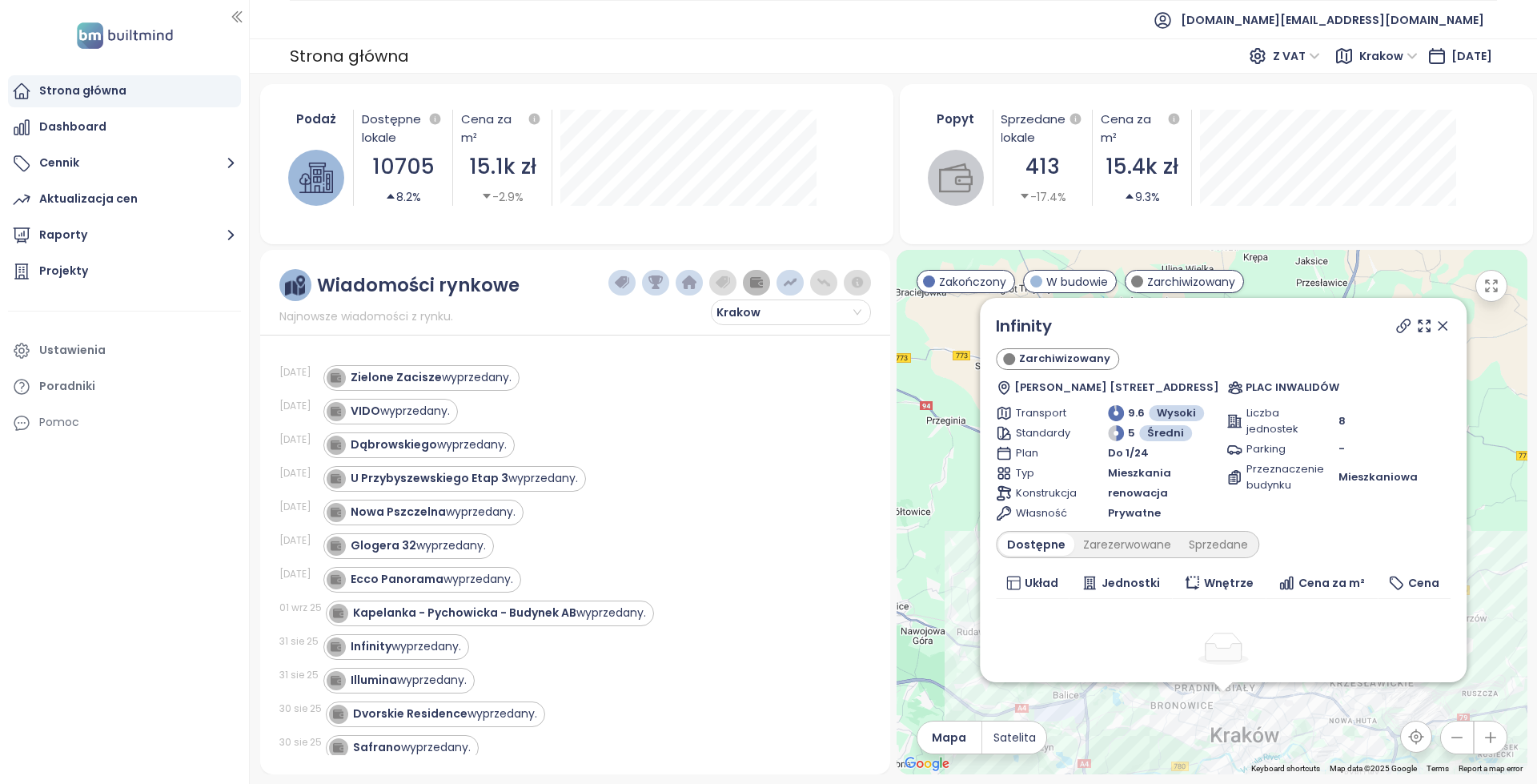
click at [1395, 323] on icon at bounding box center [1402, 326] width 16 height 16
click at [1121, 538] on div "Zarezerwowane" at bounding box center [1127, 544] width 106 height 22
click at [1233, 545] on div "Sprzedane" at bounding box center [1221, 544] width 77 height 22
drag, startPoint x: 1141, startPoint y: 328, endPoint x: 999, endPoint y: 327, distance: 142.0
click at [999, 327] on div "Infinity" at bounding box center [1223, 326] width 455 height 24
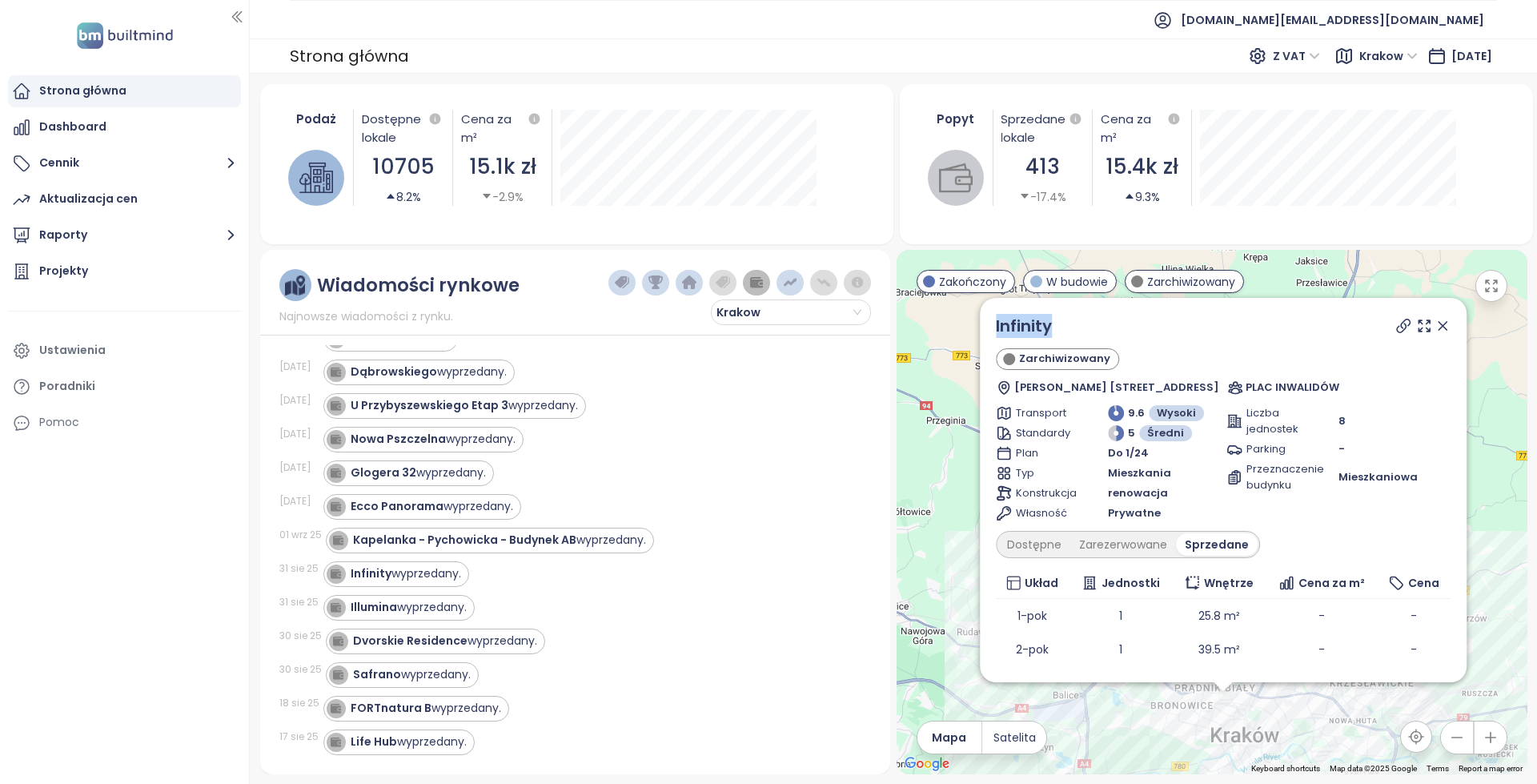
scroll to position [80, 0]
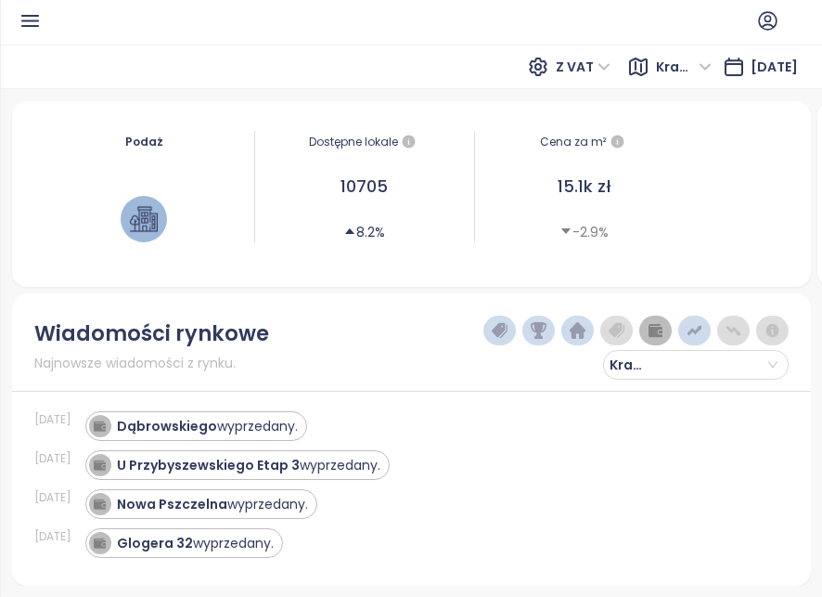
drag, startPoint x: 353, startPoint y: 413, endPoint x: 284, endPoint y: 304, distance: 129.3
click at [284, 304] on div "Wiadomości rynkowe Najnowsze wiadomości z rynku. Krakow 08 wrz 25 Zielone Zacis…" at bounding box center [411, 439] width 799 height 292
click at [330, 562] on div "Wiadomości rynkowe Najnowsze wiadomości z rynku. Krakow 08 wrz 25 Zielone Zacis…" at bounding box center [411, 439] width 799 height 292
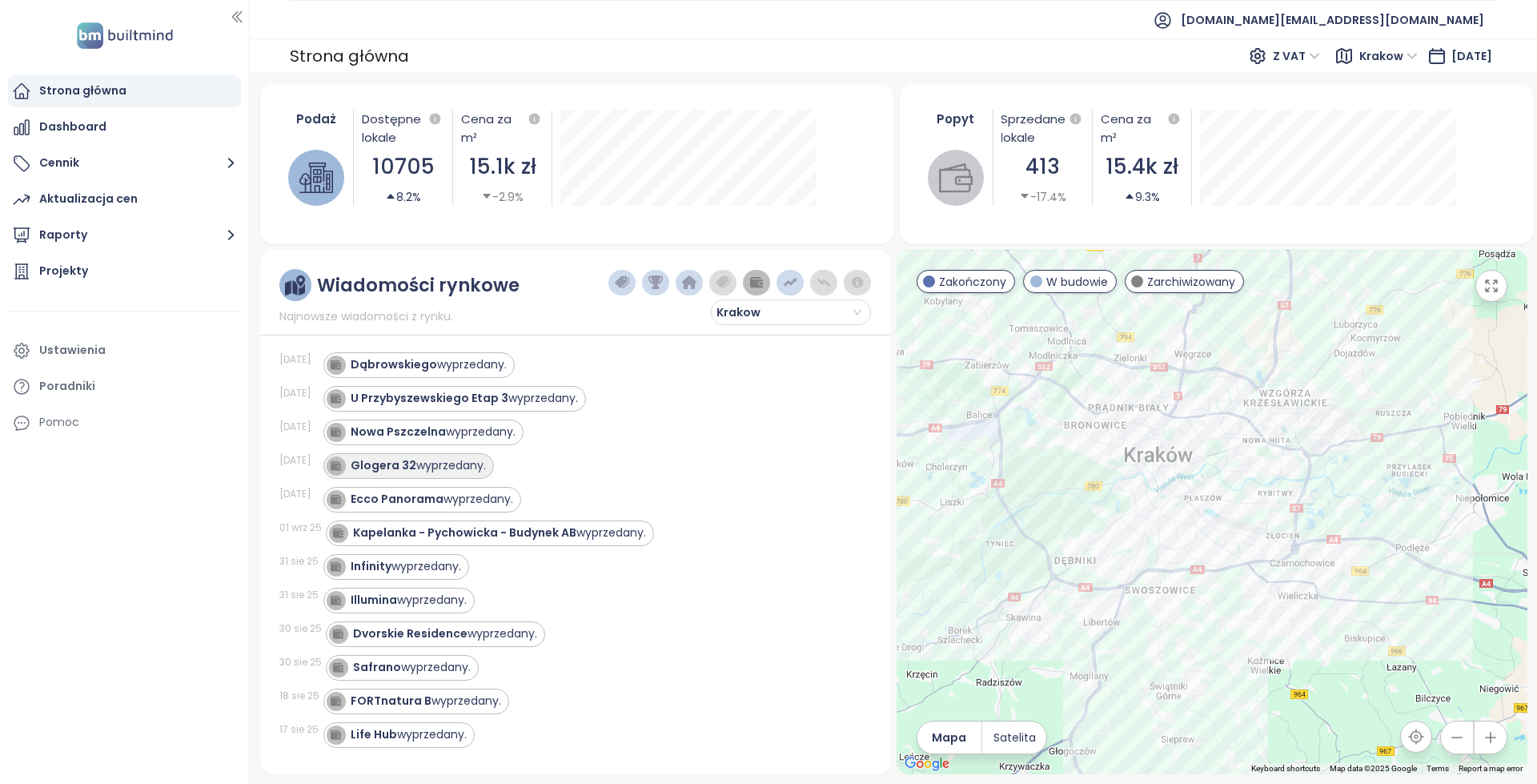
click at [462, 465] on div "Glogera 32 wyprzedany." at bounding box center [418, 465] width 135 height 16
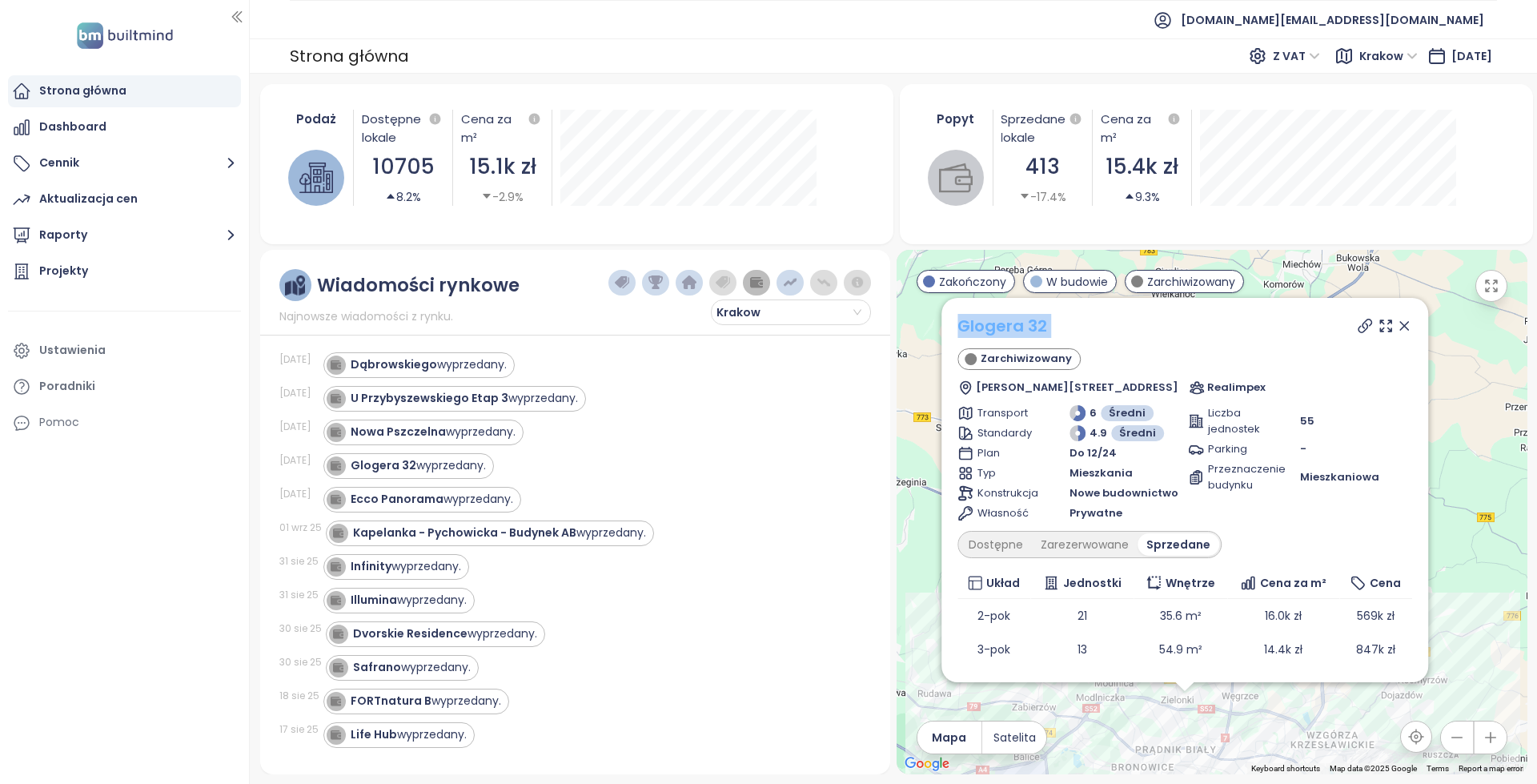
drag, startPoint x: 1026, startPoint y: 337, endPoint x: 963, endPoint y: 327, distance: 63.8
click at [963, 327] on div "Glogera 32 Zarchiwizowany Zygmunta Glogera 32, 31-222 Kraków, Poland Realimpex" at bounding box center [1184, 354] width 455 height 82
